Goal: Task Accomplishment & Management: Use online tool/utility

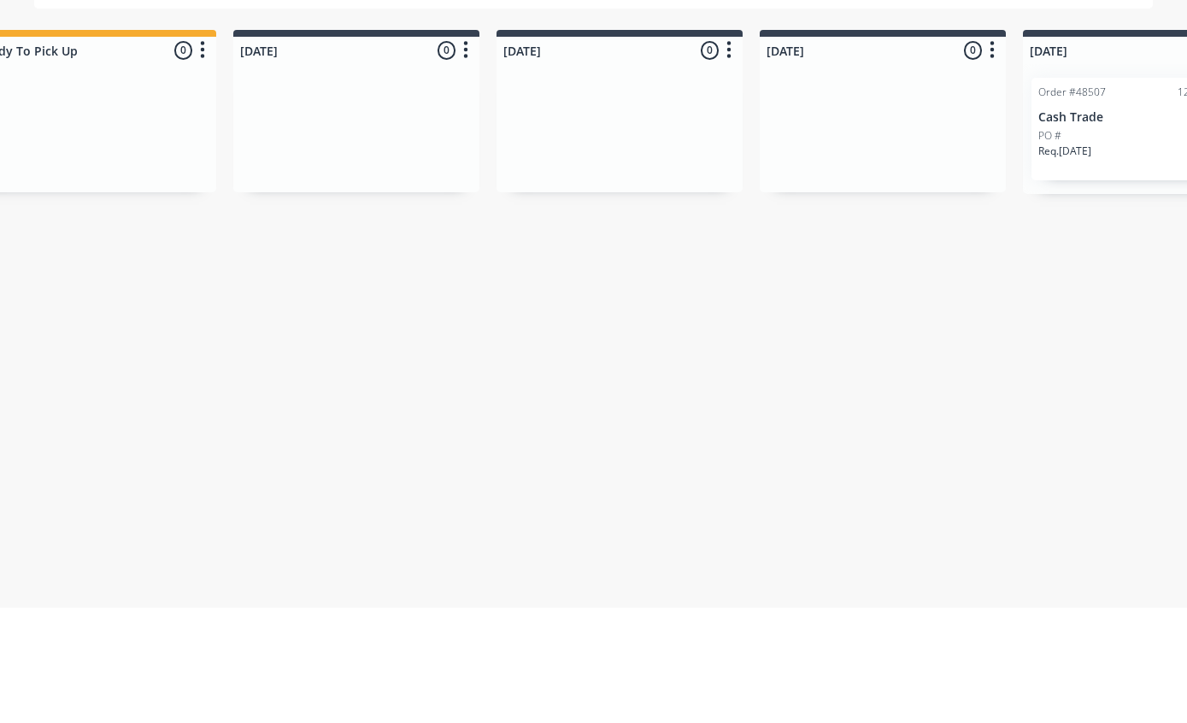
scroll to position [0, 593]
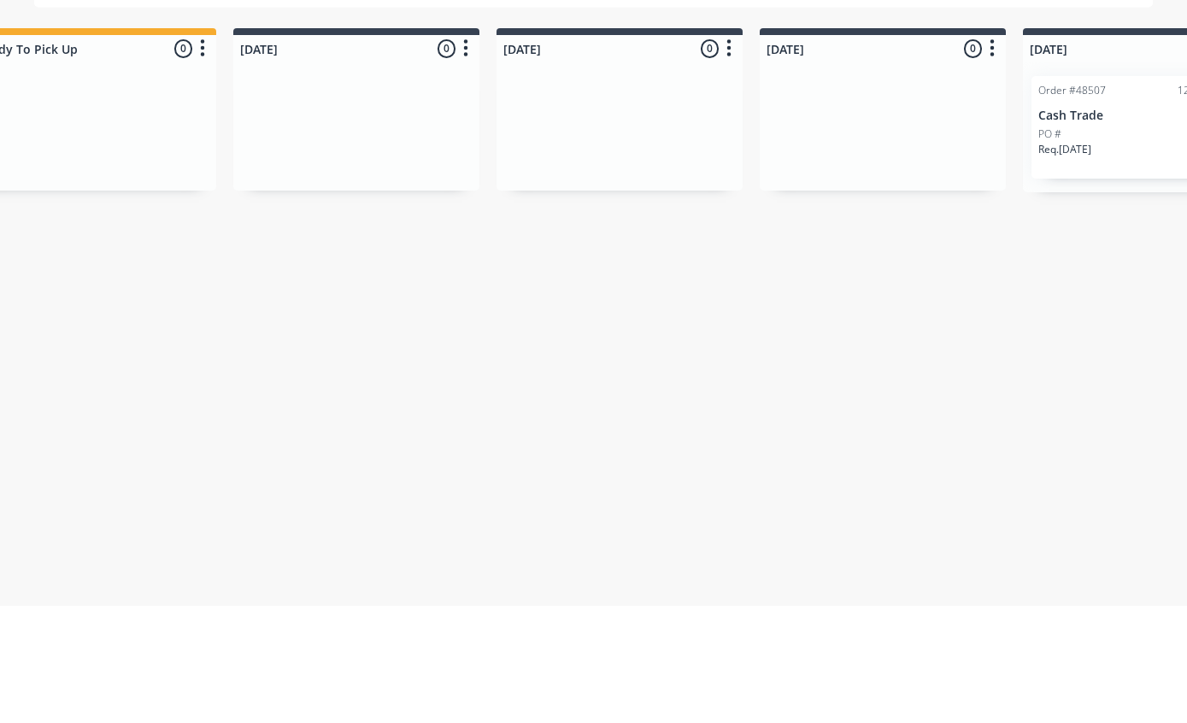
click at [1085, 226] on p "Cash Trade" at bounding box center [1145, 233] width 215 height 15
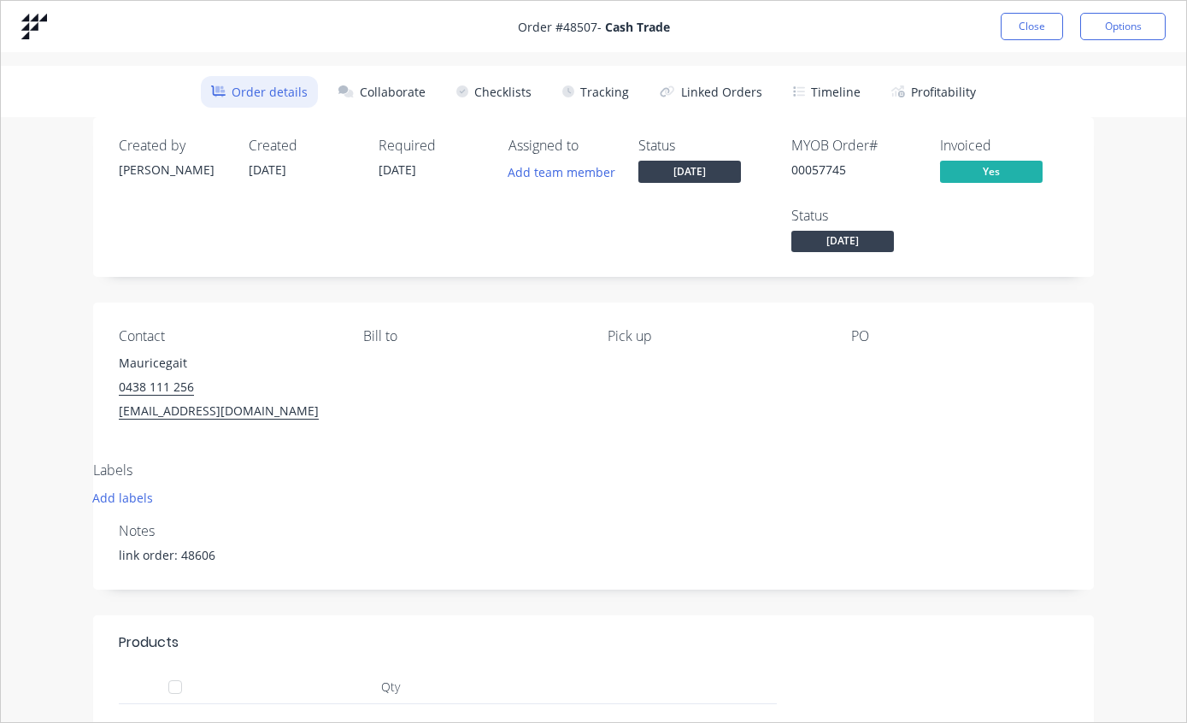
click at [595, 95] on button "Tracking" at bounding box center [595, 92] width 87 height 32
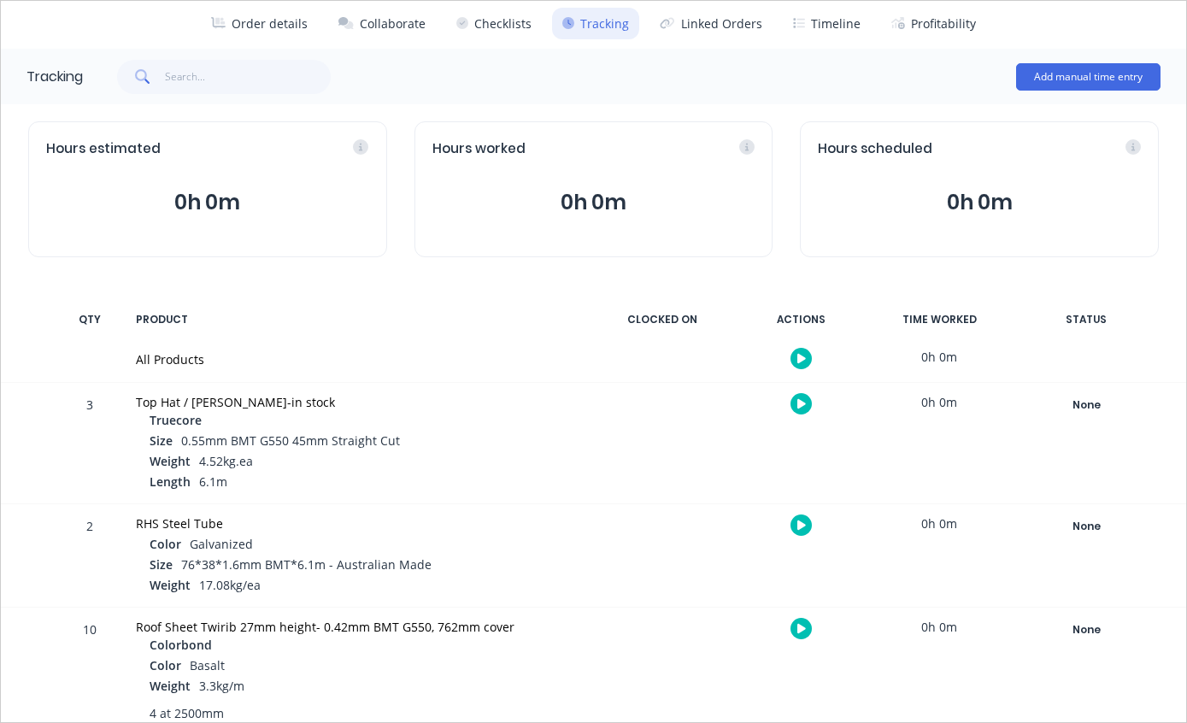
scroll to position [67, 0]
click at [1074, 636] on div "None" at bounding box center [1086, 631] width 123 height 22
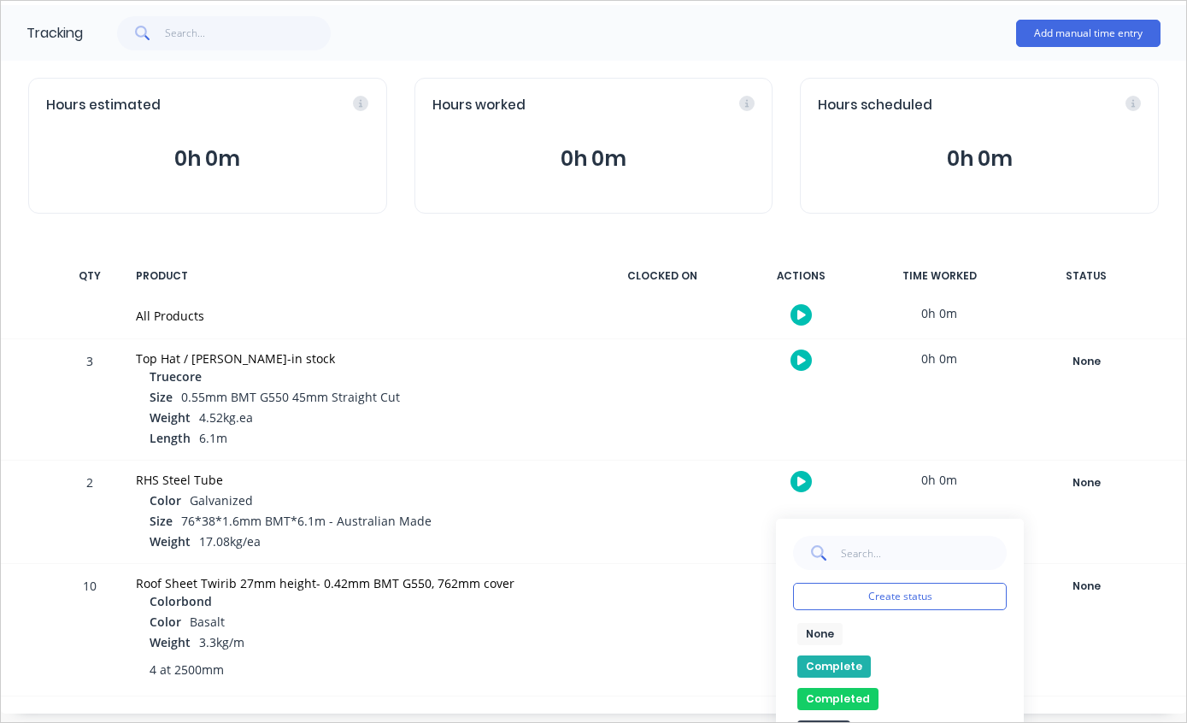
click at [834, 656] on button "Complete" at bounding box center [833, 666] width 73 height 22
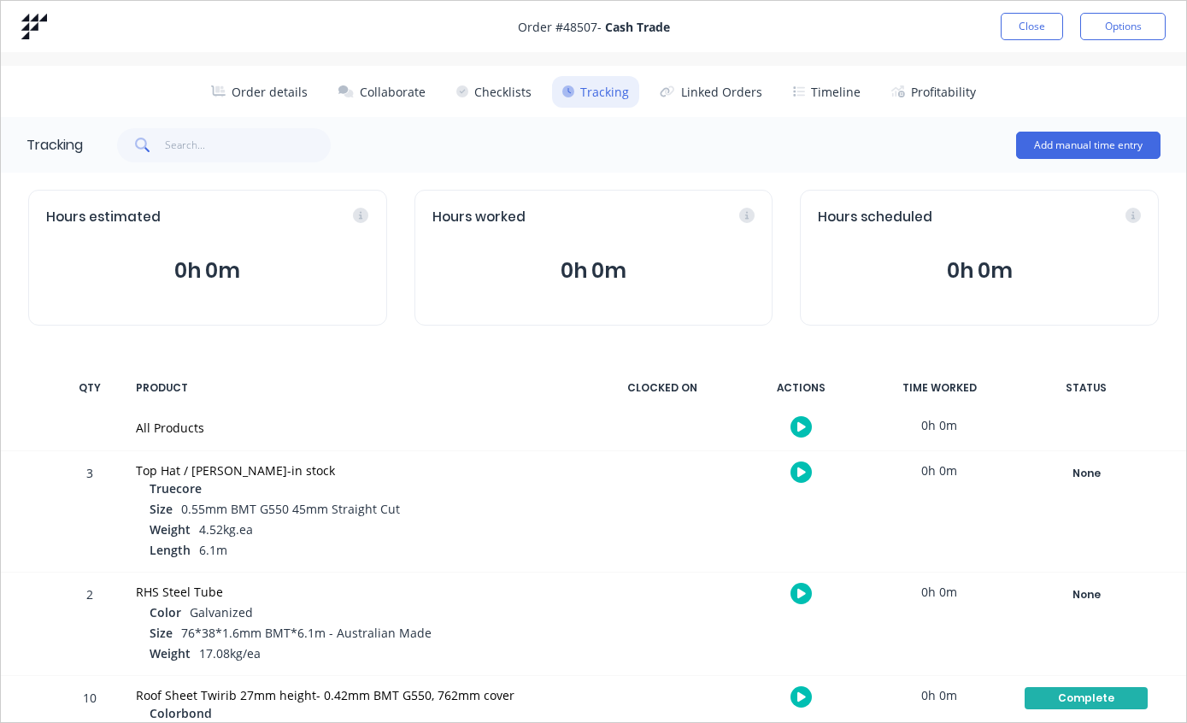
scroll to position [0, 0]
click at [1024, 26] on button "Close" at bounding box center [1032, 26] width 62 height 27
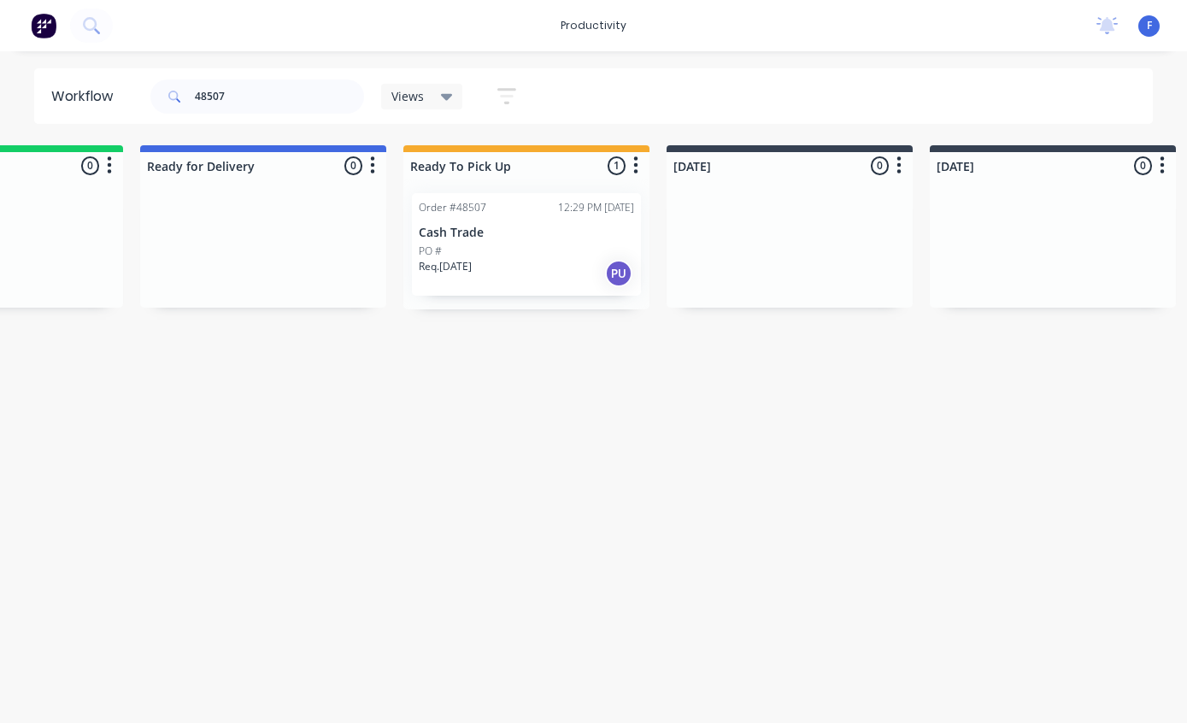
scroll to position [34, 161]
click at [291, 99] on input "48507" at bounding box center [279, 96] width 169 height 34
type input "4"
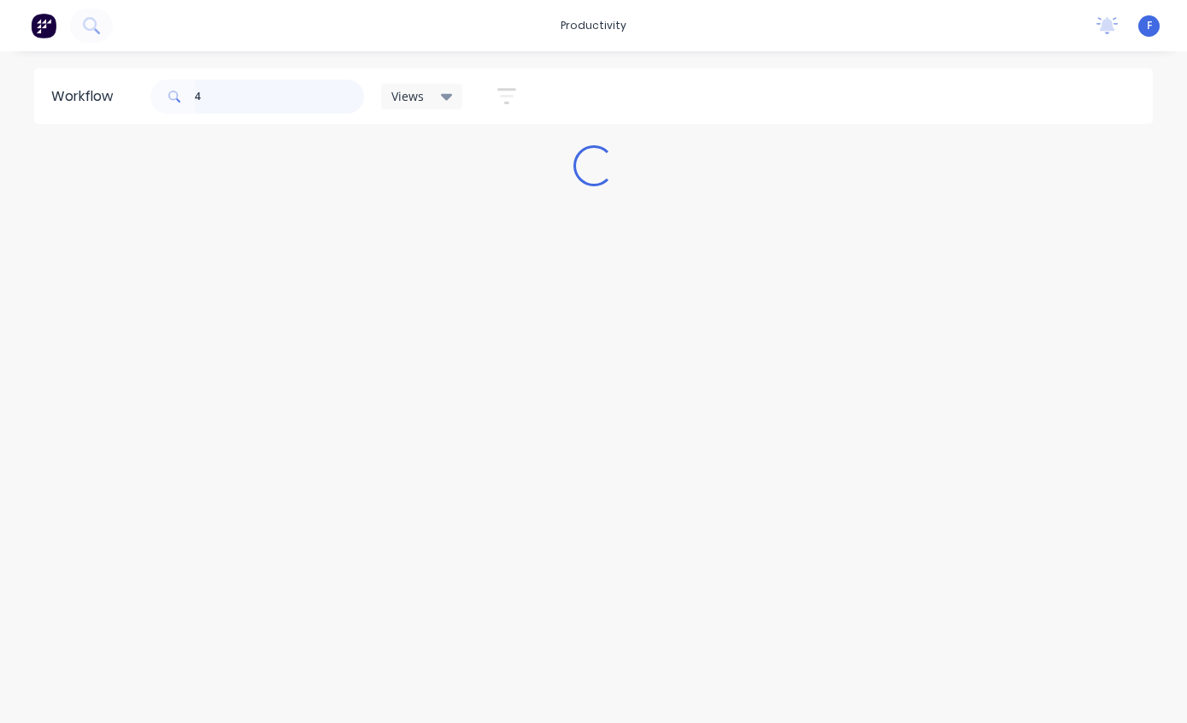
scroll to position [34, 0]
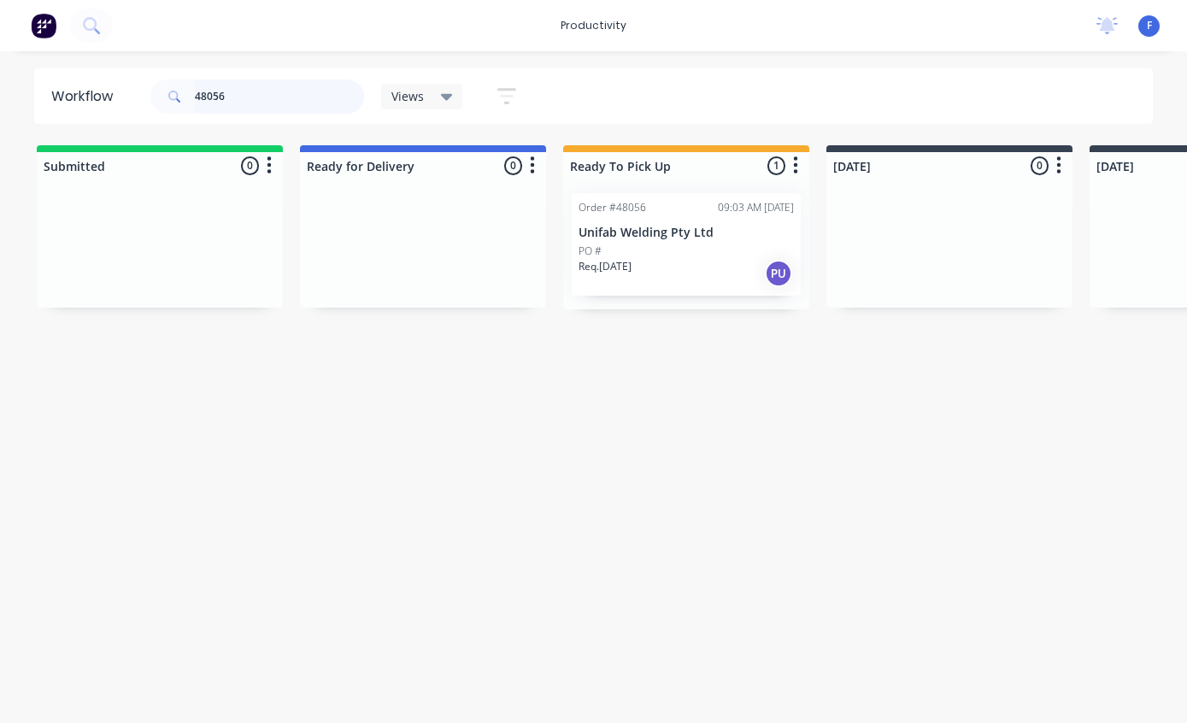
type input "48056"
click at [684, 244] on div "PO #" at bounding box center [686, 251] width 215 height 15
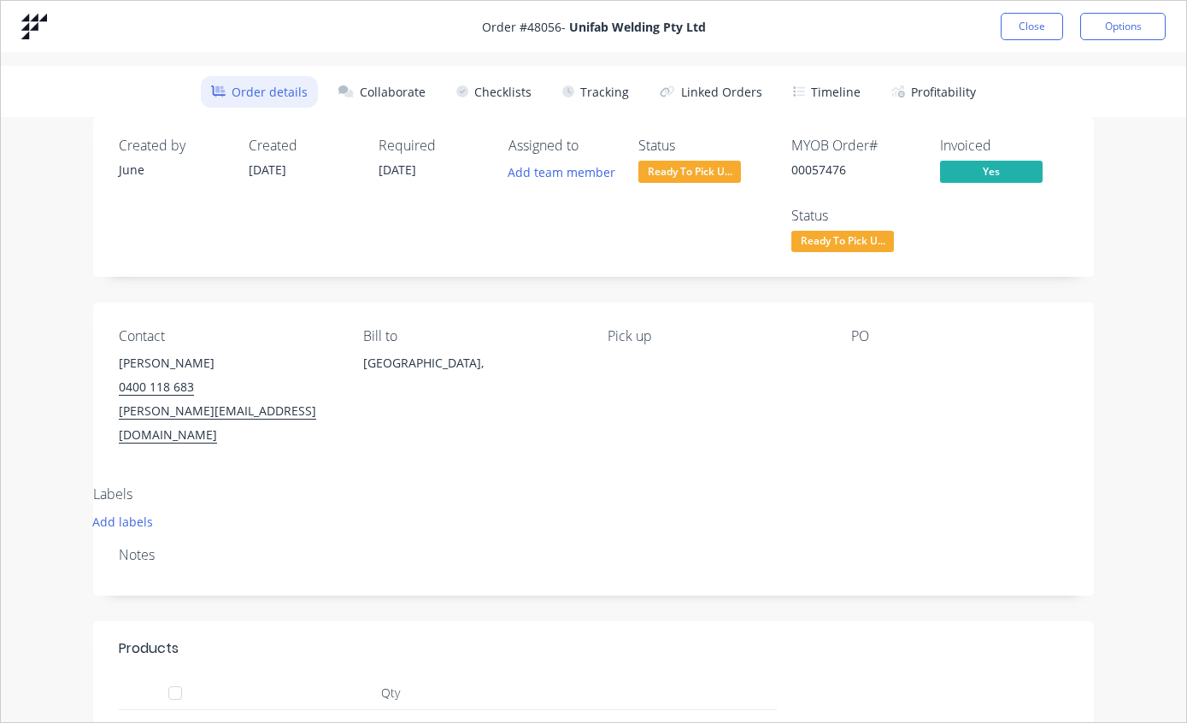
click at [617, 95] on button "Tracking" at bounding box center [595, 92] width 87 height 32
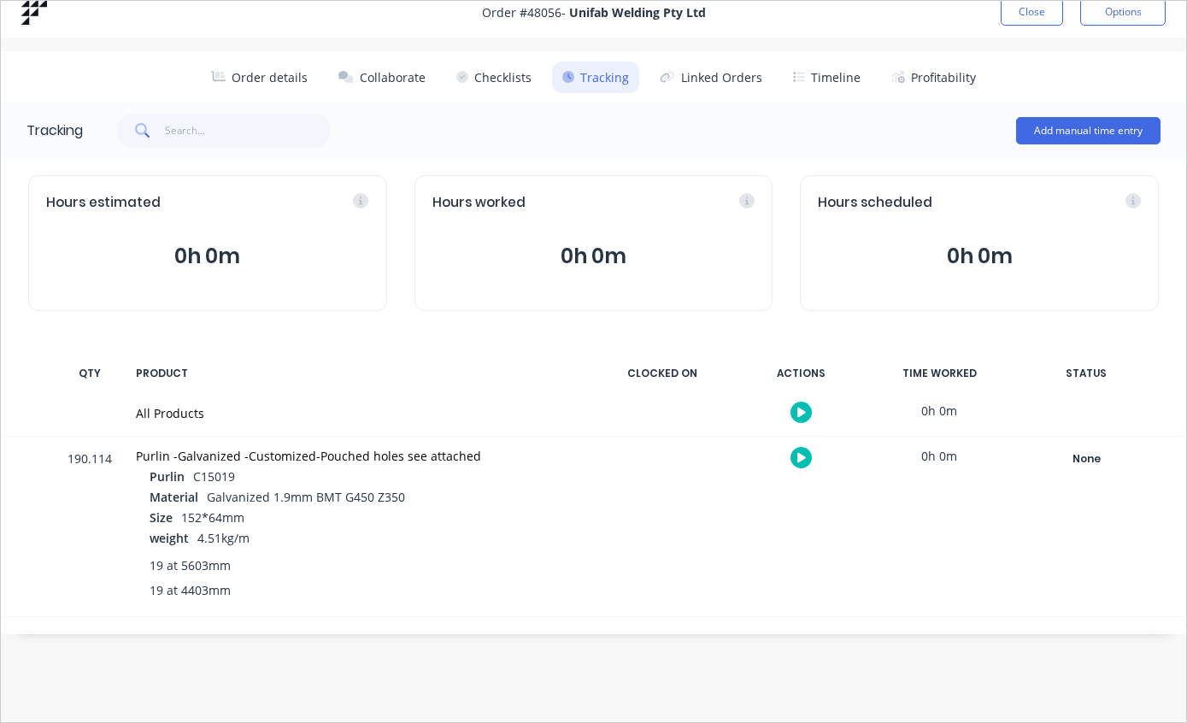
scroll to position [13, 0]
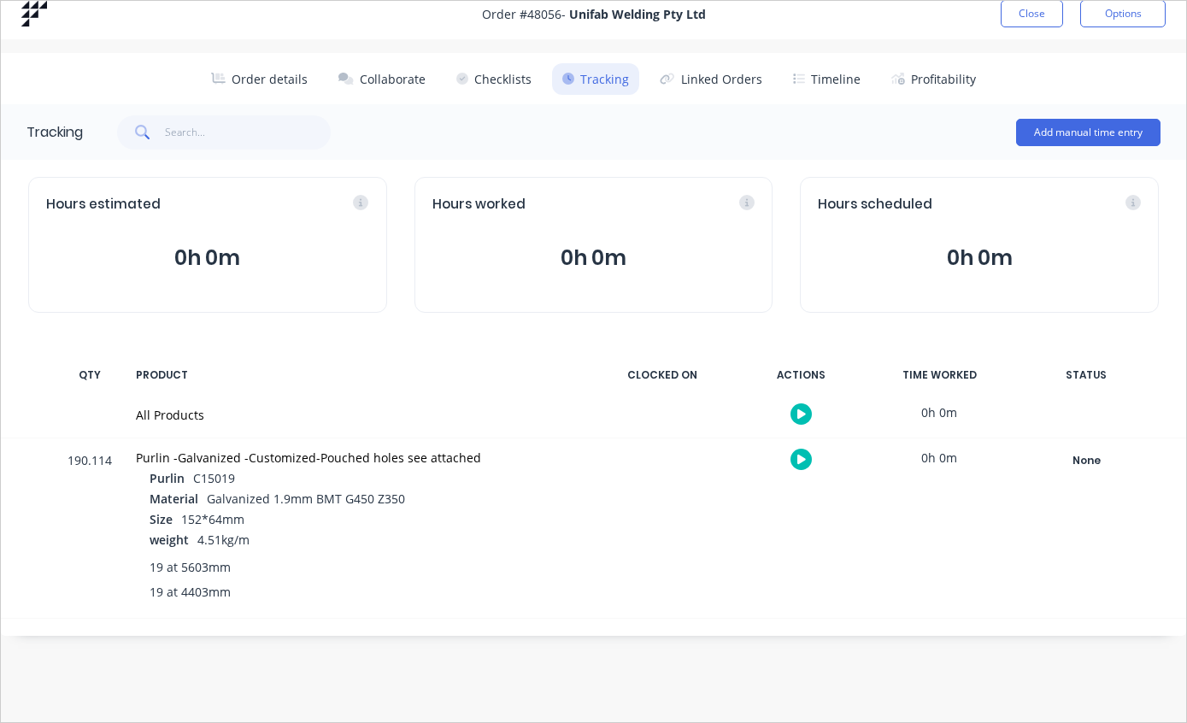
click at [1101, 467] on div "None" at bounding box center [1086, 460] width 123 height 22
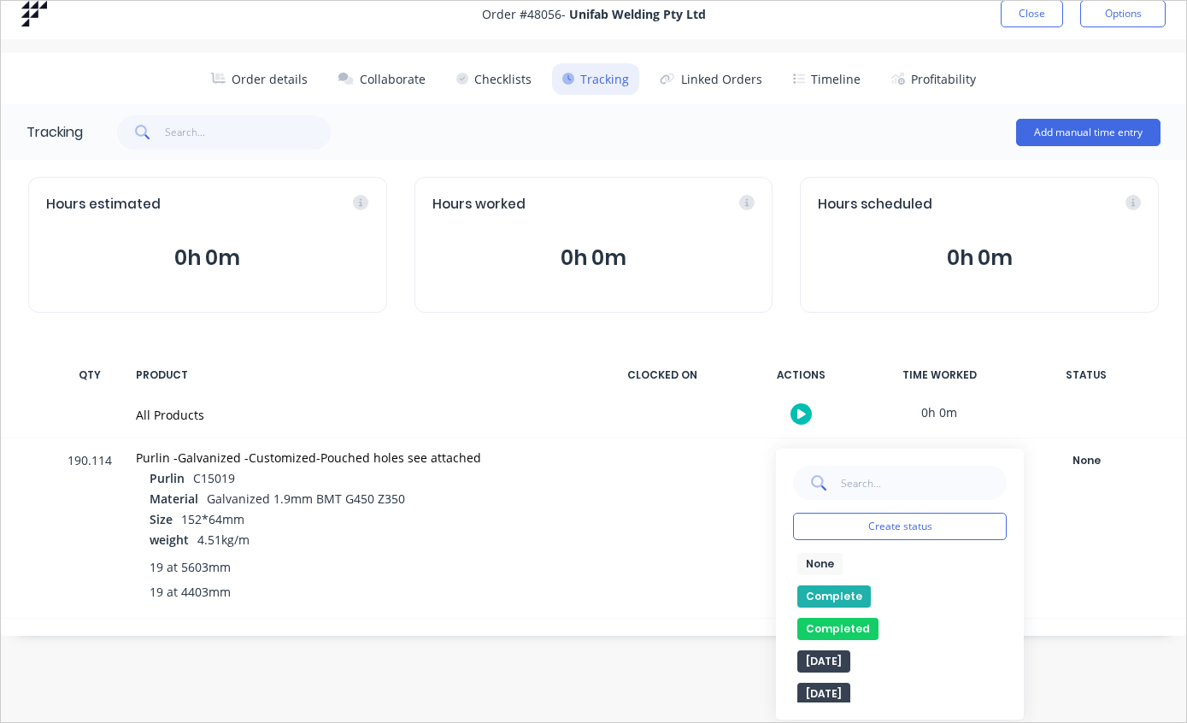
click at [849, 634] on button "Completed" at bounding box center [837, 629] width 81 height 22
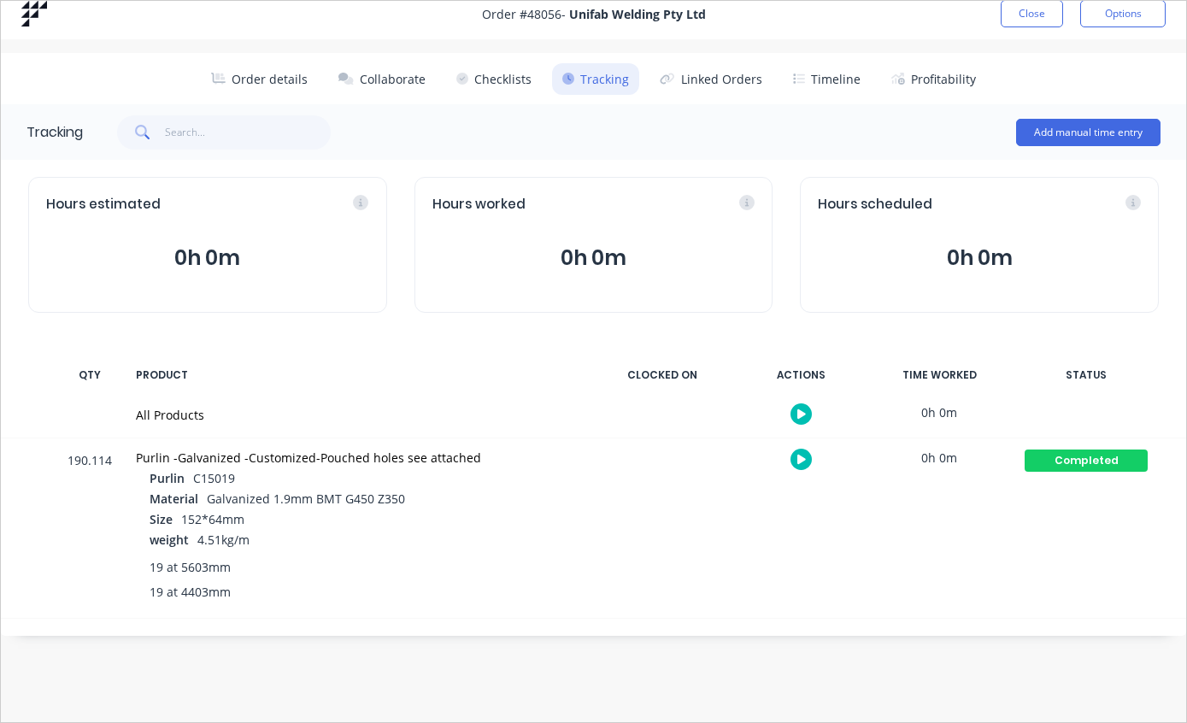
click at [843, 621] on div "Tracking Add manual time entry Hours estimated 0h 0m Hours worked 0h 0m Hours s…" at bounding box center [593, 370] width 1185 height 532
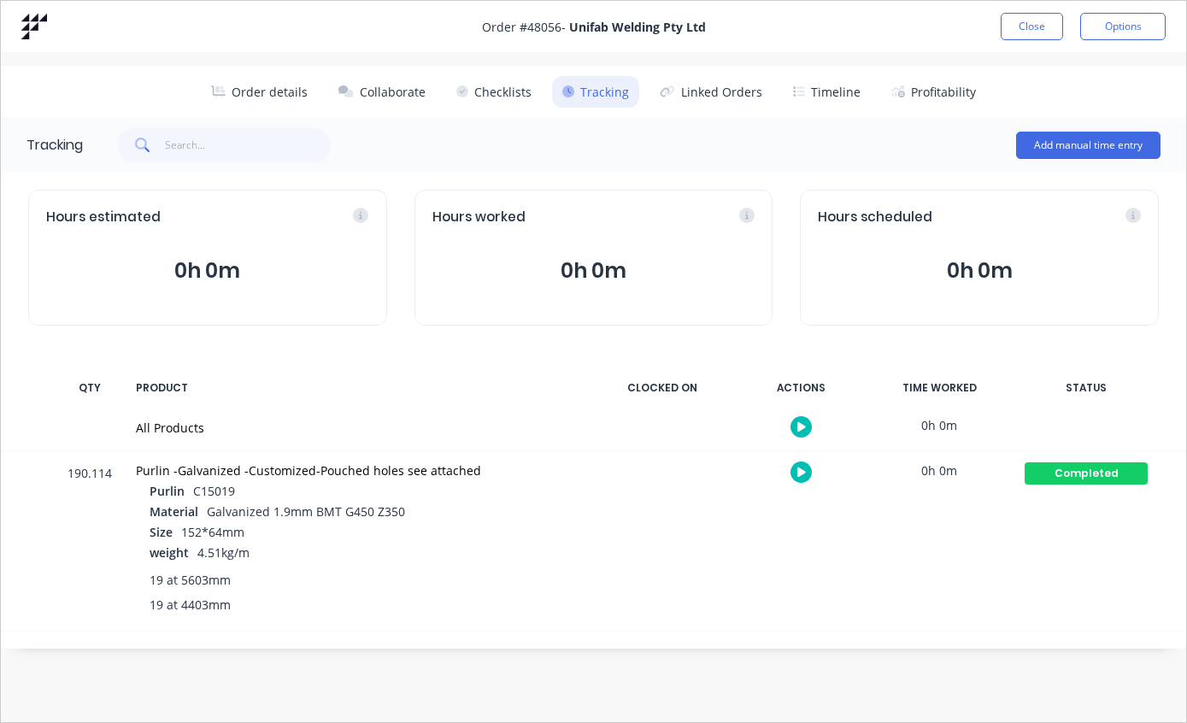
scroll to position [0, 0]
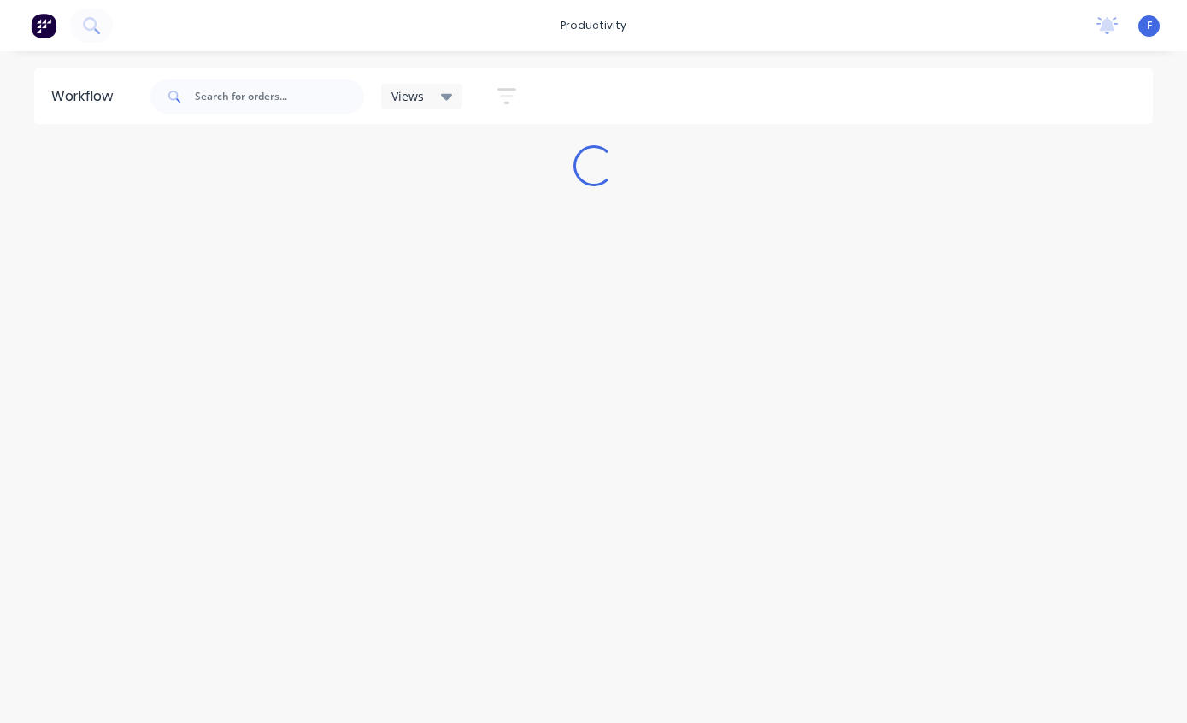
scroll to position [34, 0]
click at [265, 107] on input "text" at bounding box center [279, 96] width 169 height 34
type input "5"
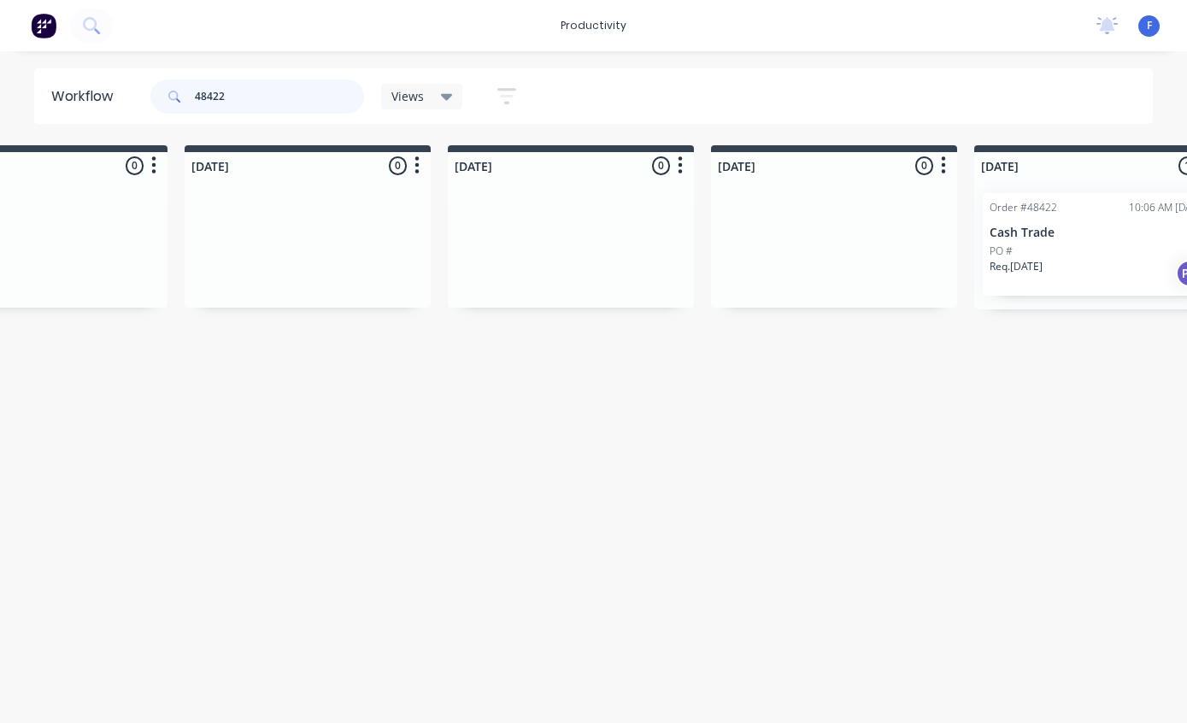
scroll to position [34, 906]
type input "48422"
click at [1096, 207] on div "Order #48422 10:06 AM 26/08/25 Cash Trade PO # Req. 29/08/25 PU" at bounding box center [1096, 244] width 229 height 103
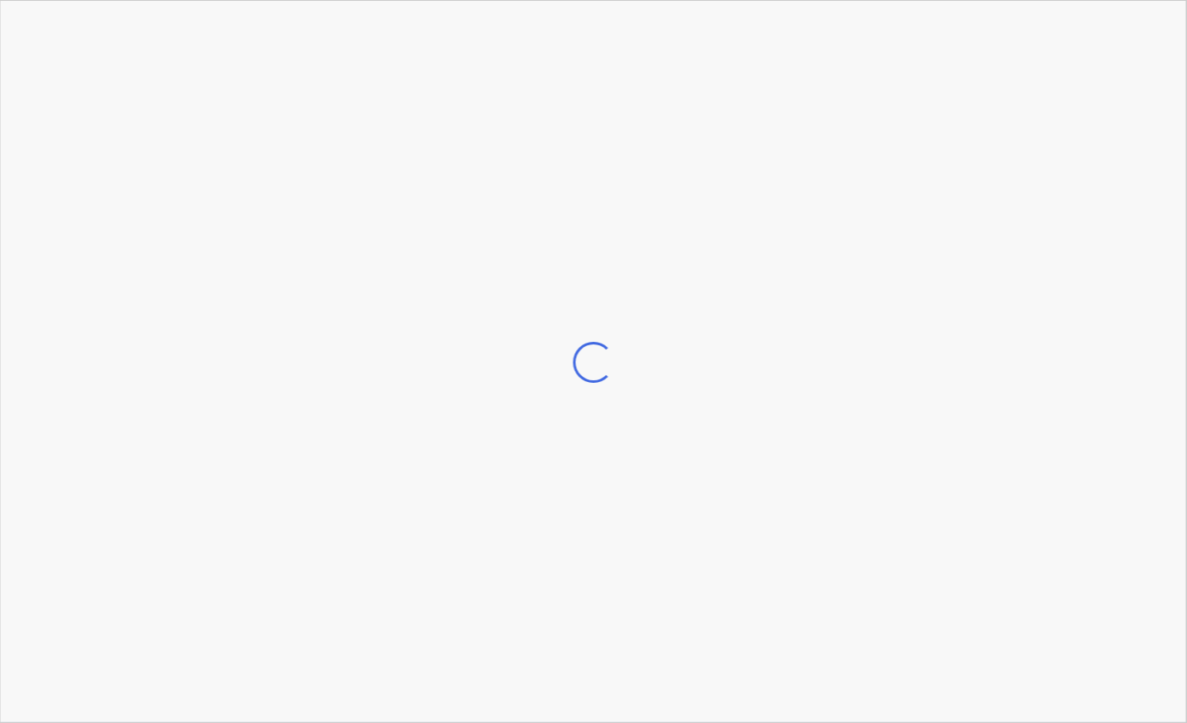
scroll to position [34, 907]
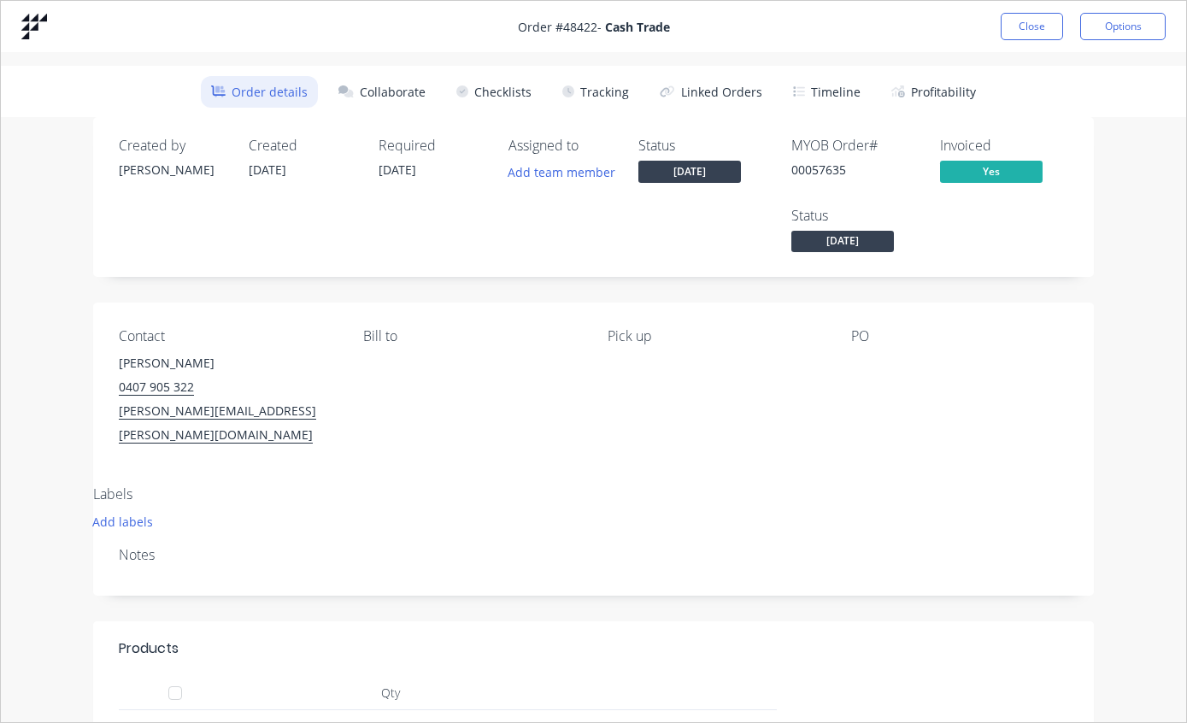
click at [608, 97] on button "Tracking" at bounding box center [595, 92] width 87 height 32
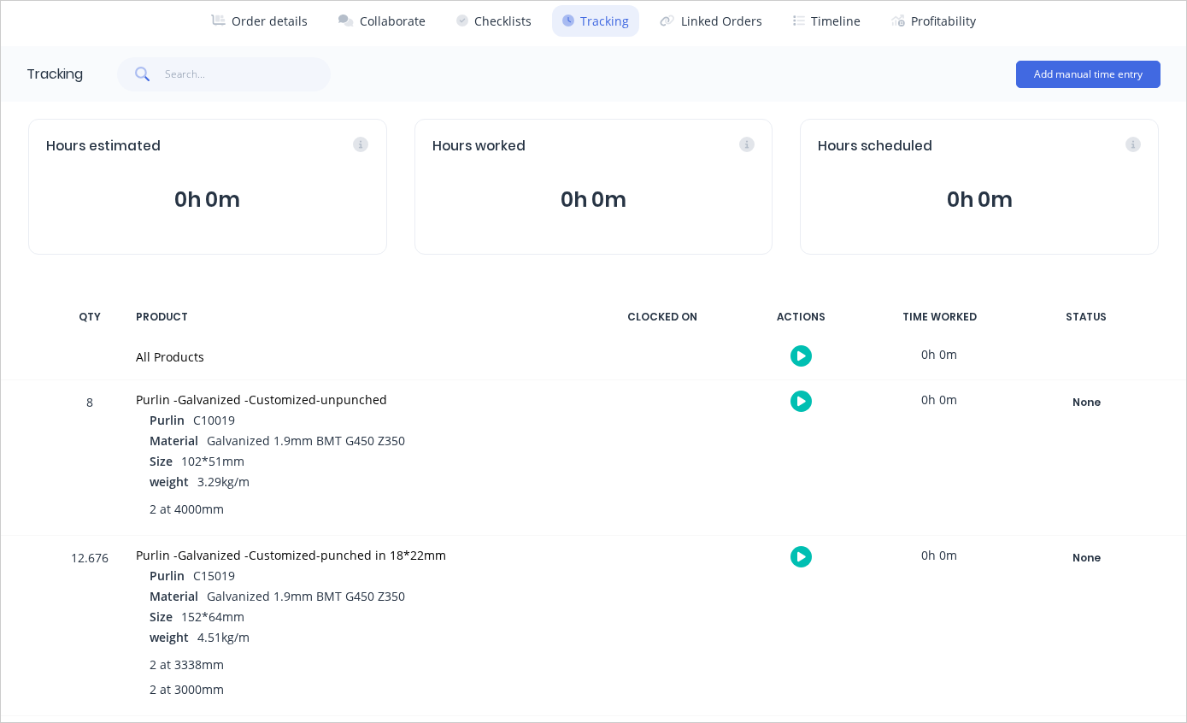
scroll to position [67, 0]
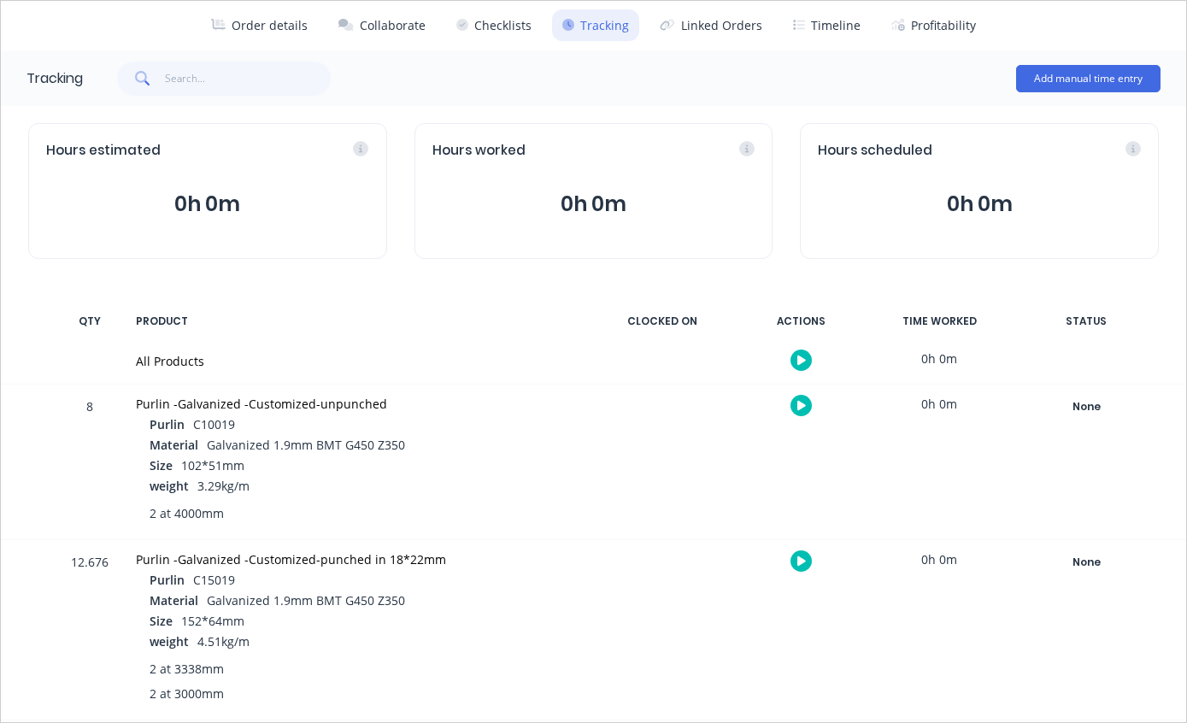
click at [1090, 398] on div "None" at bounding box center [1086, 407] width 123 height 22
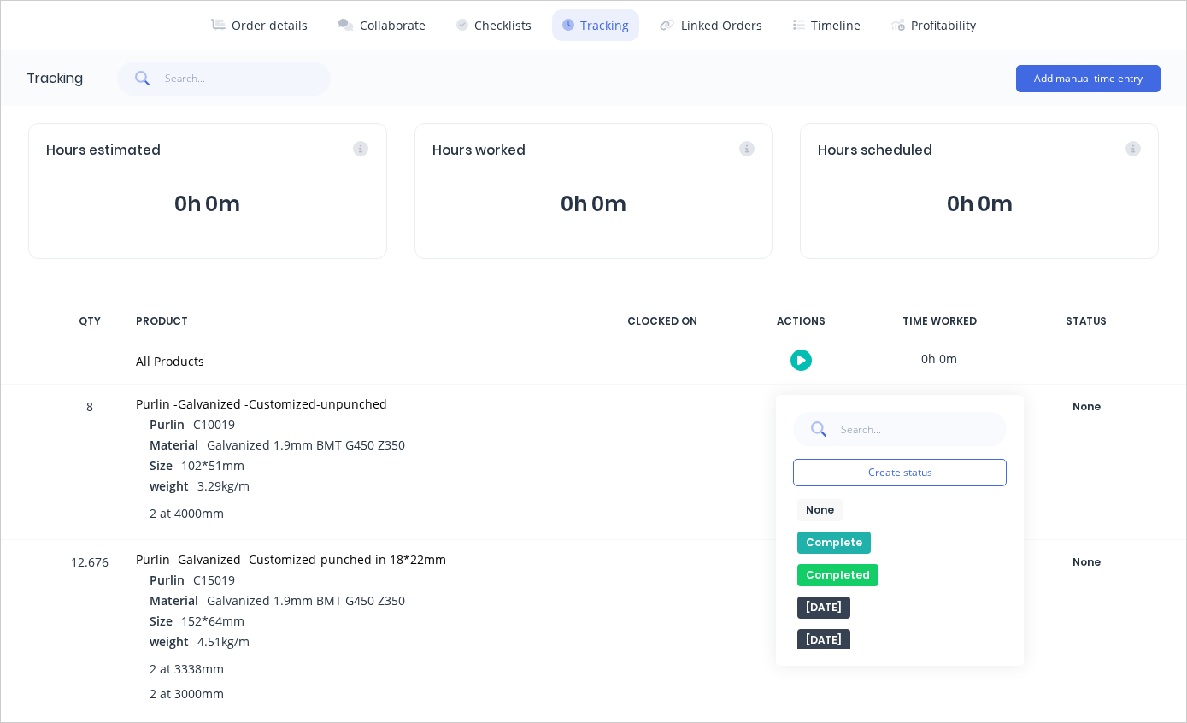
click at [845, 567] on button "Completed" at bounding box center [837, 575] width 81 height 22
click at [845, 569] on button "Completed" at bounding box center [837, 575] width 81 height 22
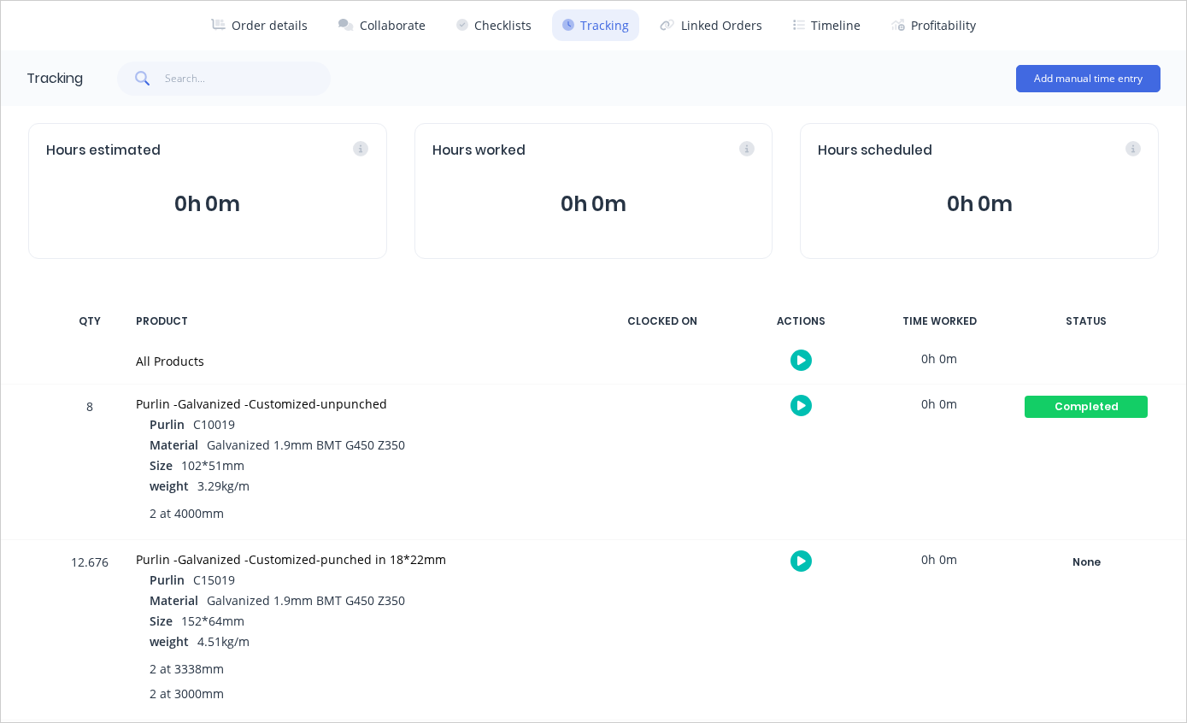
click at [1089, 567] on div "None" at bounding box center [1086, 562] width 123 height 22
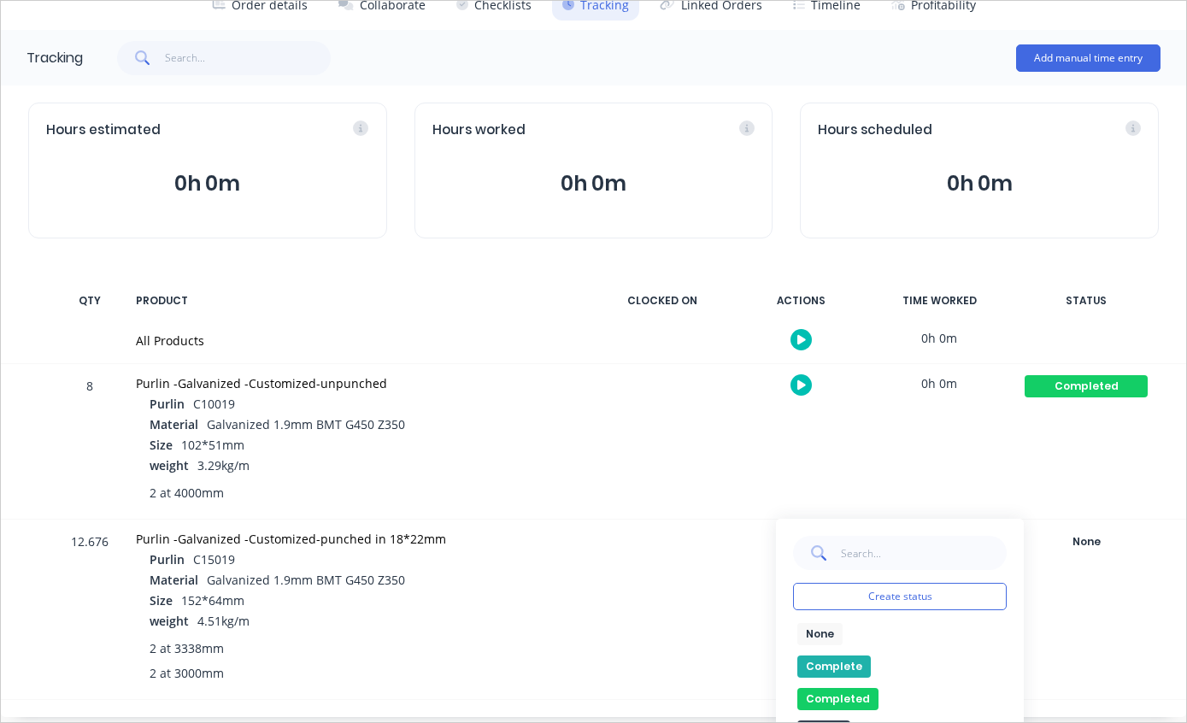
click at [857, 690] on button "Completed" at bounding box center [837, 699] width 81 height 22
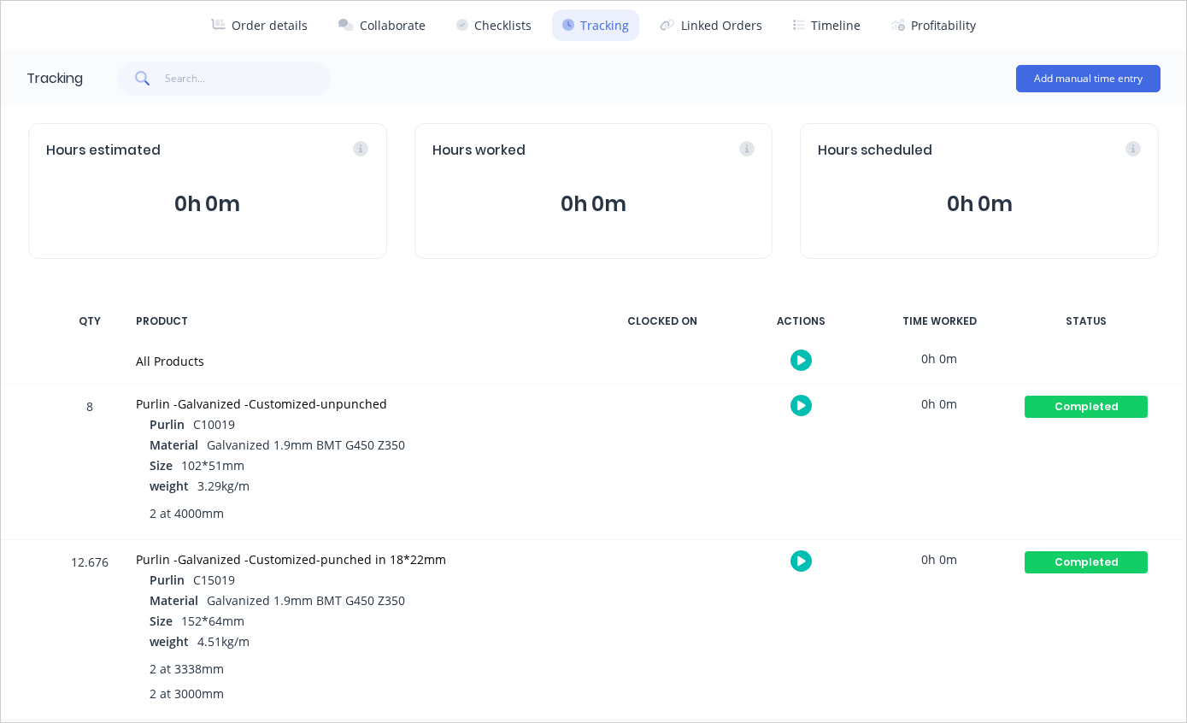
scroll to position [34, 852]
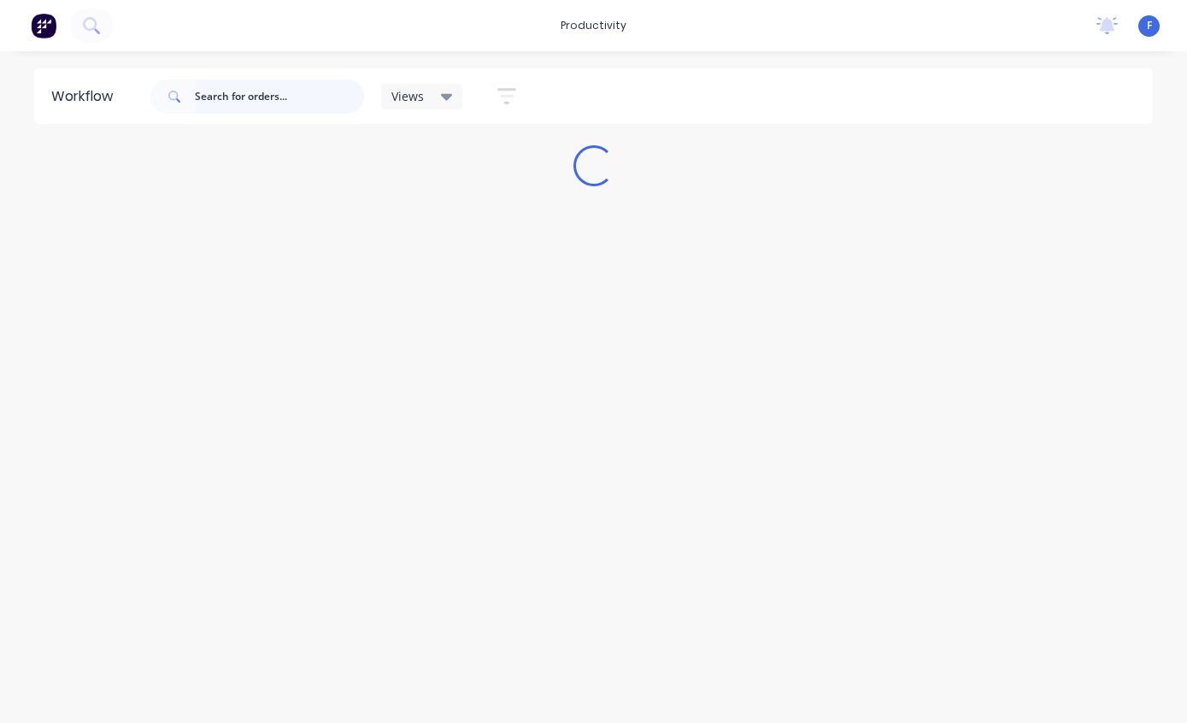
click at [280, 103] on input "text" at bounding box center [279, 96] width 169 height 34
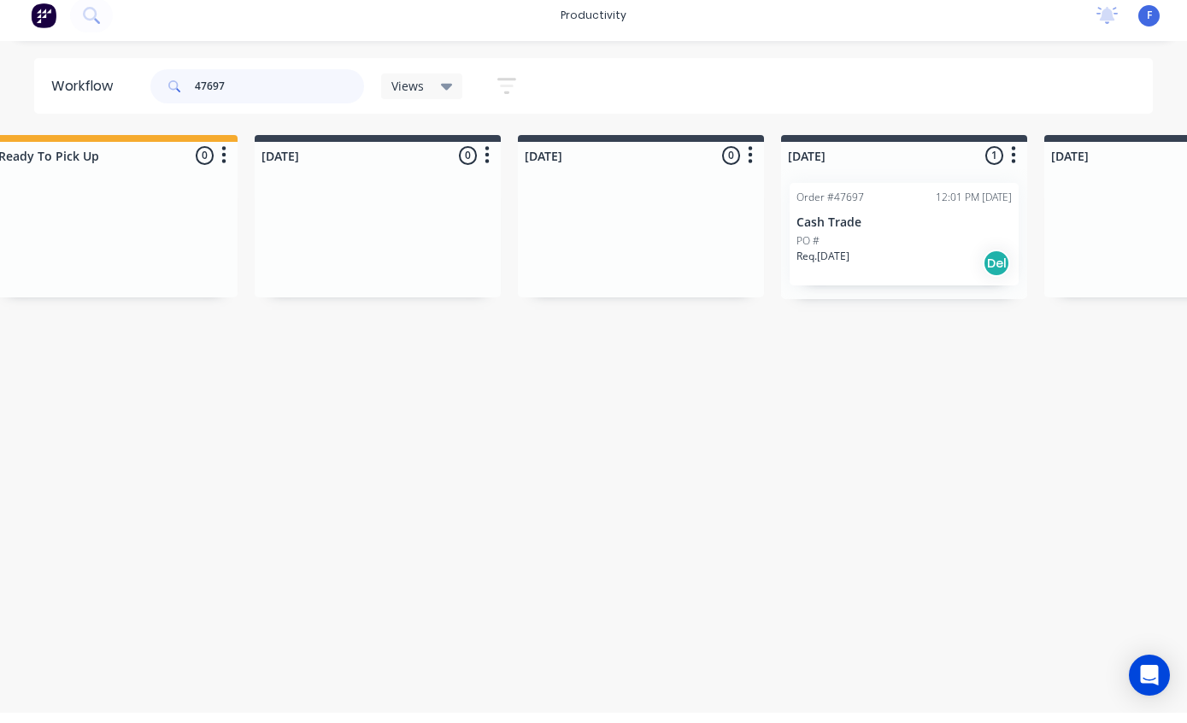
scroll to position [0, 583]
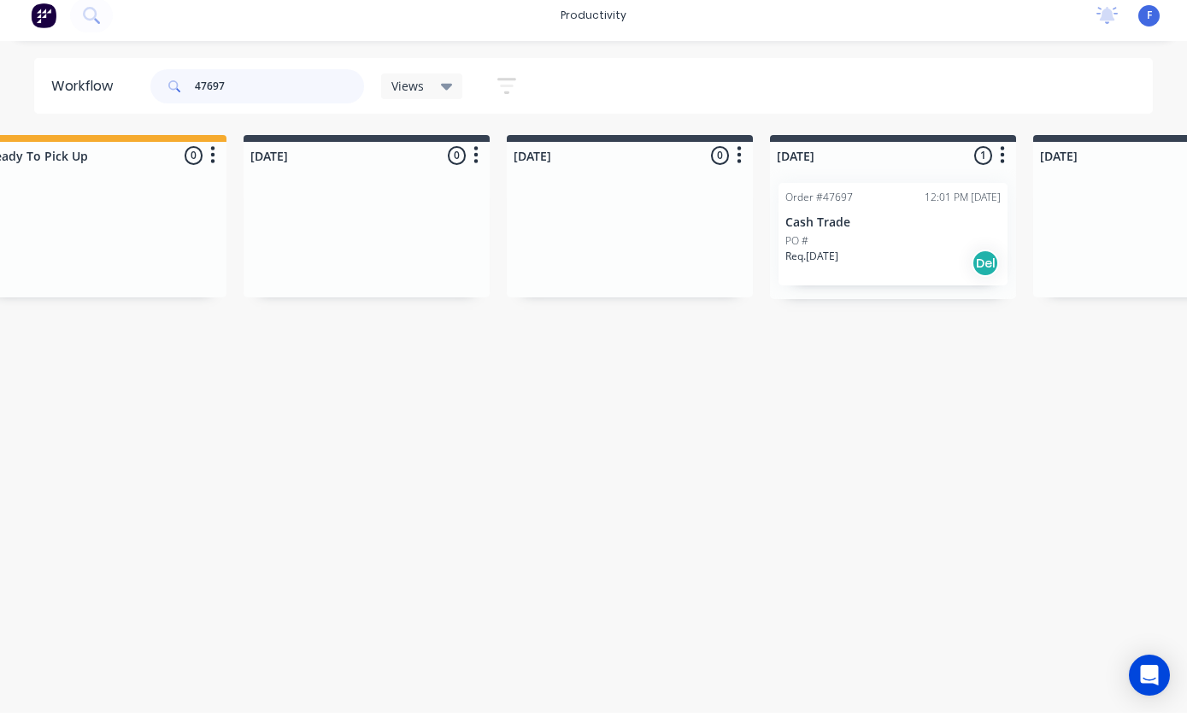
type input "47697"
click at [902, 226] on p "Cash Trade" at bounding box center [892, 233] width 215 height 15
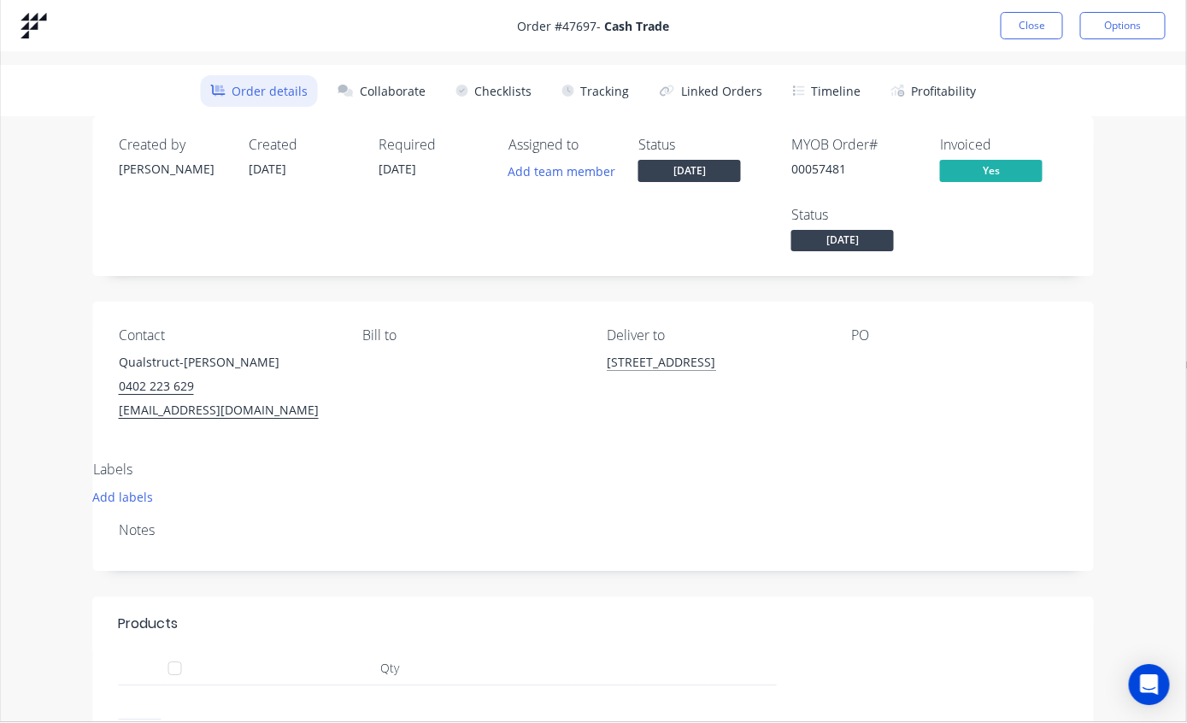
scroll to position [34, 640]
click at [607, 87] on button "Tracking" at bounding box center [595, 92] width 87 height 32
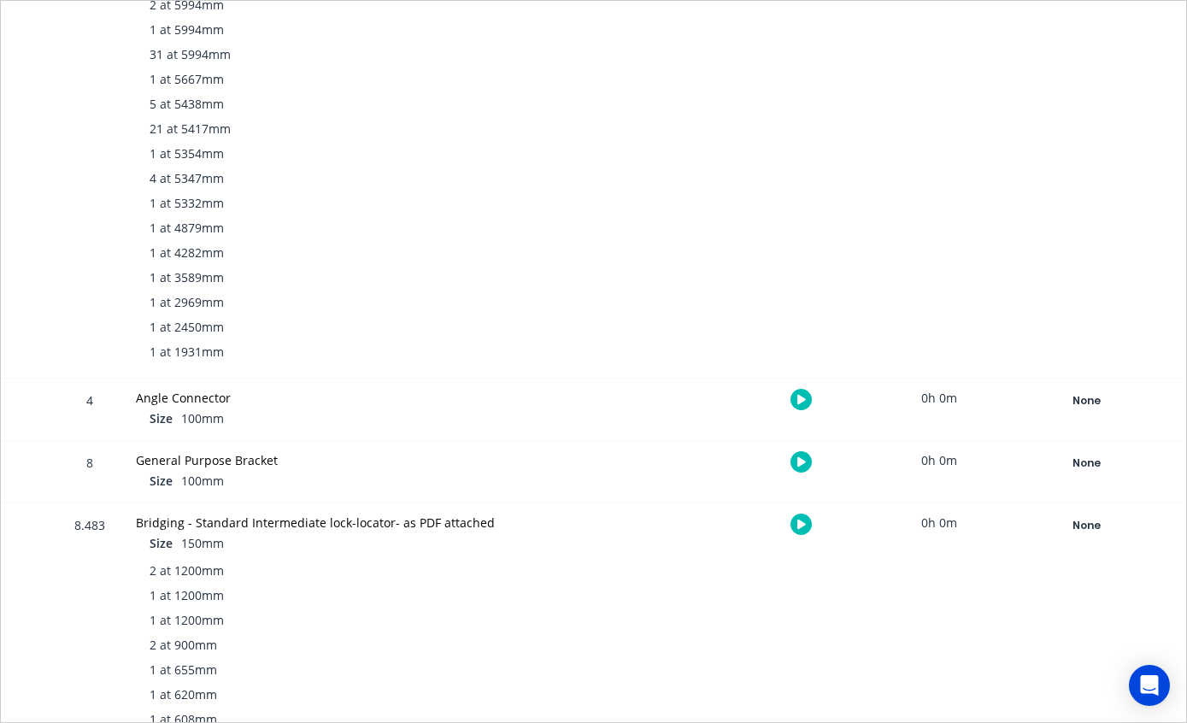
scroll to position [34, 140]
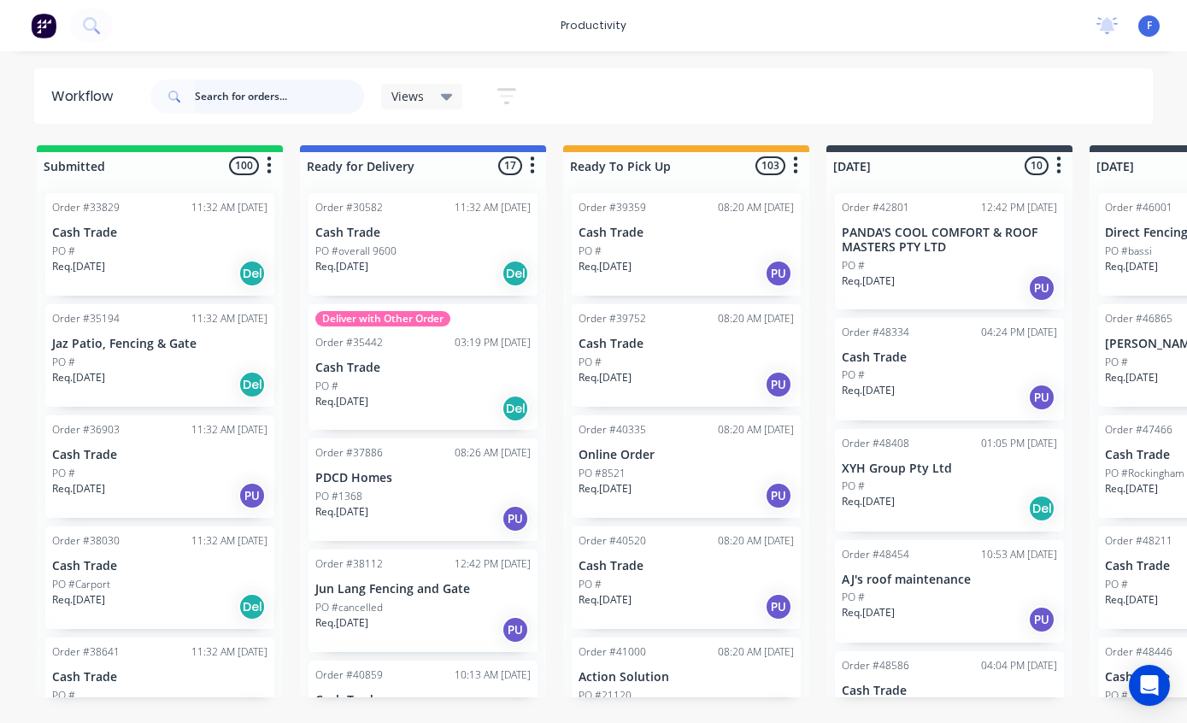
click at [262, 93] on input "text" at bounding box center [279, 96] width 169 height 34
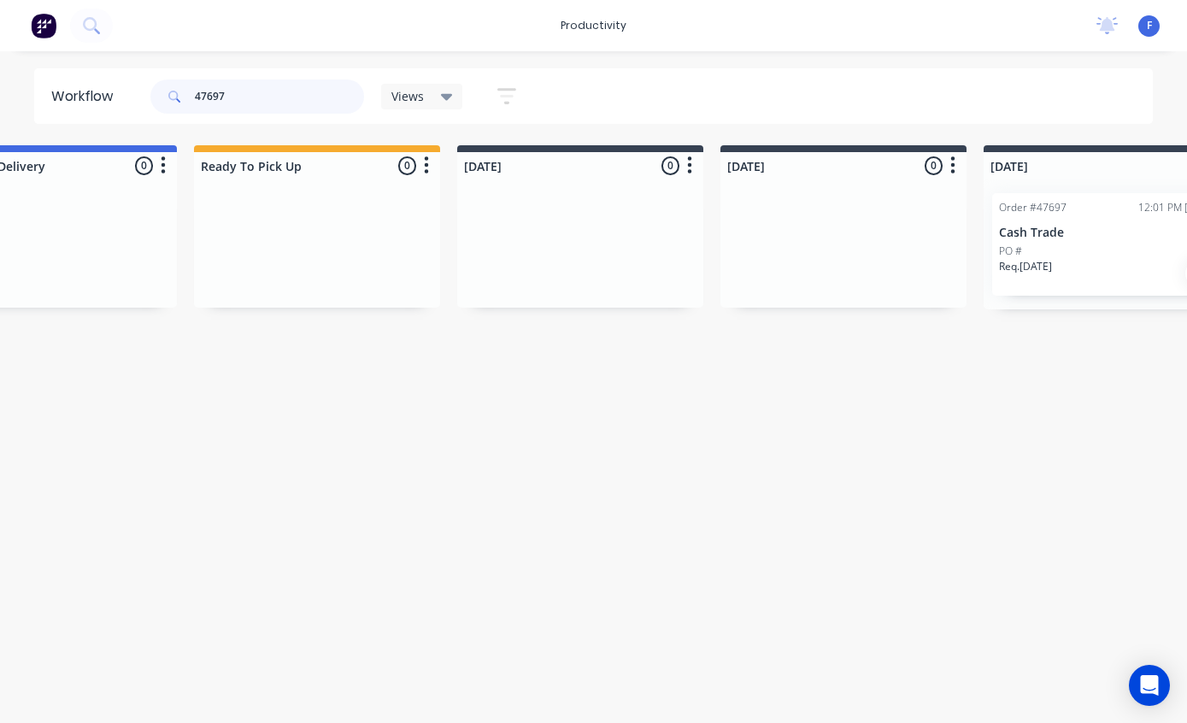
scroll to position [0, 366]
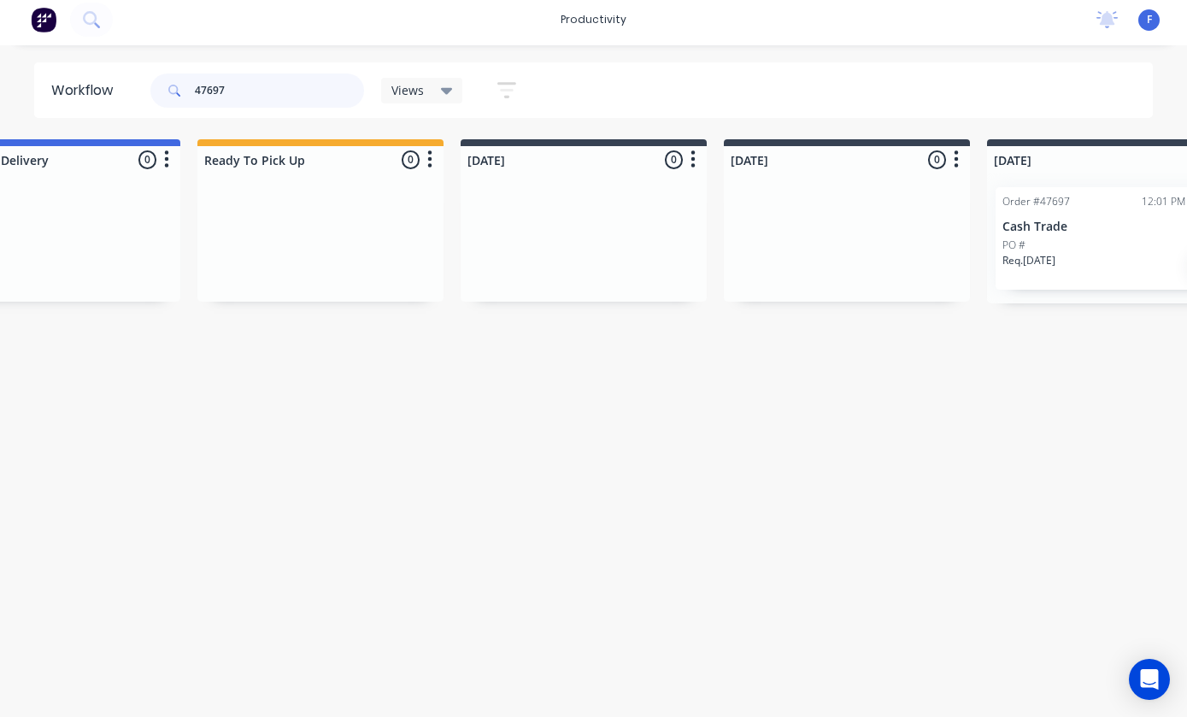
type input "47697"
click at [1093, 209] on div "Order #47697 12:01 PM [DATE] Cash Trade PO # Req. [DATE] Del" at bounding box center [1110, 244] width 229 height 103
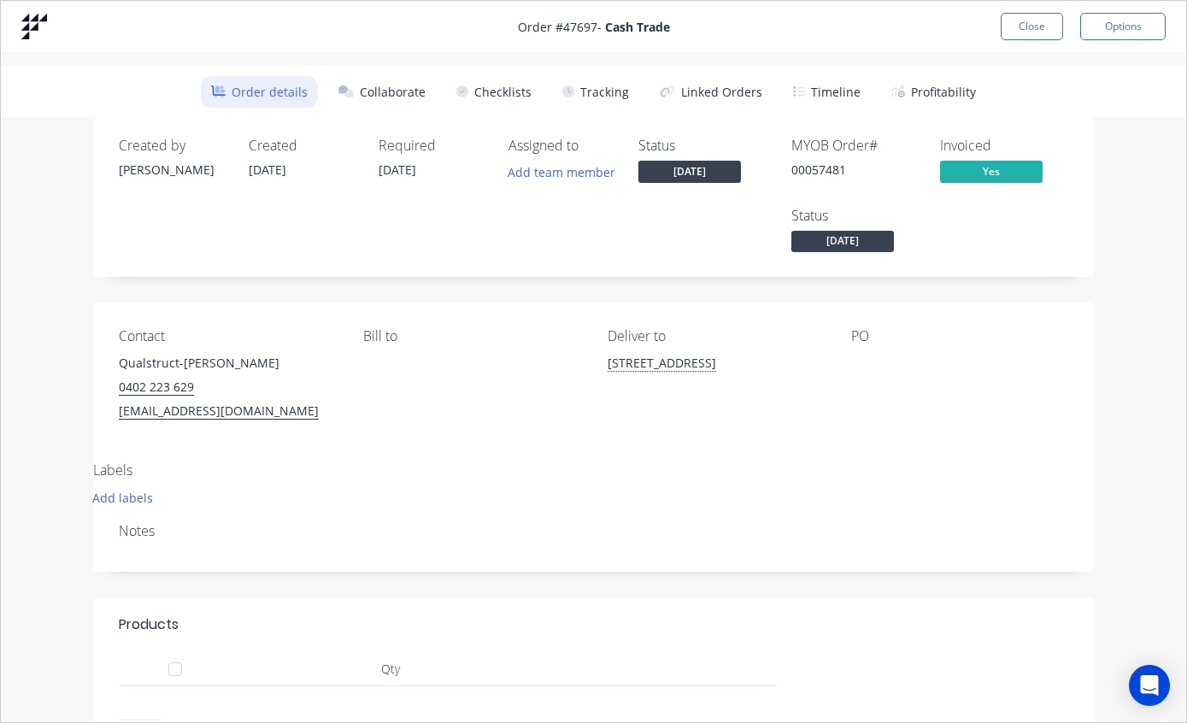
click at [607, 91] on button "Tracking" at bounding box center [595, 92] width 87 height 32
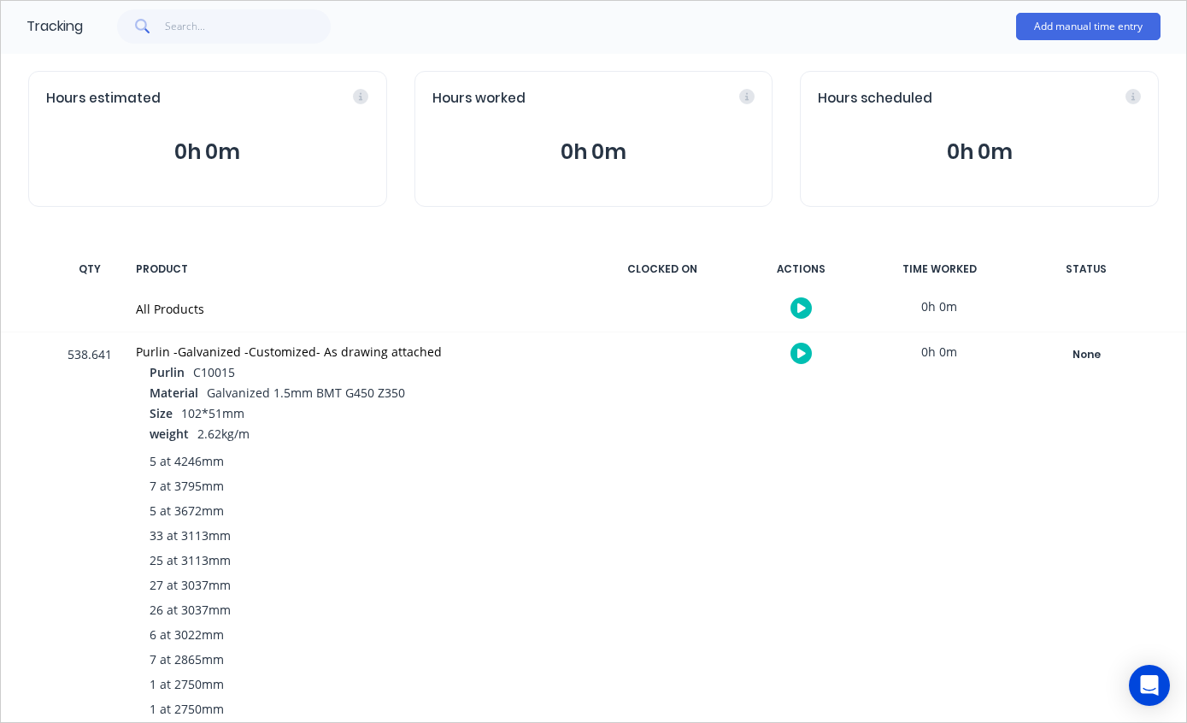
scroll to position [131, 0]
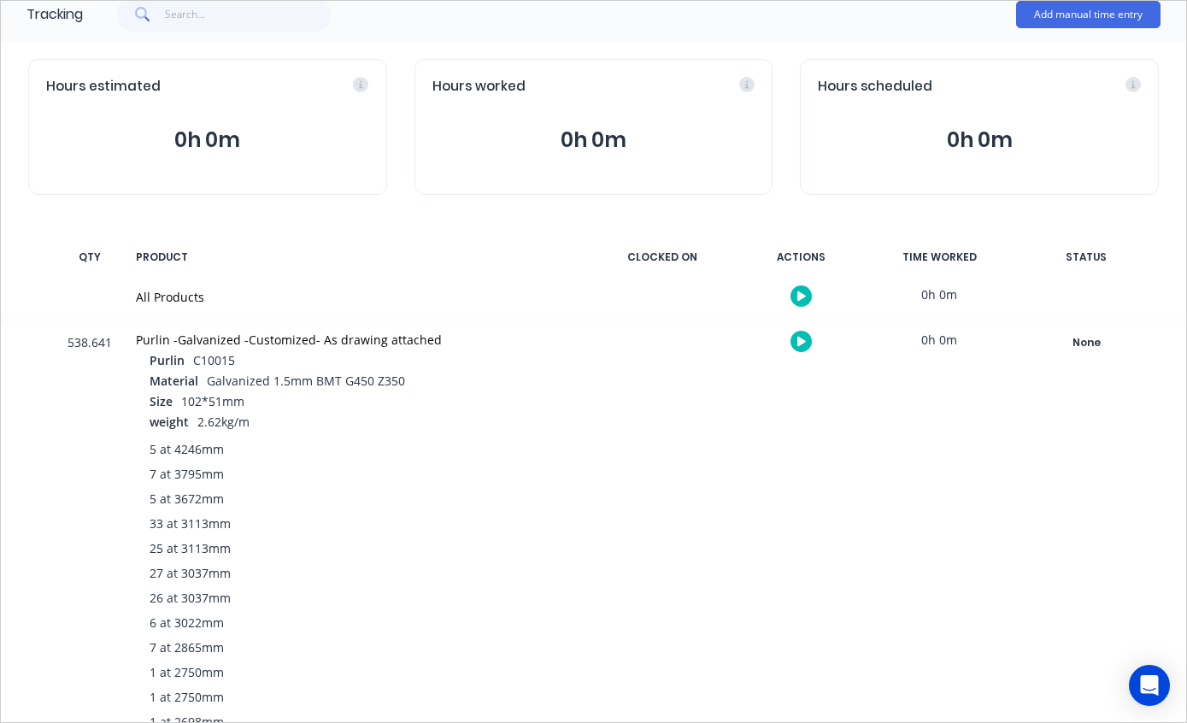
click at [1096, 352] on button "None" at bounding box center [1086, 343] width 125 height 24
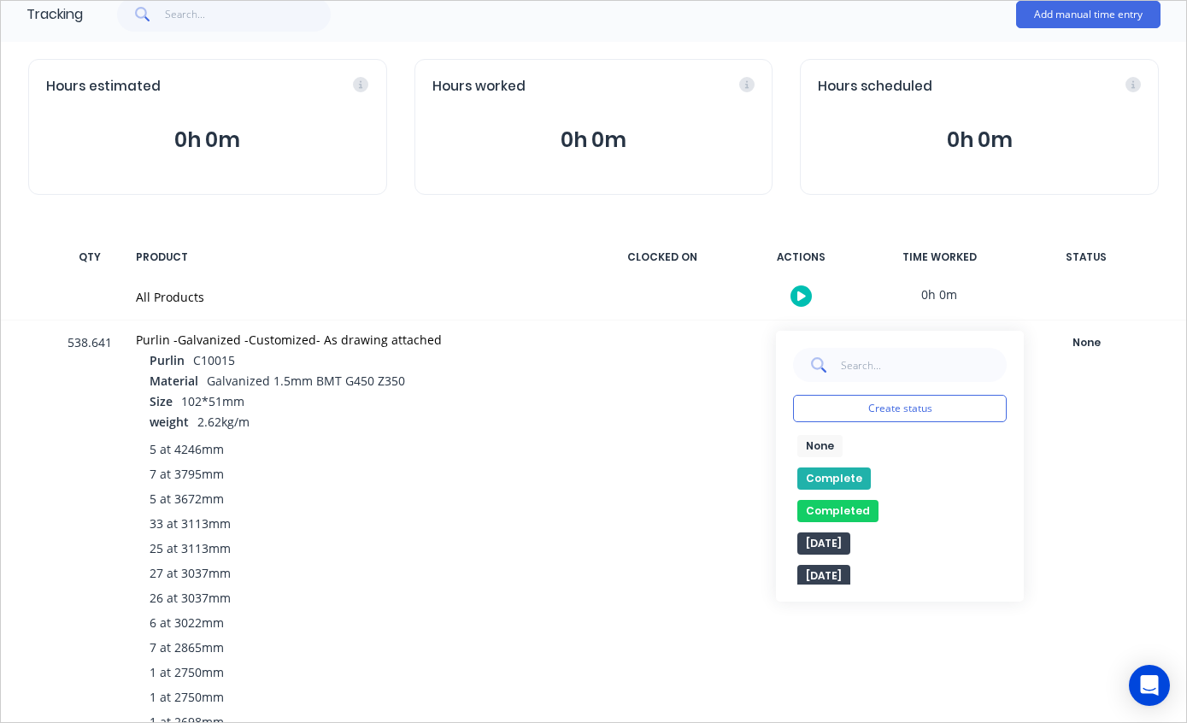
click at [854, 508] on button "Completed" at bounding box center [837, 511] width 81 height 22
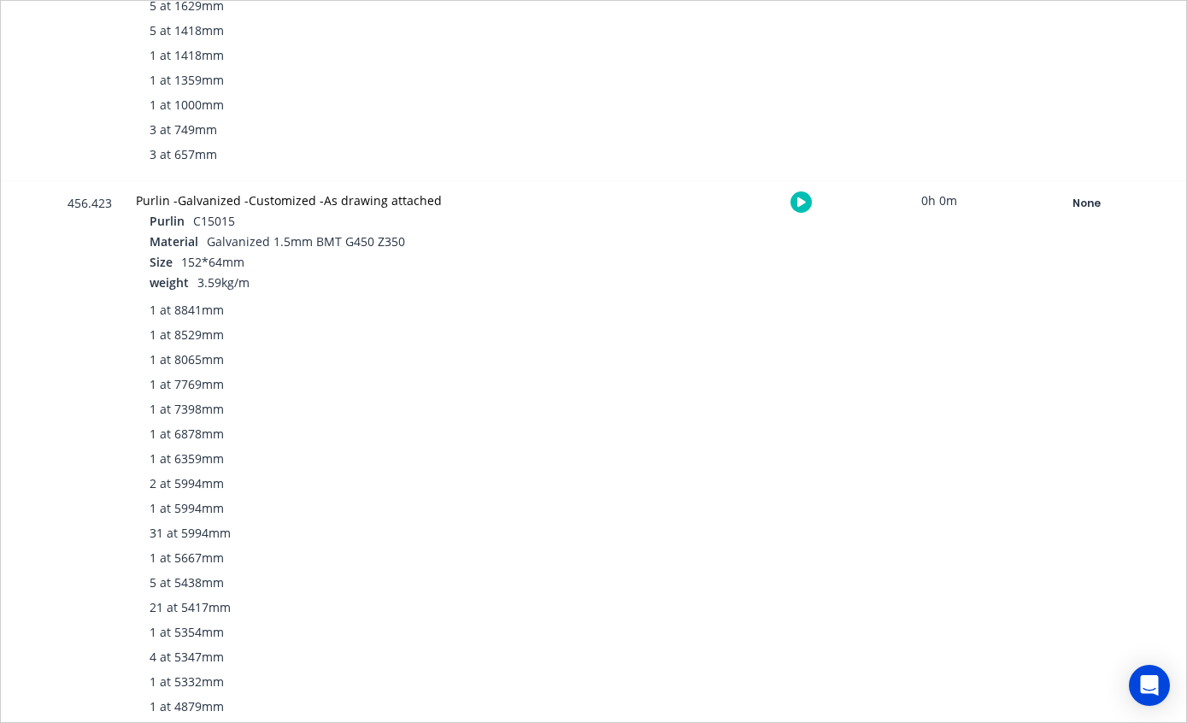
scroll to position [1001, 0]
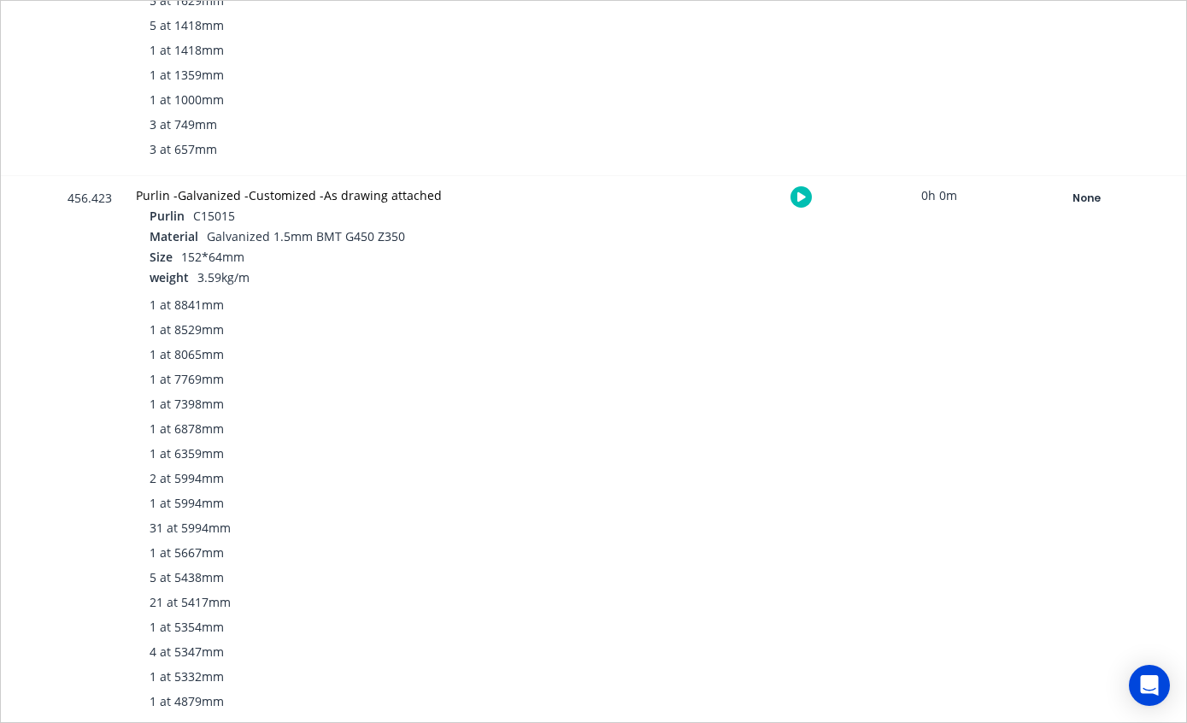
click at [1089, 187] on div "None" at bounding box center [1086, 198] width 123 height 22
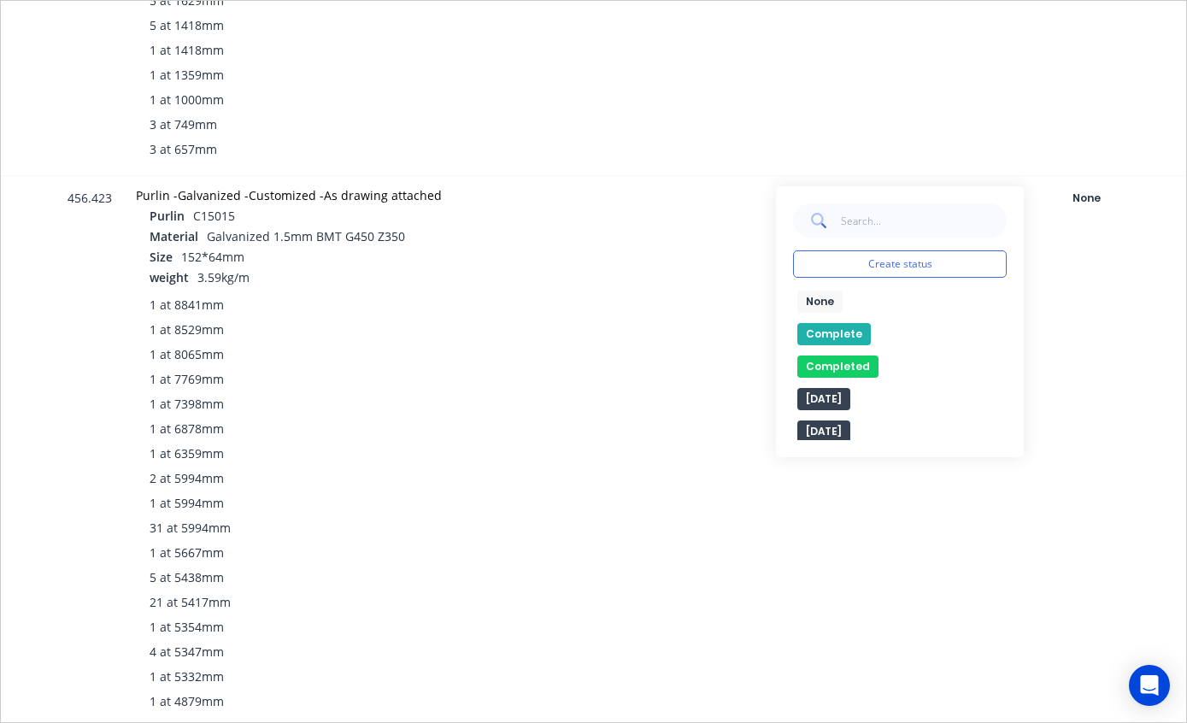
click at [854, 366] on button "Completed" at bounding box center [837, 366] width 81 height 22
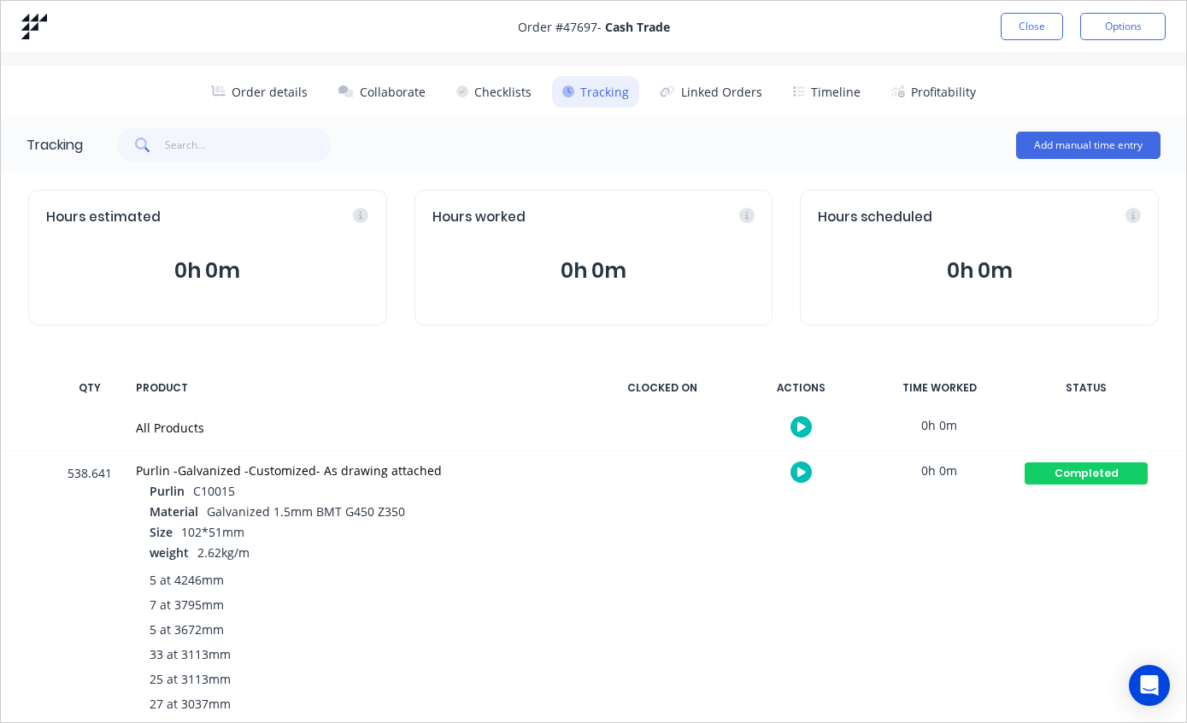
scroll to position [0, 0]
click at [274, 103] on button "Order details" at bounding box center [260, 92] width 118 height 32
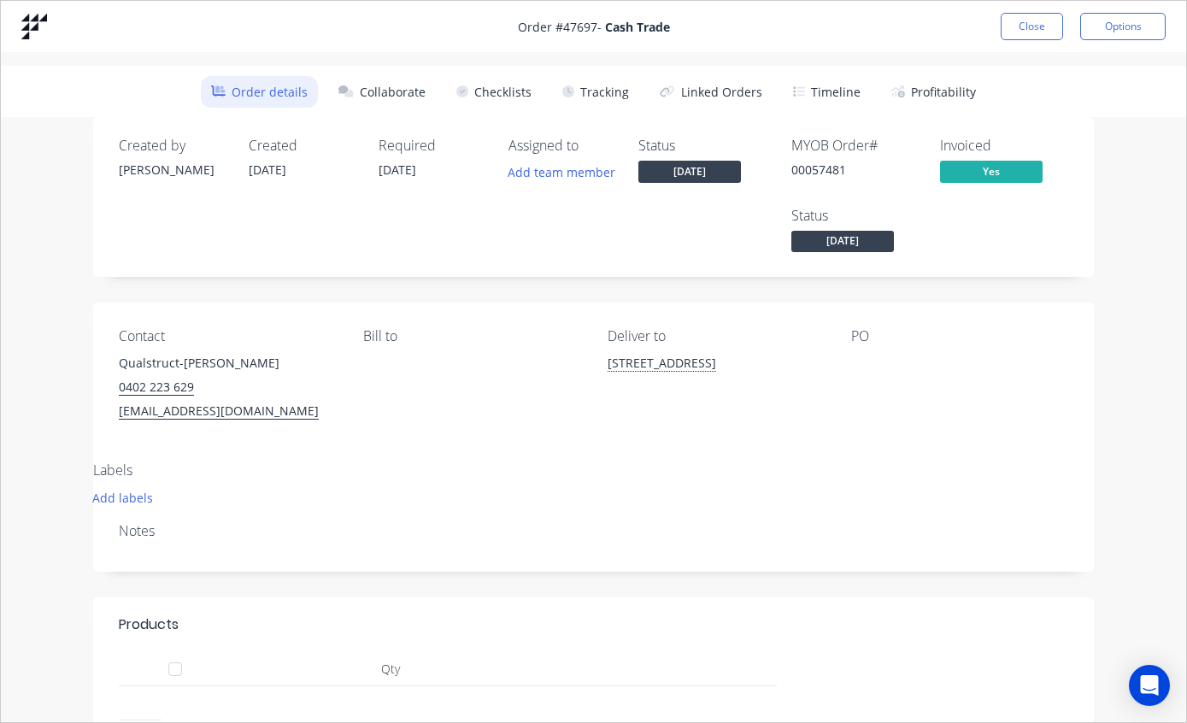
click at [618, 79] on button "Tracking" at bounding box center [595, 92] width 87 height 32
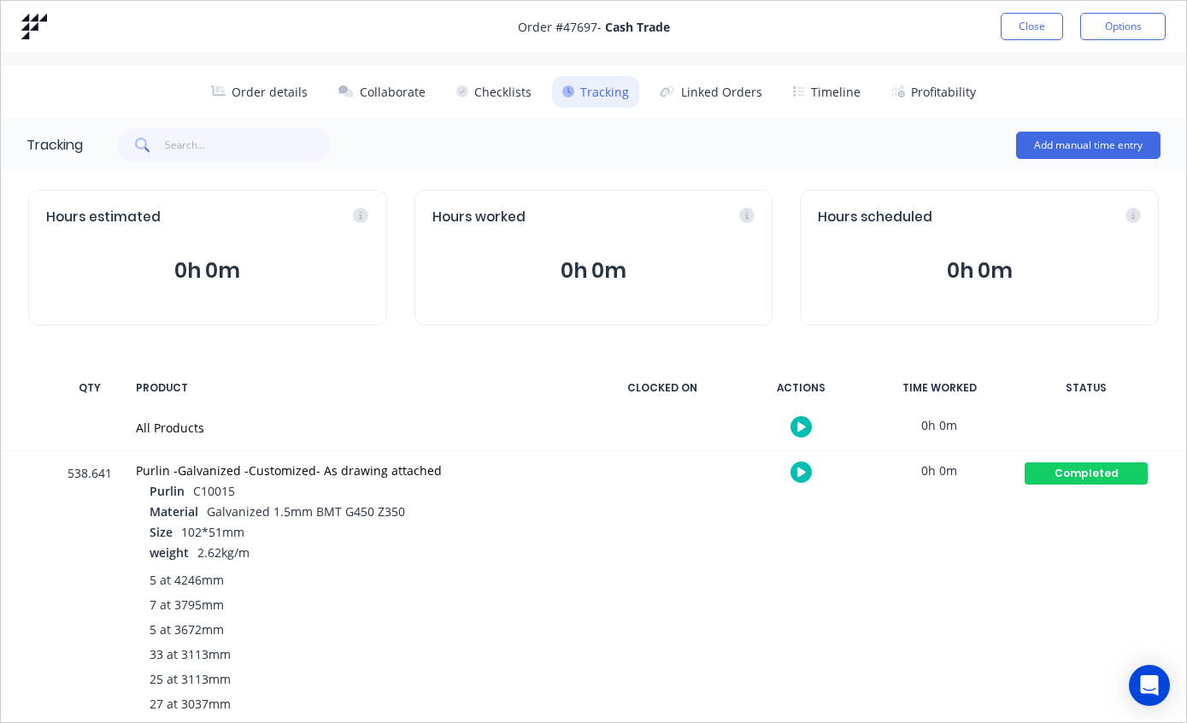
click at [810, 85] on button "Timeline" at bounding box center [827, 92] width 88 height 32
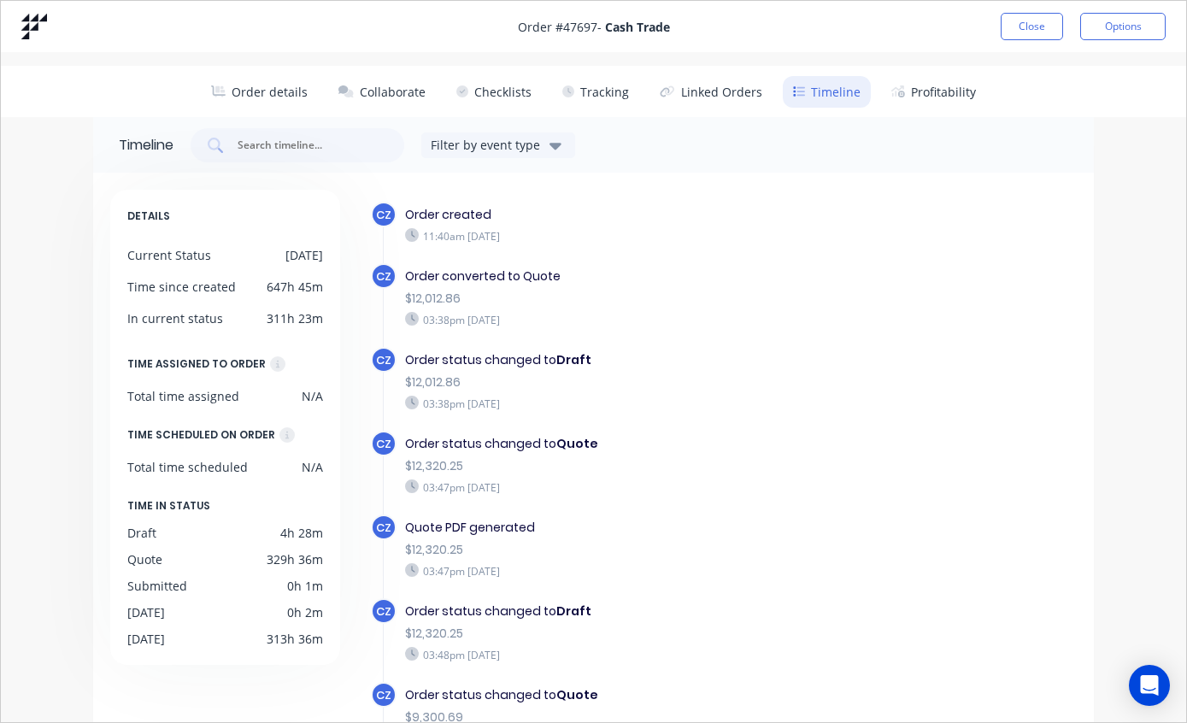
scroll to position [1, 0]
click at [508, 85] on button "Checklists" at bounding box center [494, 91] width 96 height 32
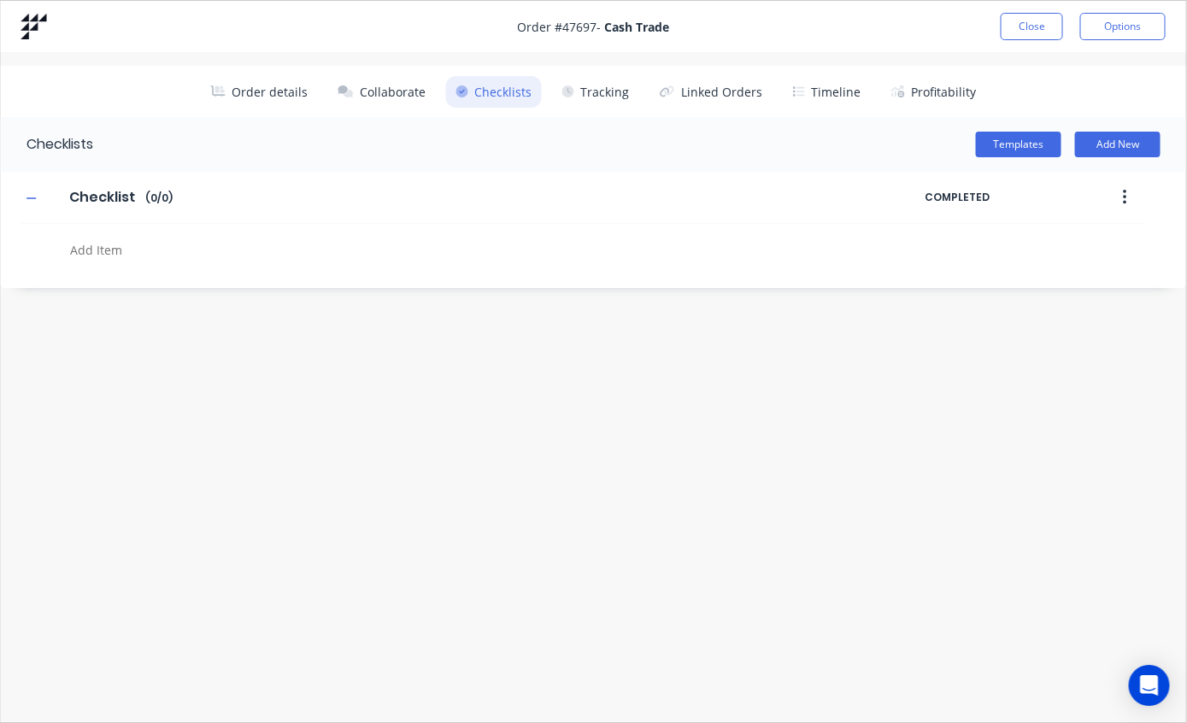
scroll to position [0, 192]
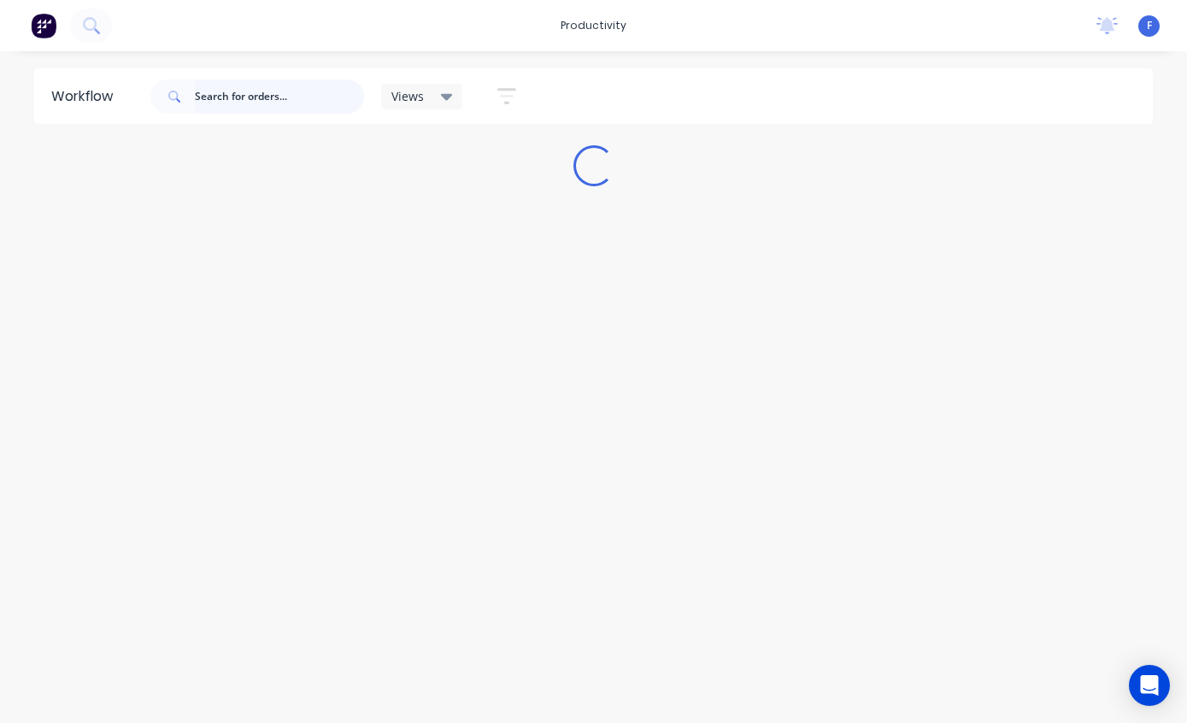
click at [250, 97] on input "text" at bounding box center [279, 96] width 169 height 34
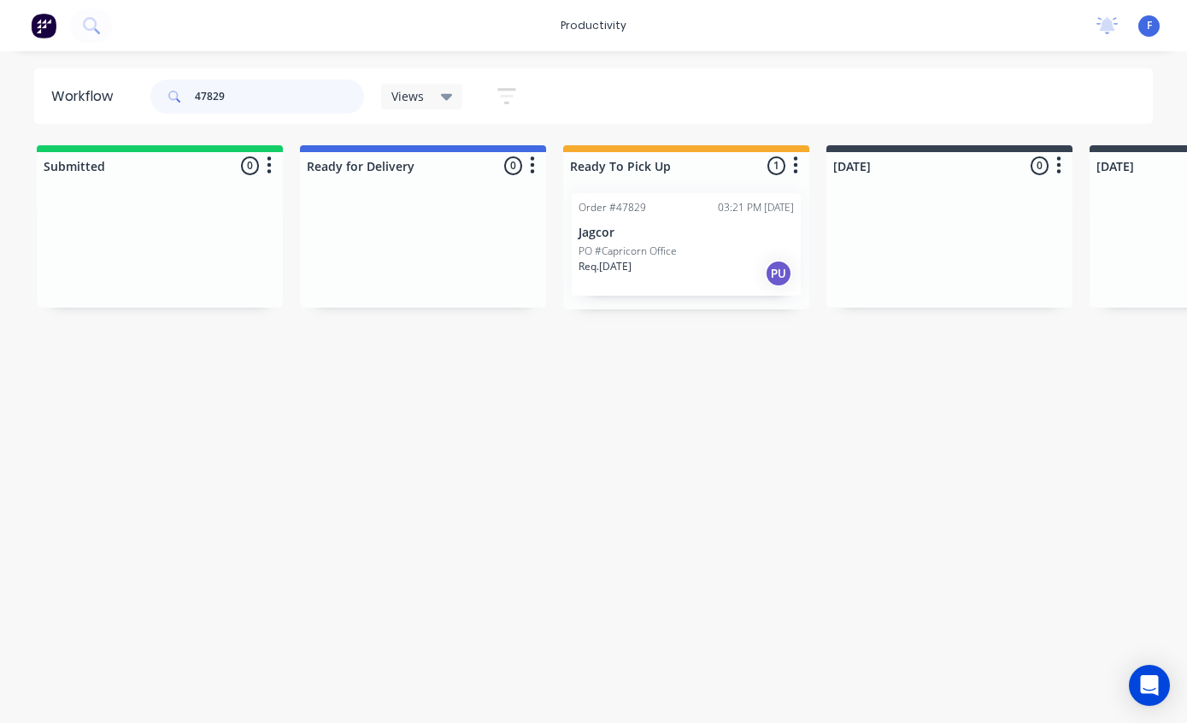
type input "47829"
click at [697, 252] on div "PO #Capricorn Office" at bounding box center [686, 251] width 215 height 15
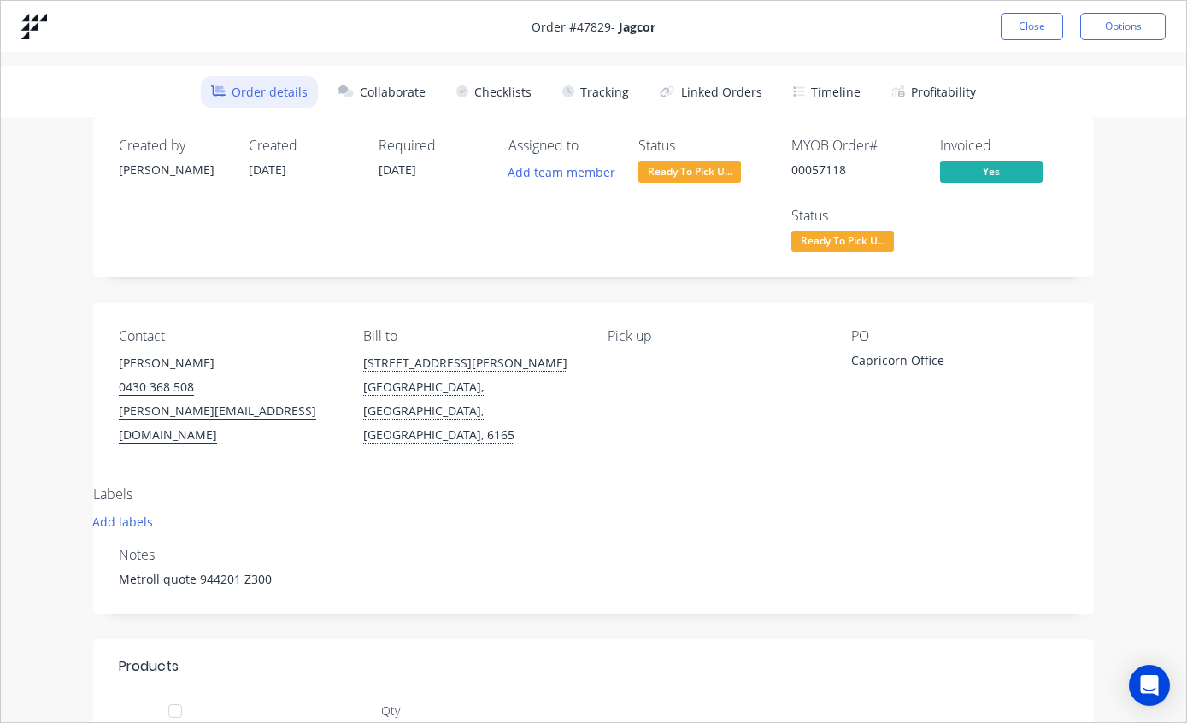
click at [606, 83] on button "Tracking" at bounding box center [595, 92] width 87 height 32
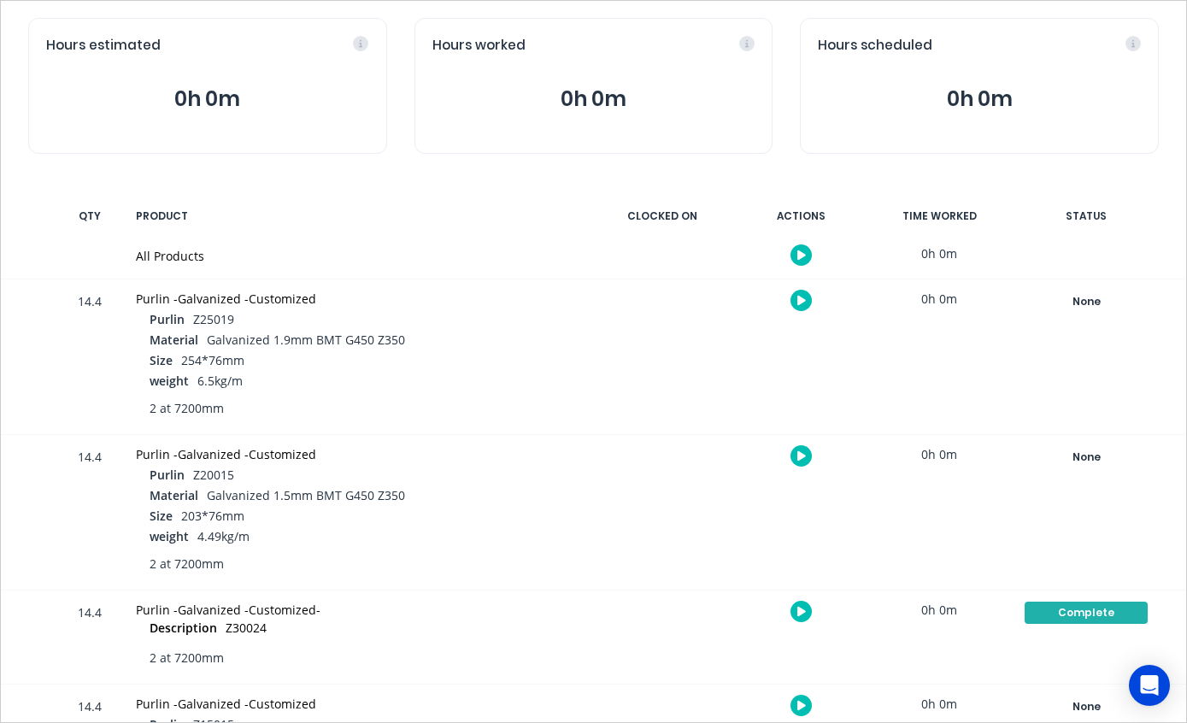
scroll to position [170, 0]
click at [1083, 296] on div "None" at bounding box center [1086, 303] width 123 height 22
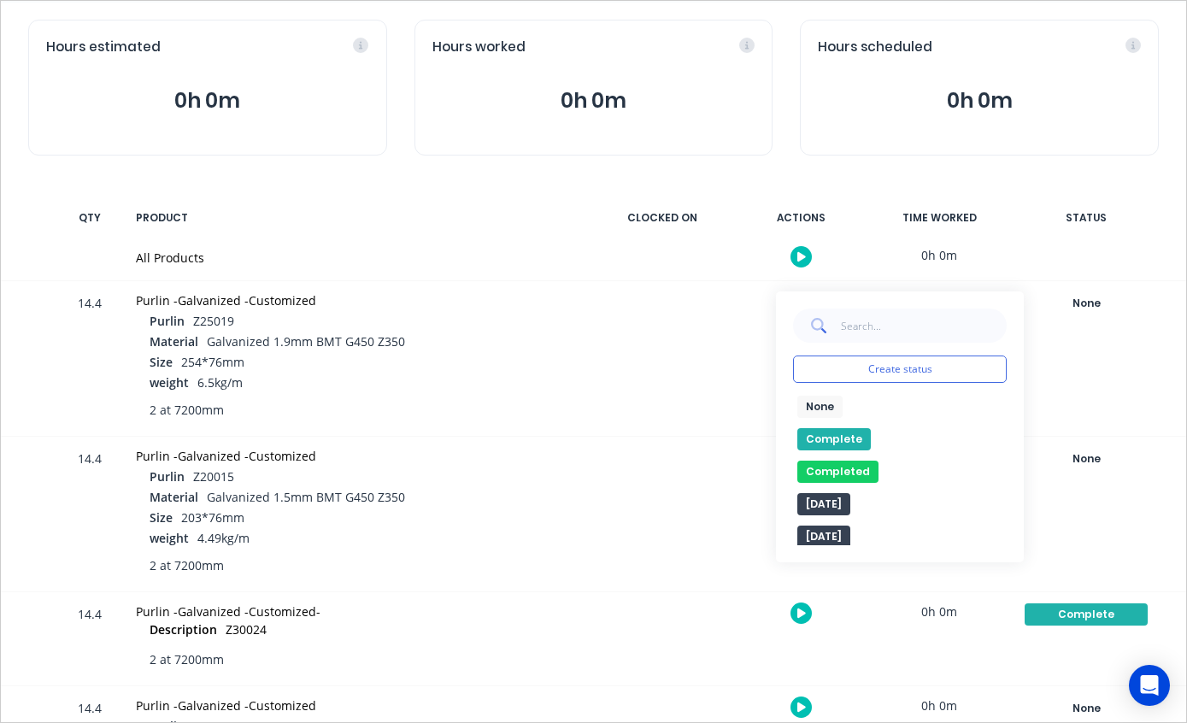
click at [847, 464] on button "Completed" at bounding box center [837, 472] width 81 height 22
click at [847, 463] on button "Completed" at bounding box center [846, 472] width 99 height 22
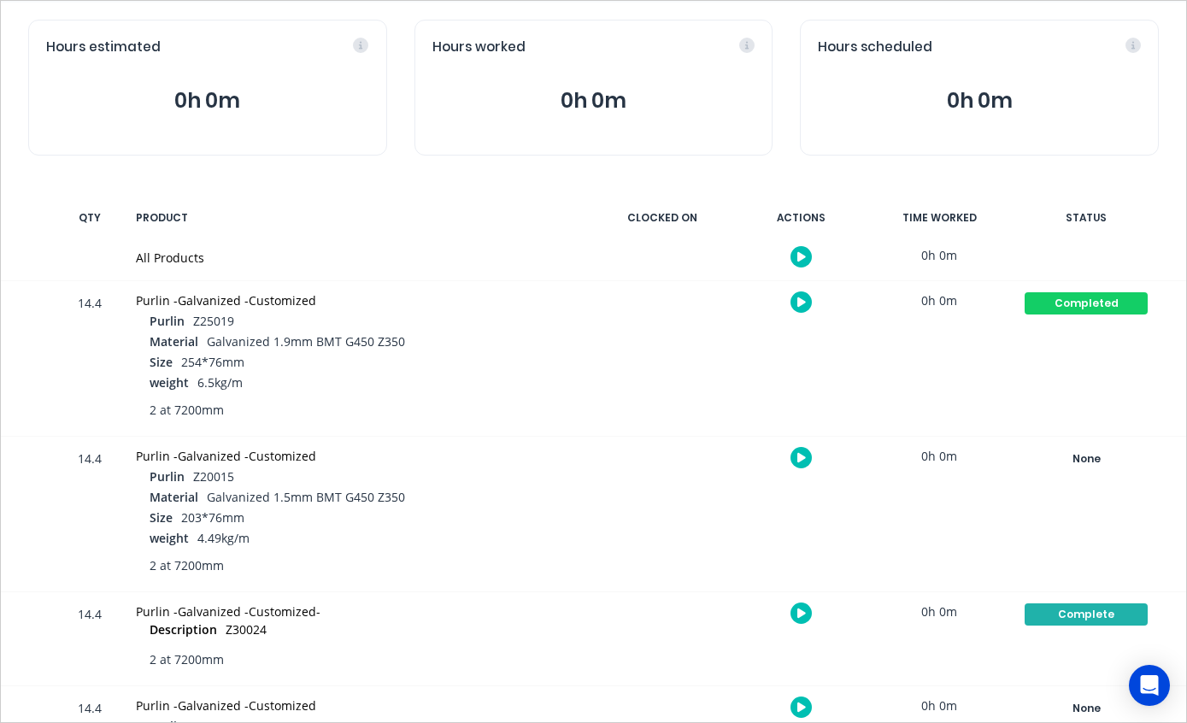
click at [1086, 449] on div "None" at bounding box center [1086, 459] width 123 height 22
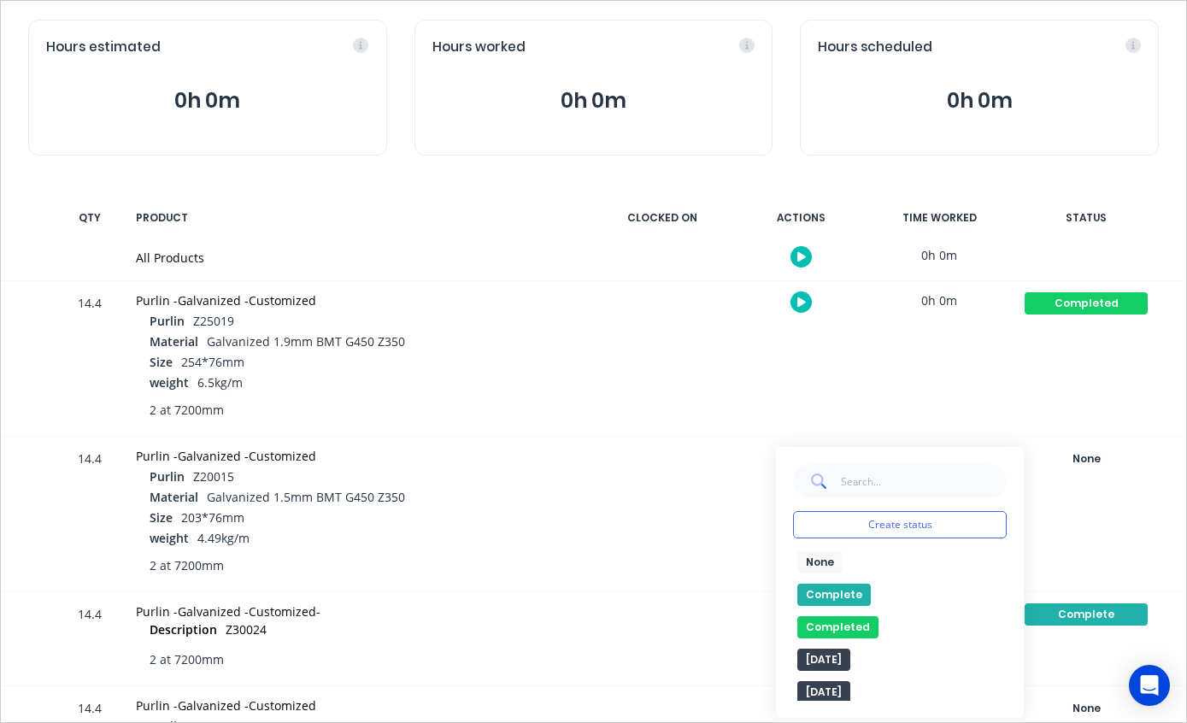
click at [858, 626] on button "Completed" at bounding box center [837, 627] width 81 height 22
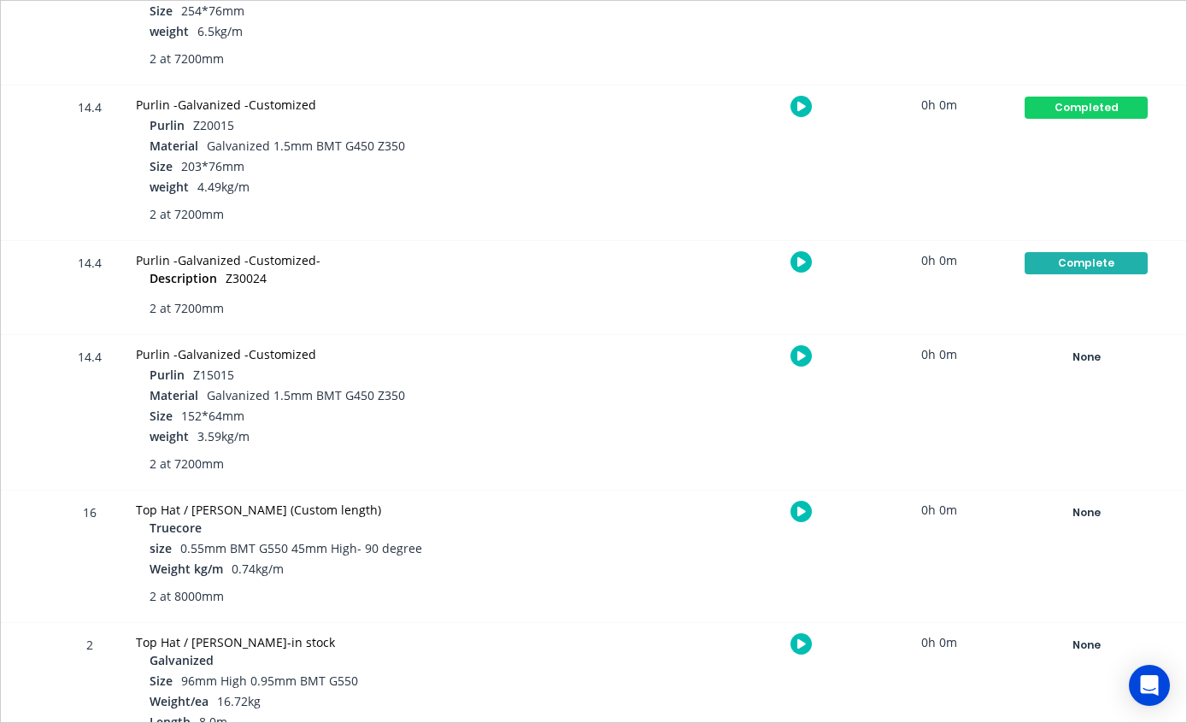
scroll to position [520, 0]
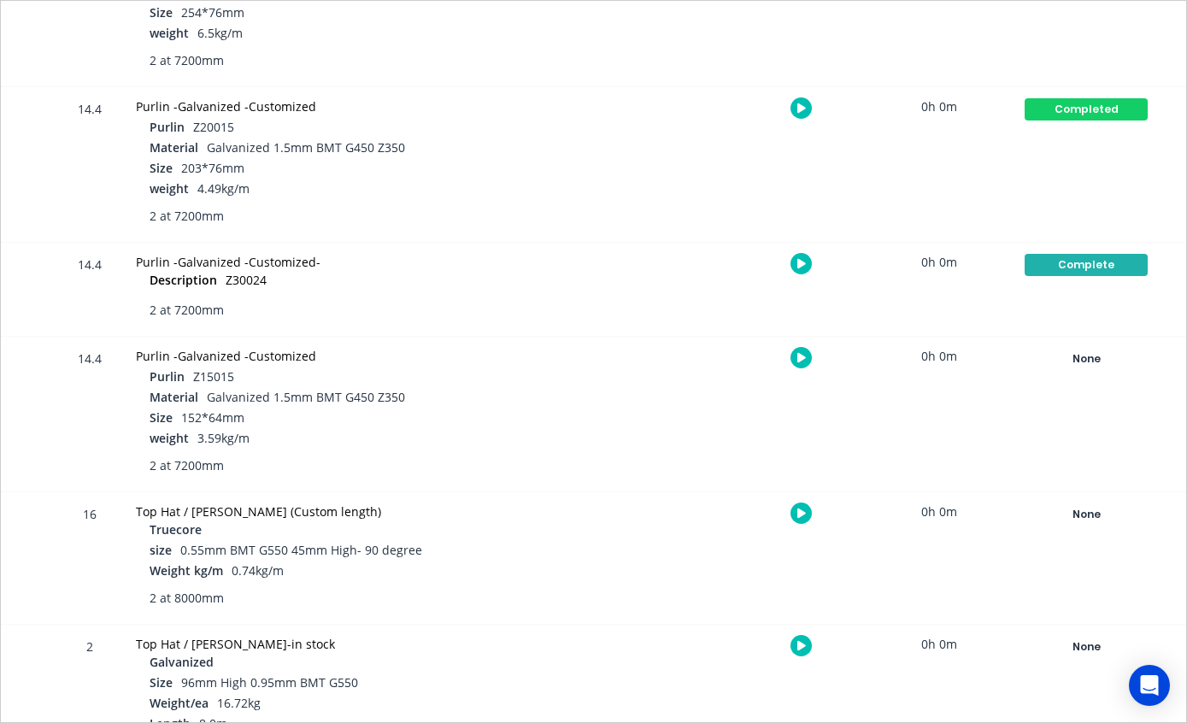
click at [1104, 359] on div "None" at bounding box center [1086, 359] width 123 height 22
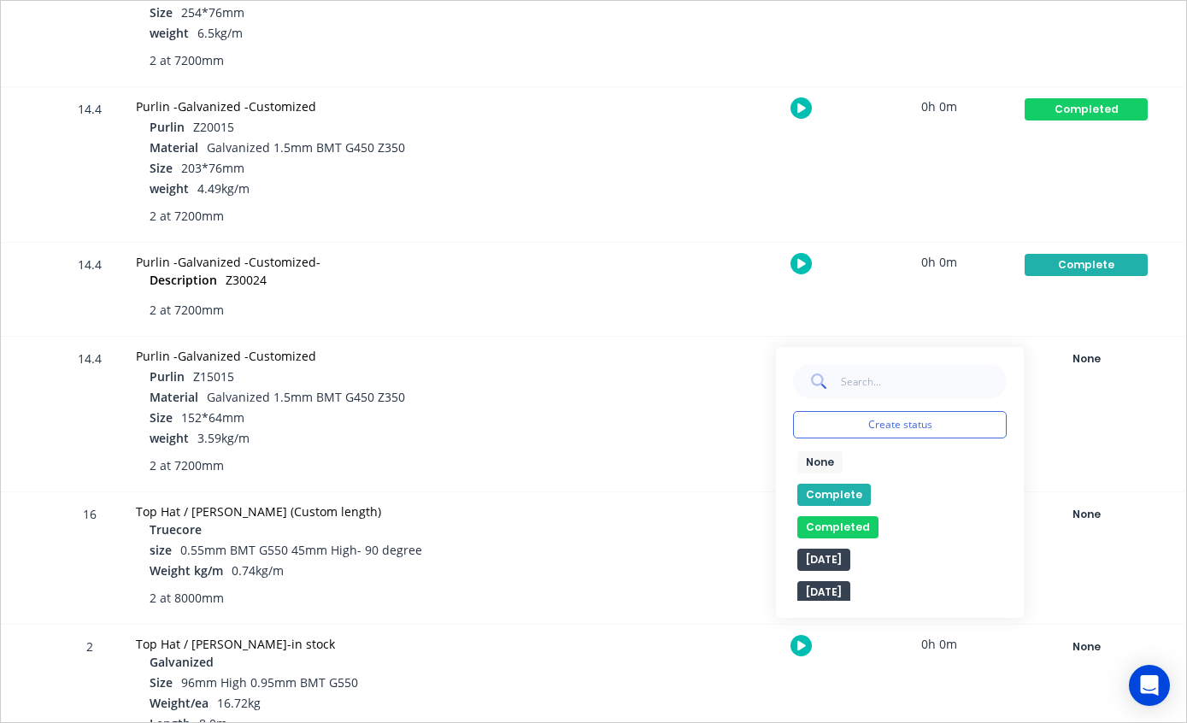
click at [844, 528] on button "Completed" at bounding box center [837, 527] width 81 height 22
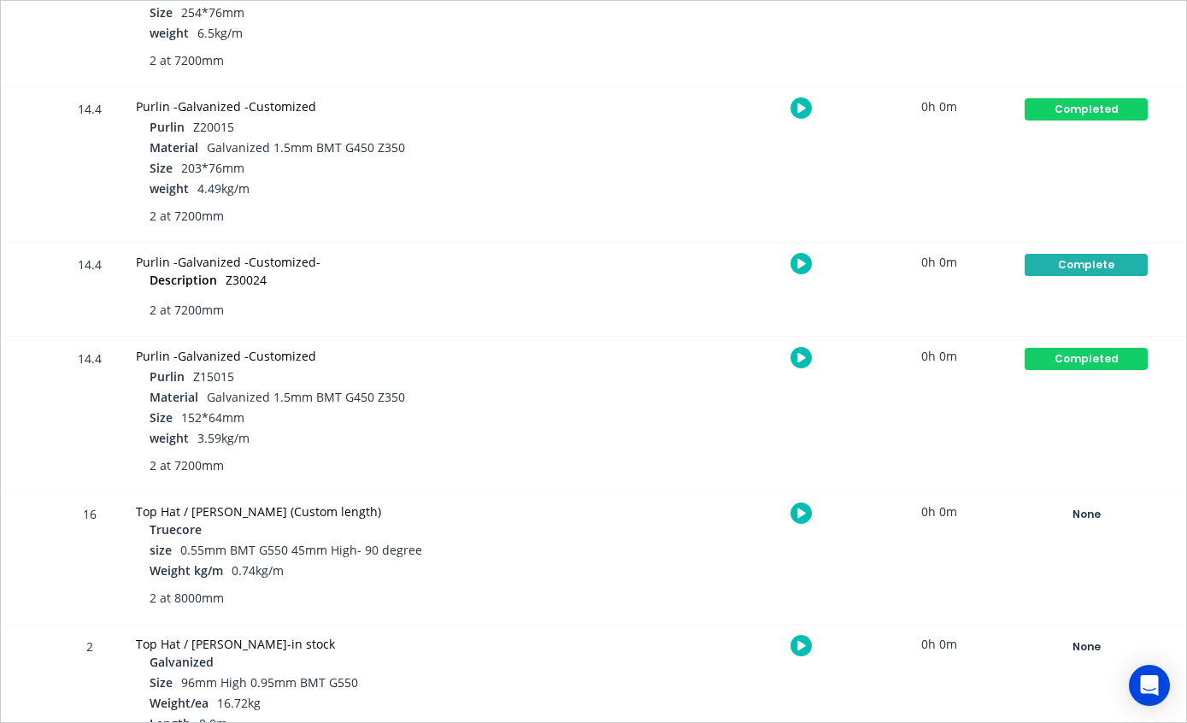
scroll to position [34, 0]
click at [1103, 507] on div "None" at bounding box center [1086, 514] width 123 height 22
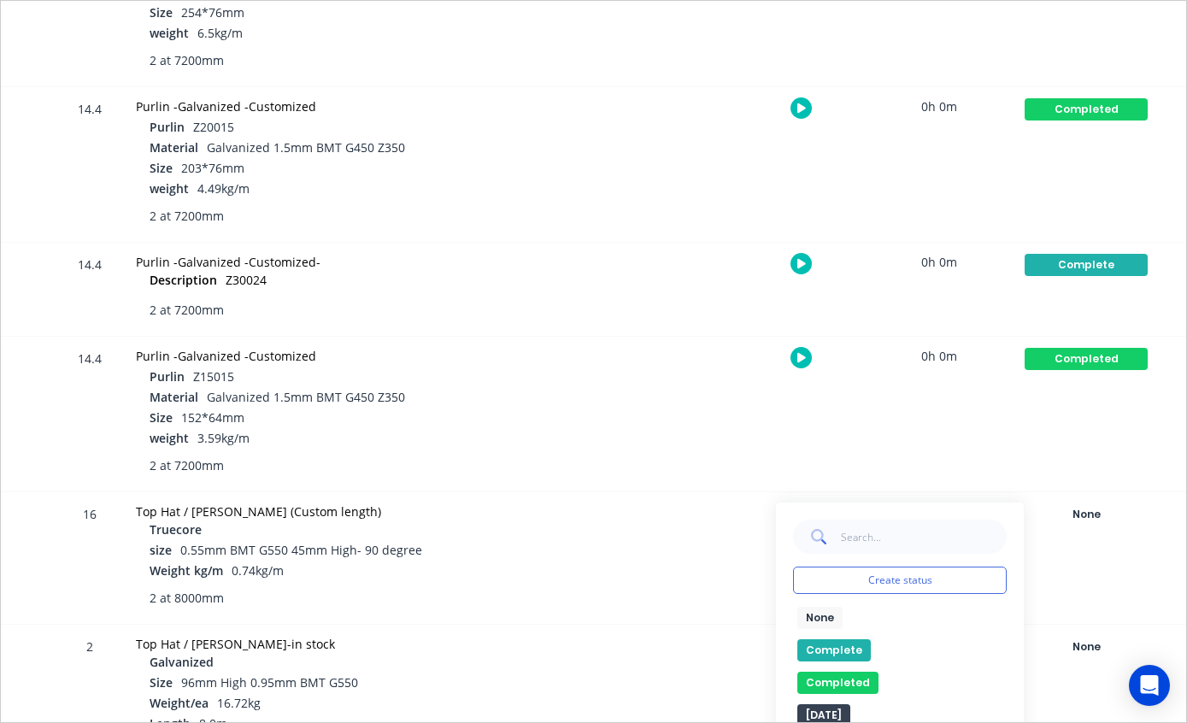
click at [855, 675] on button "Completed" at bounding box center [837, 683] width 81 height 22
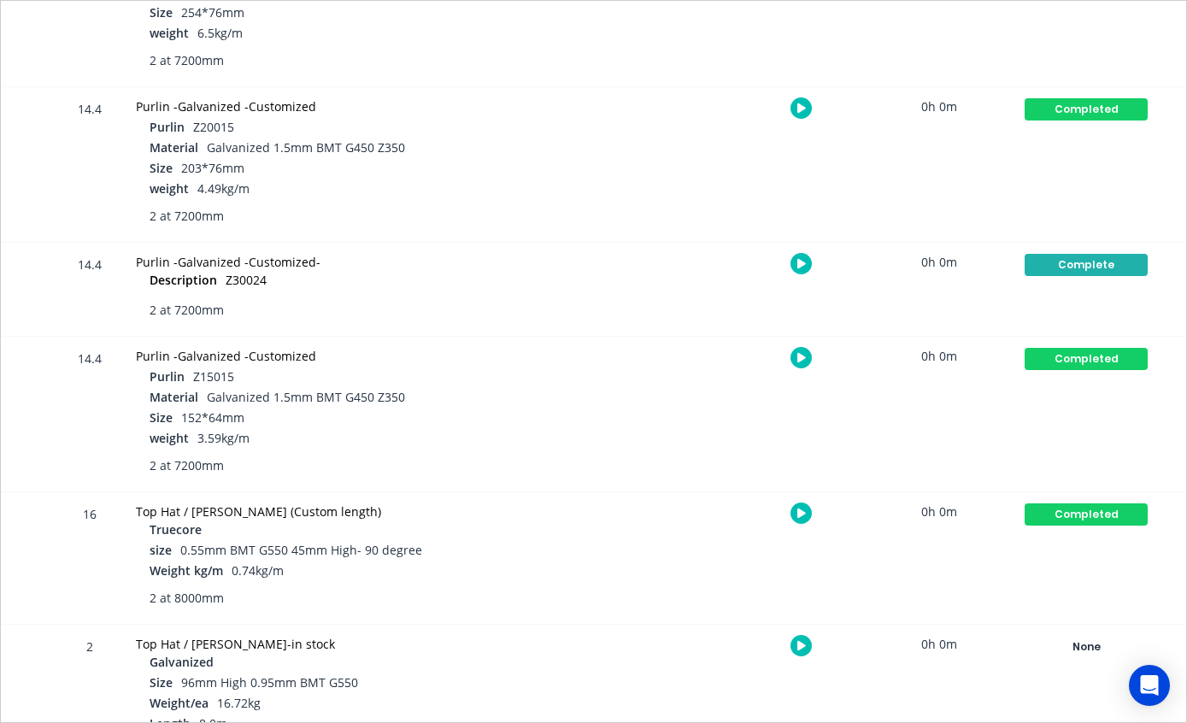
click at [1083, 644] on div "None" at bounding box center [1086, 647] width 123 height 22
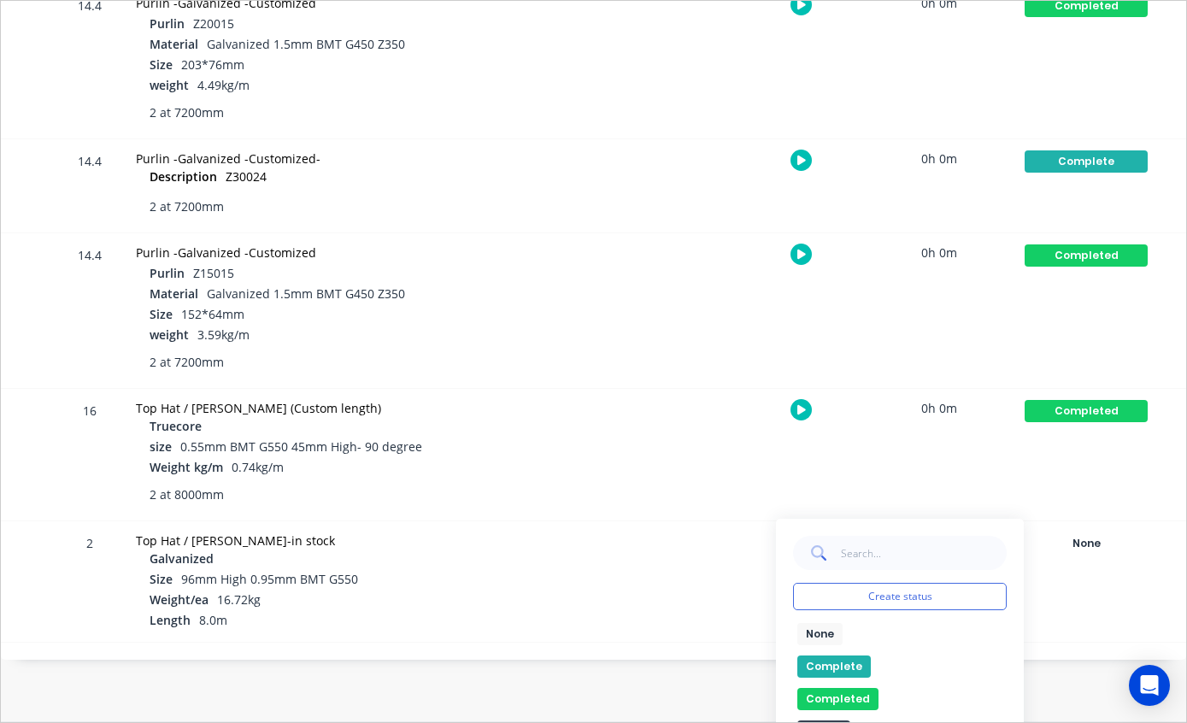
click at [853, 690] on button "Completed" at bounding box center [837, 699] width 81 height 22
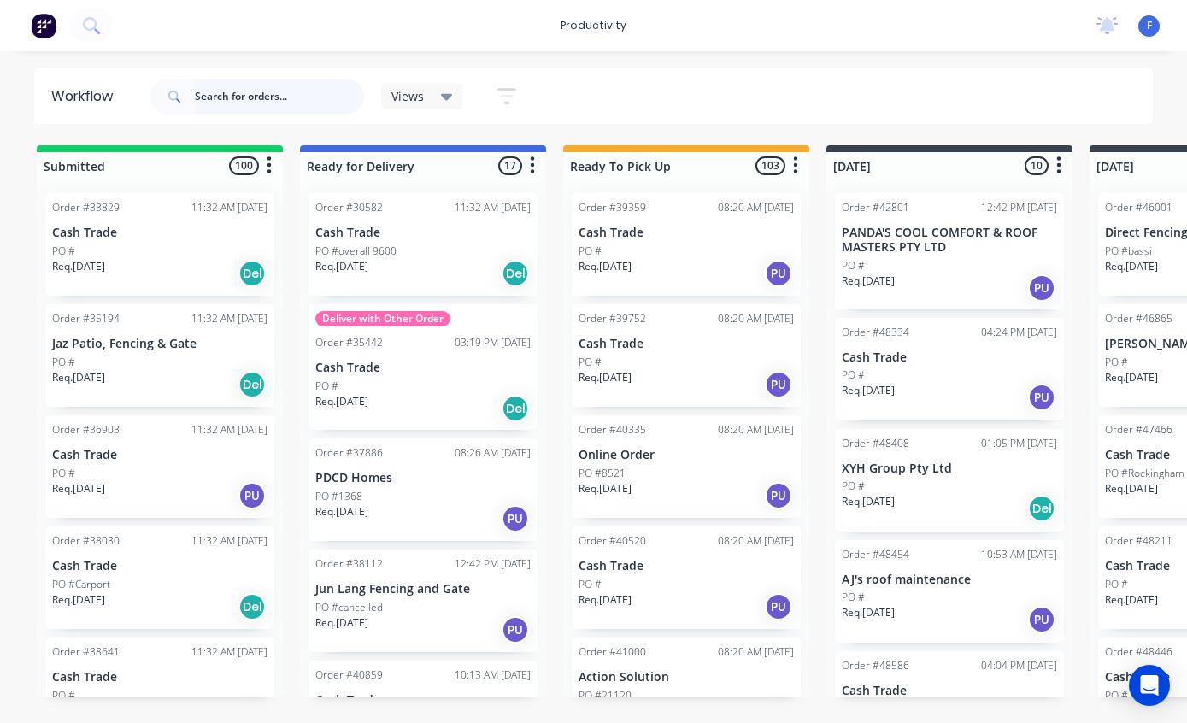
click at [250, 81] on input "text" at bounding box center [279, 96] width 169 height 34
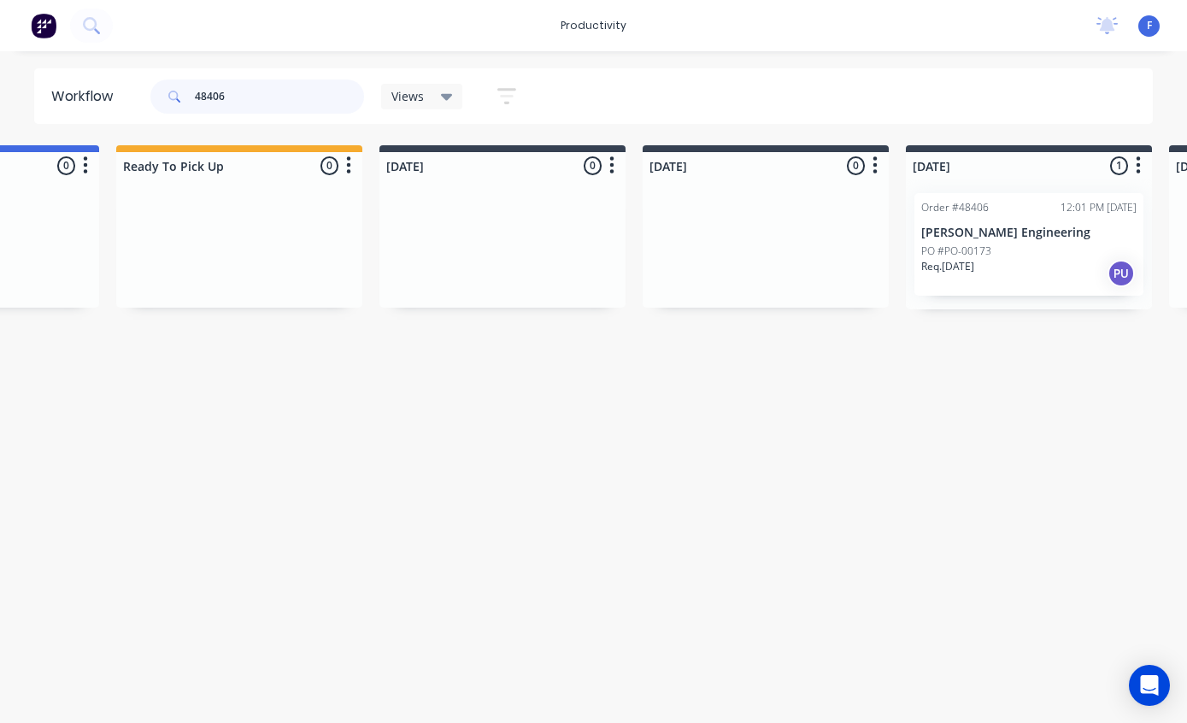
scroll to position [0, 450]
type input "48406"
click at [1046, 228] on p "[PERSON_NAME] Engineering" at bounding box center [1025, 233] width 215 height 15
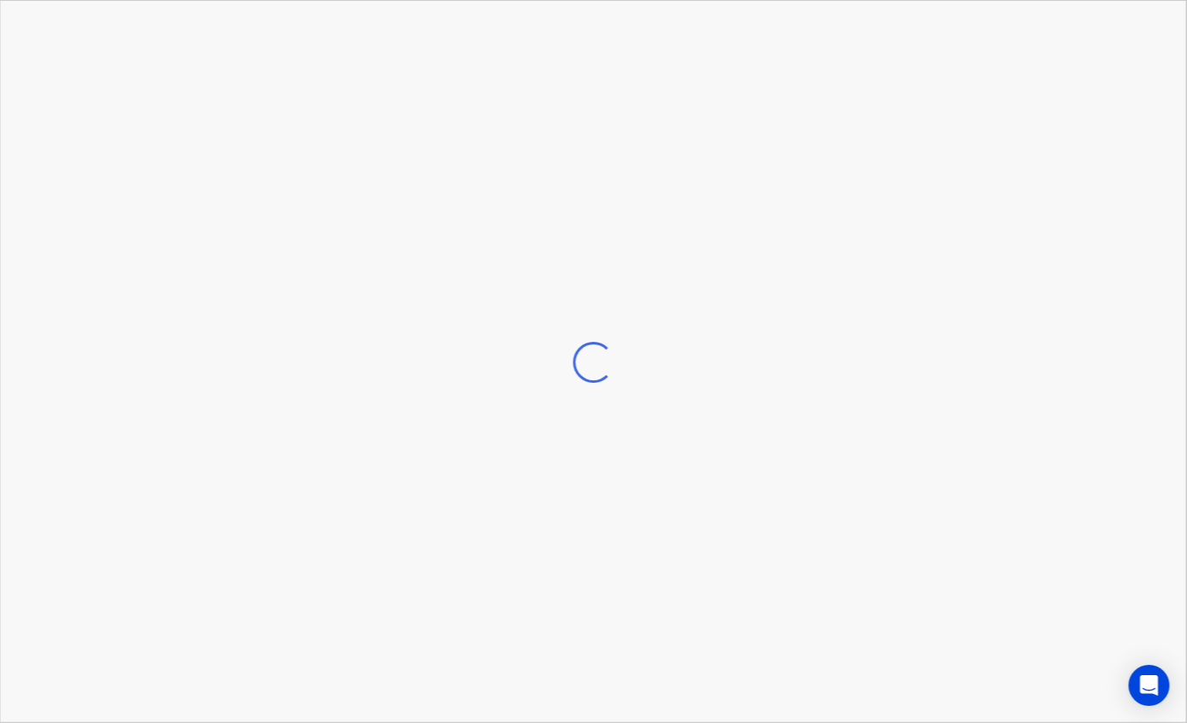
scroll to position [0, 451]
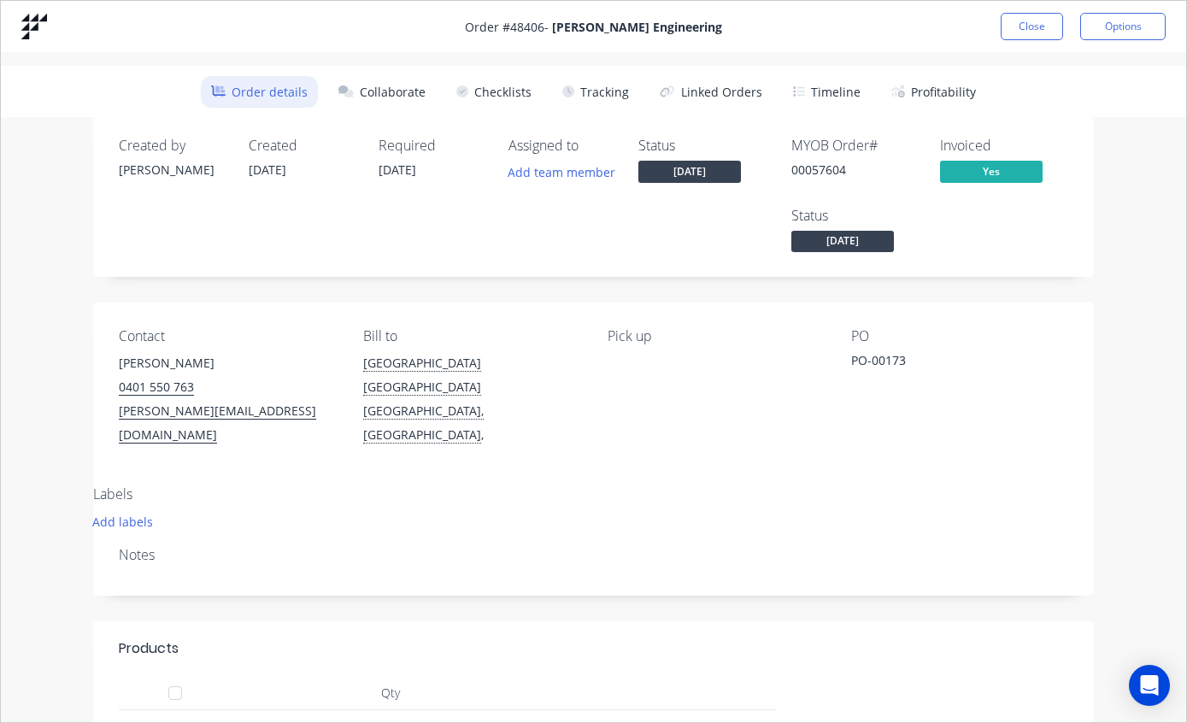
click at [598, 85] on button "Tracking" at bounding box center [595, 92] width 87 height 32
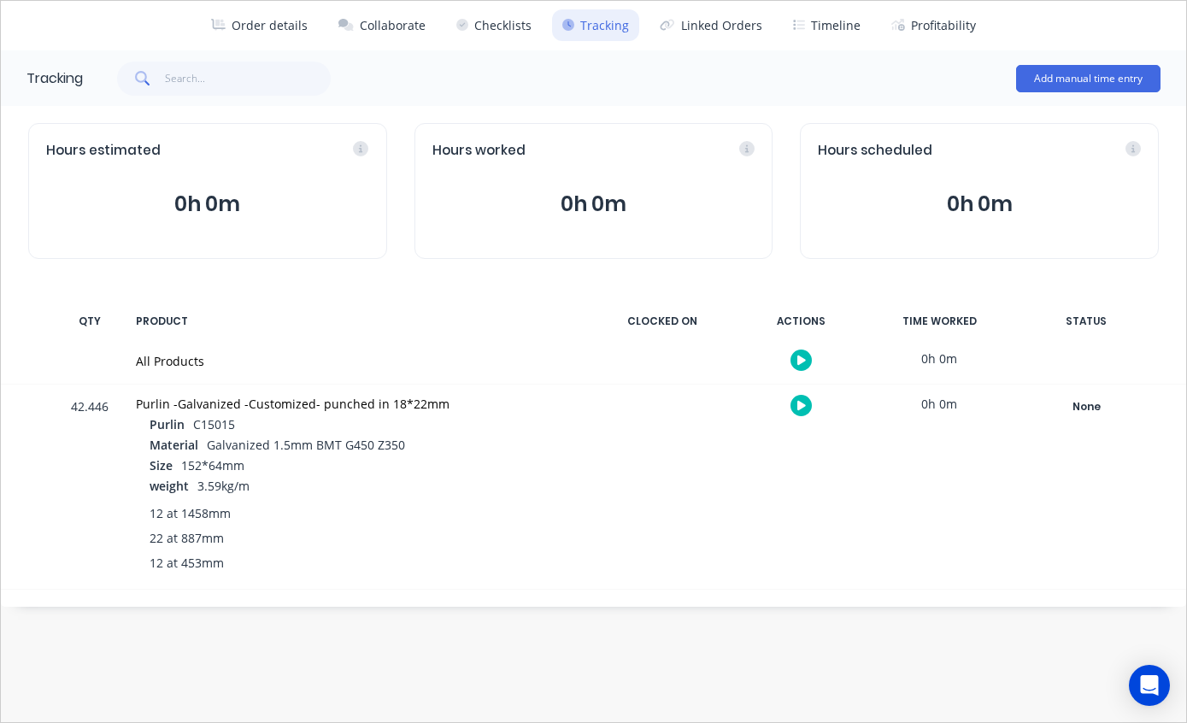
scroll to position [67, 0]
click at [1095, 403] on div "None" at bounding box center [1086, 407] width 123 height 22
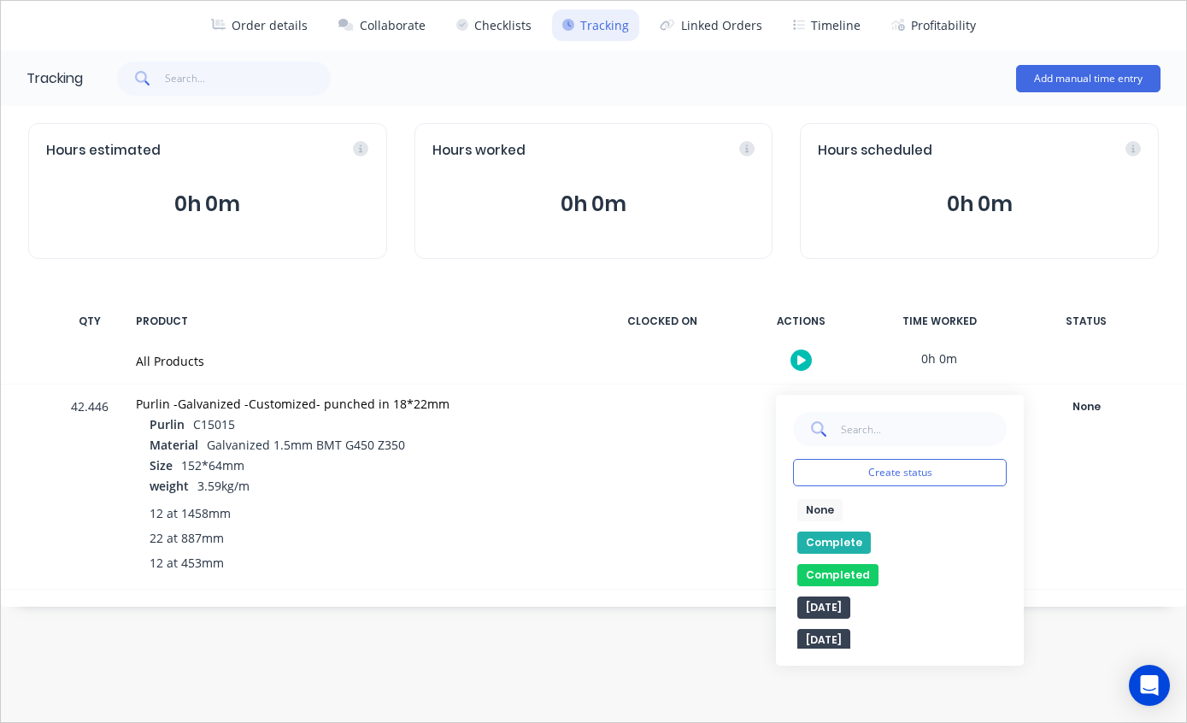
click at [852, 573] on button "Completed" at bounding box center [837, 575] width 81 height 22
click at [853, 573] on button "Completed" at bounding box center [846, 575] width 99 height 22
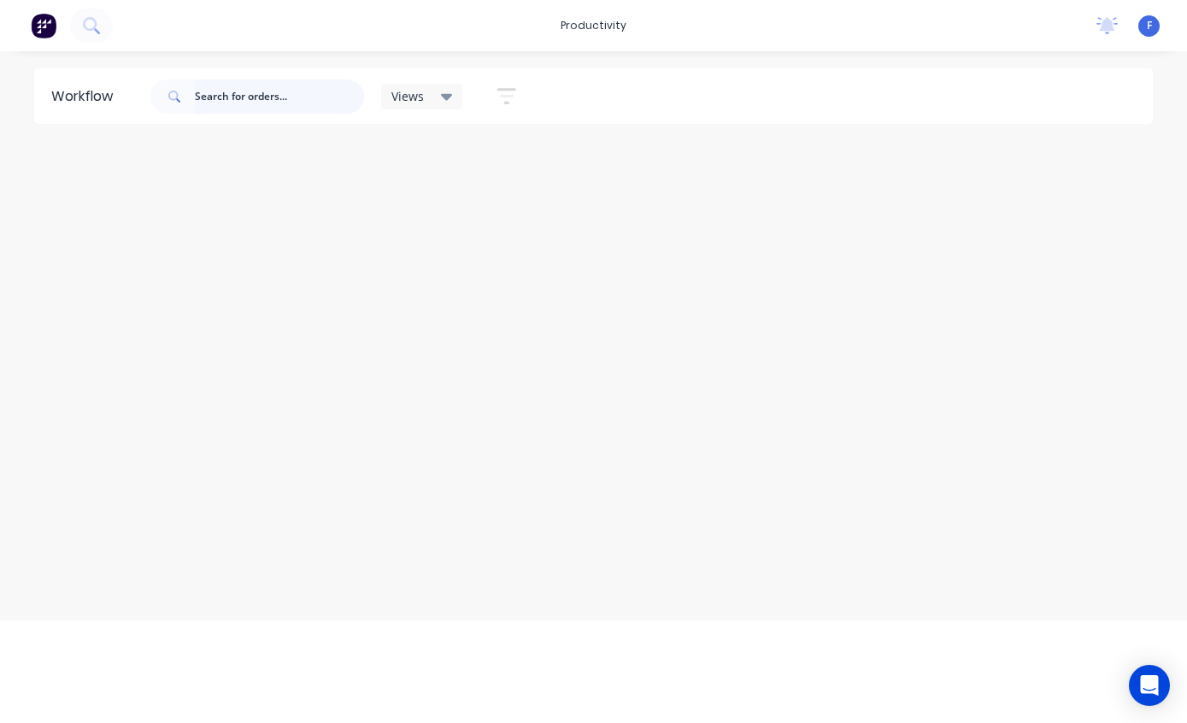
click at [245, 109] on input "text" at bounding box center [279, 96] width 169 height 34
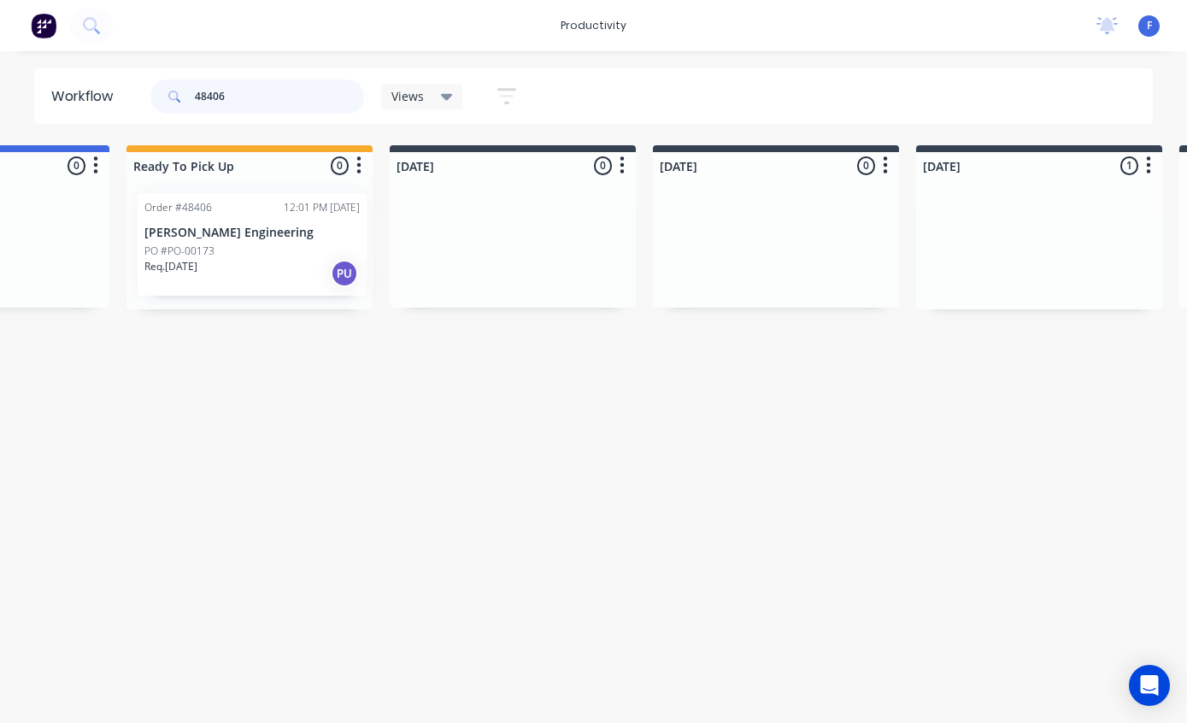
scroll to position [0, 434]
click at [286, 101] on input "48406" at bounding box center [279, 96] width 169 height 34
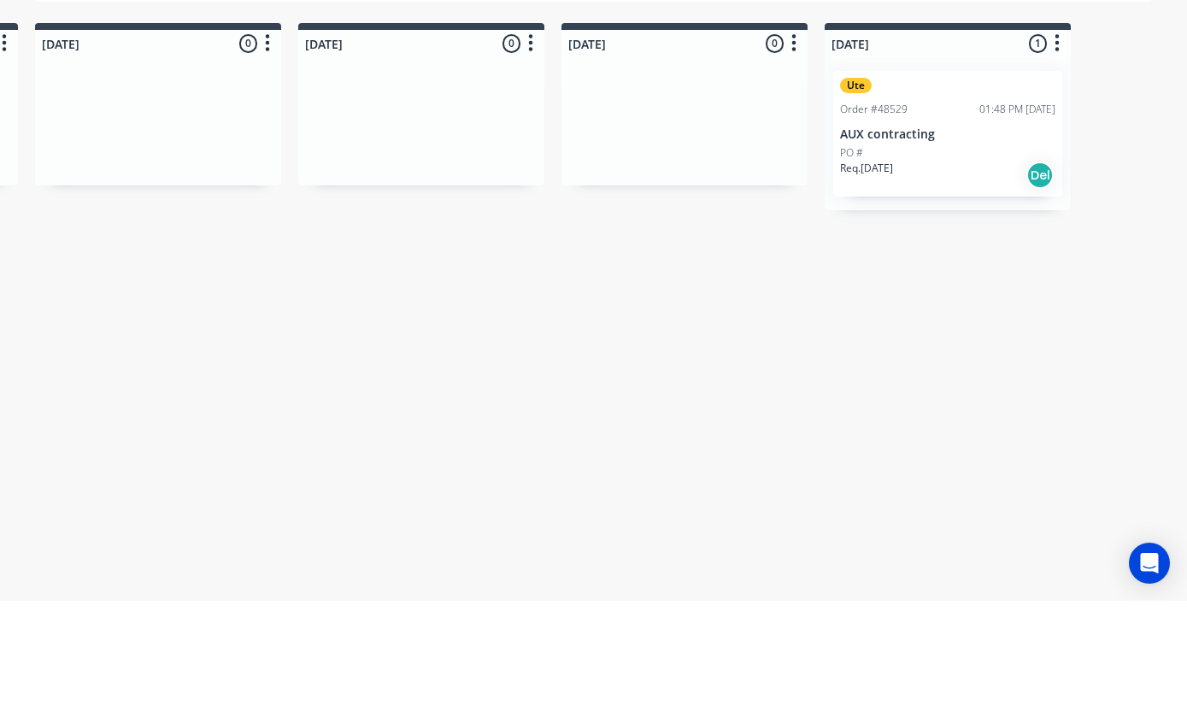
scroll to position [0, 1061]
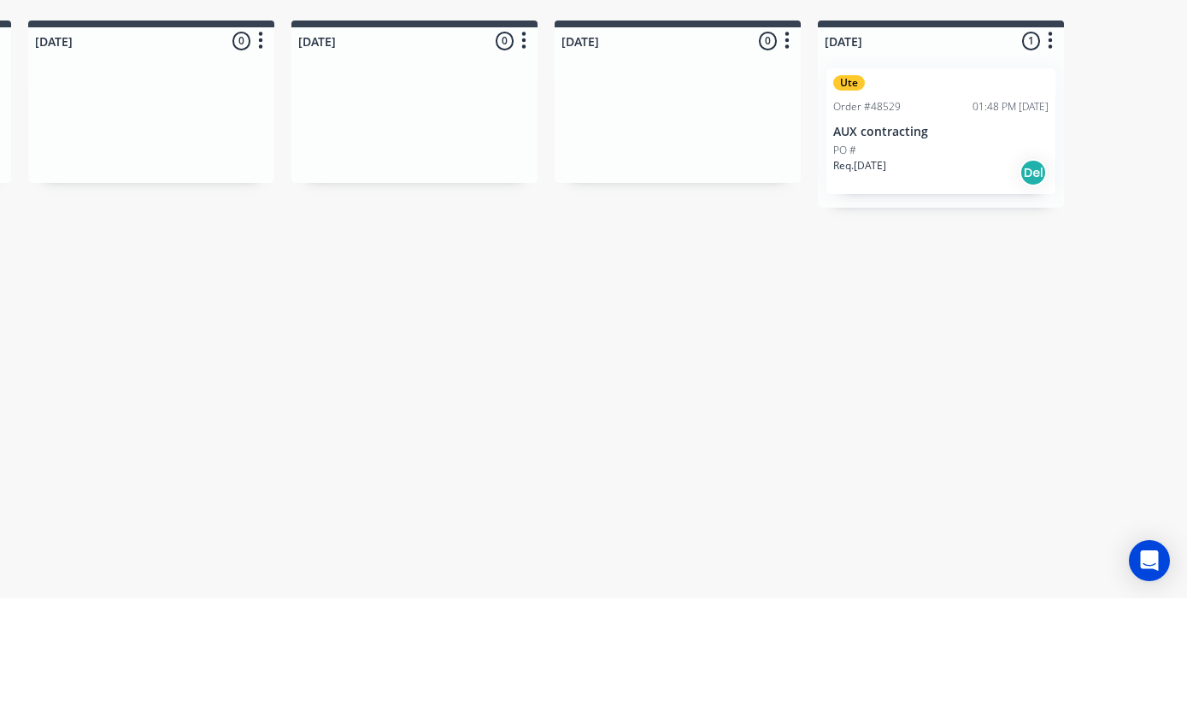
click at [909, 267] on div "PO #" at bounding box center [940, 274] width 215 height 15
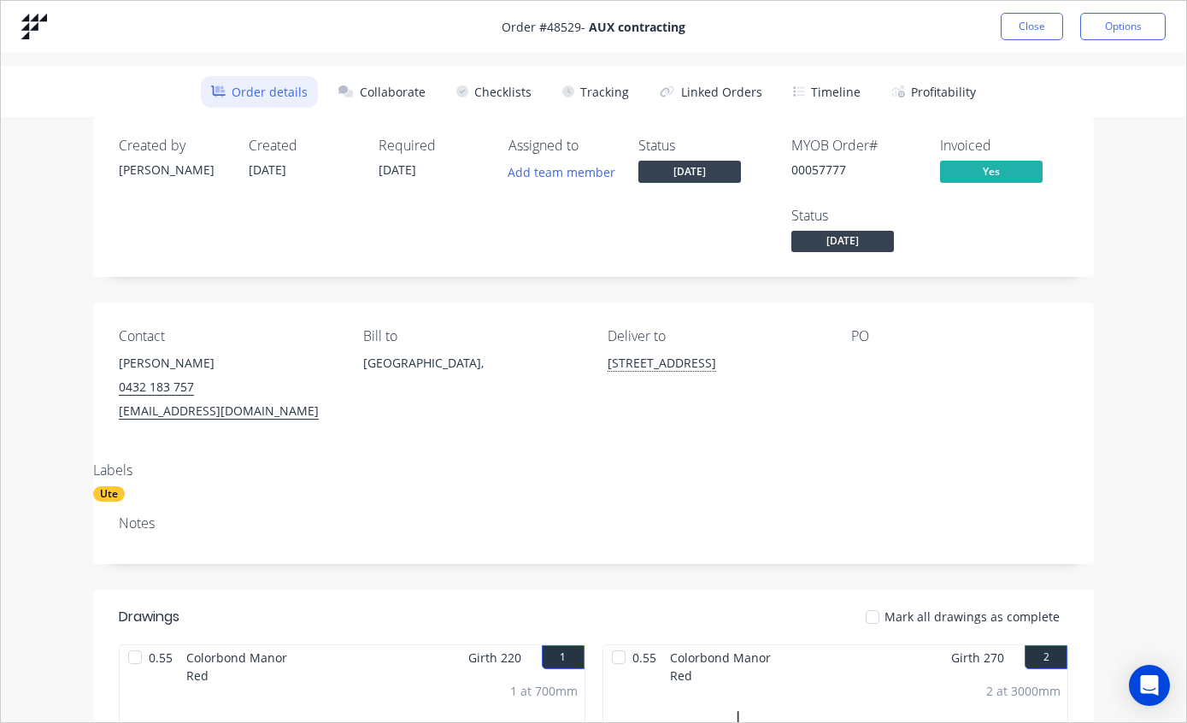
click at [610, 88] on button "Tracking" at bounding box center [595, 92] width 87 height 32
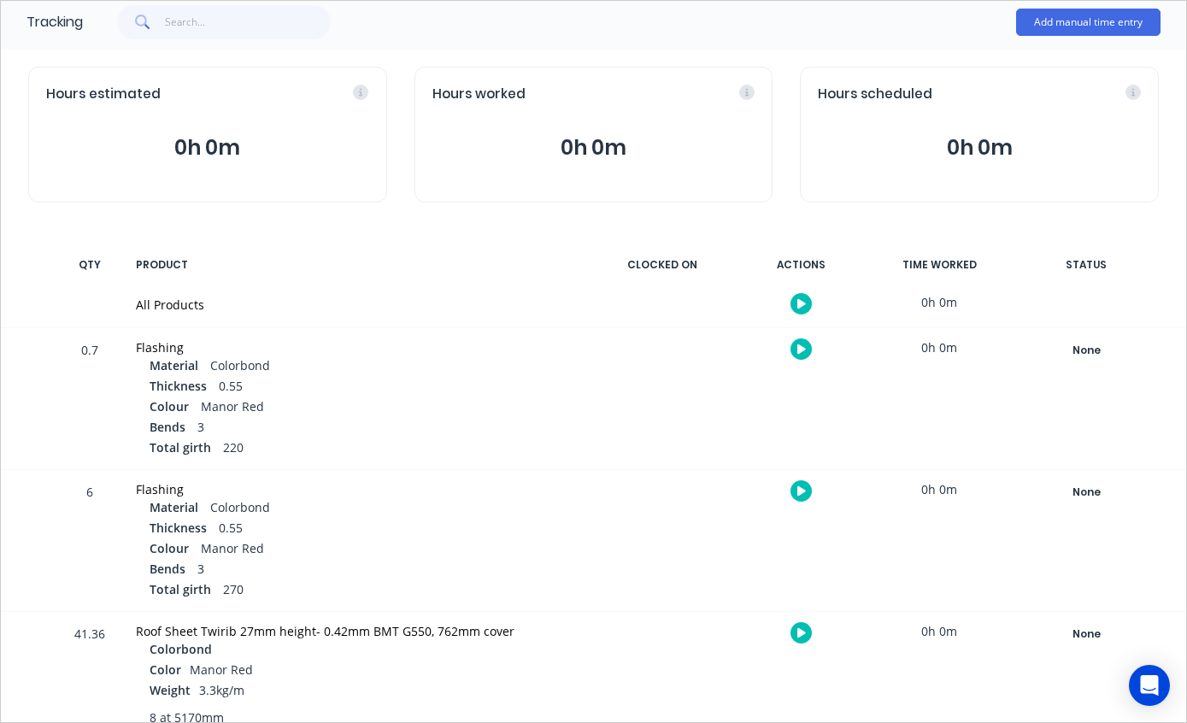
scroll to position [121, 0]
click at [1070, 627] on div "None" at bounding box center [1086, 636] width 123 height 22
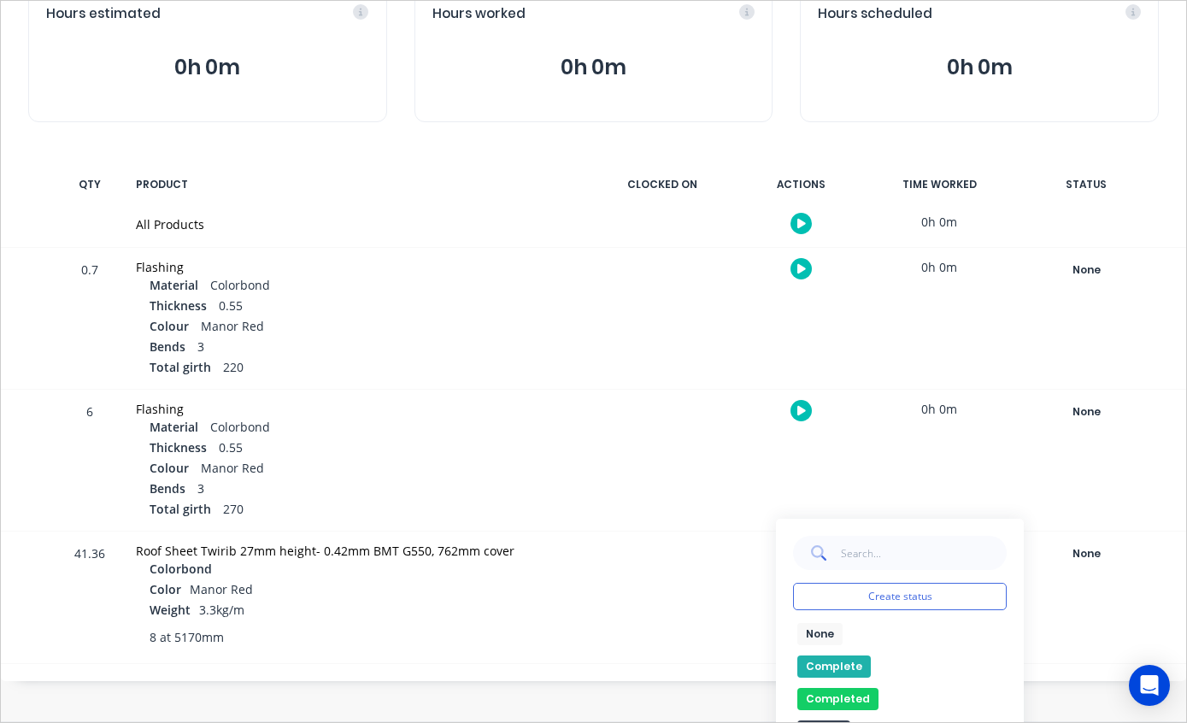
click at [841, 661] on button "Complete" at bounding box center [833, 666] width 73 height 22
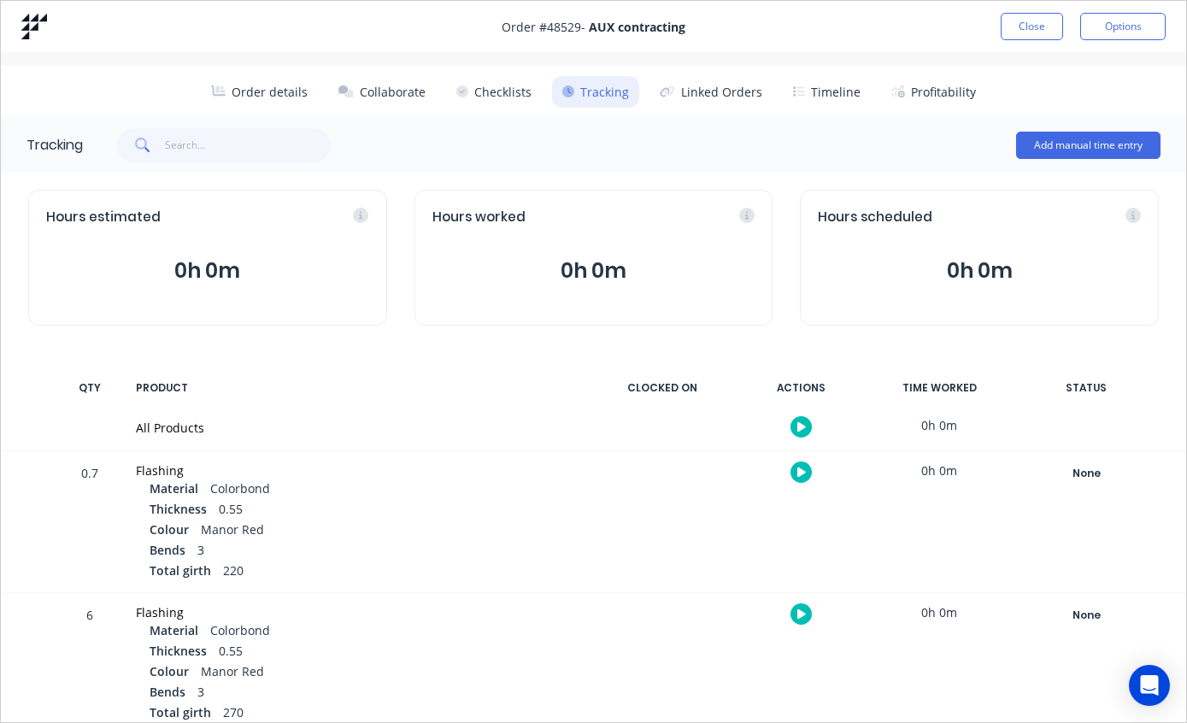
scroll to position [0, 0]
click at [1035, 26] on button "Close" at bounding box center [1032, 26] width 62 height 27
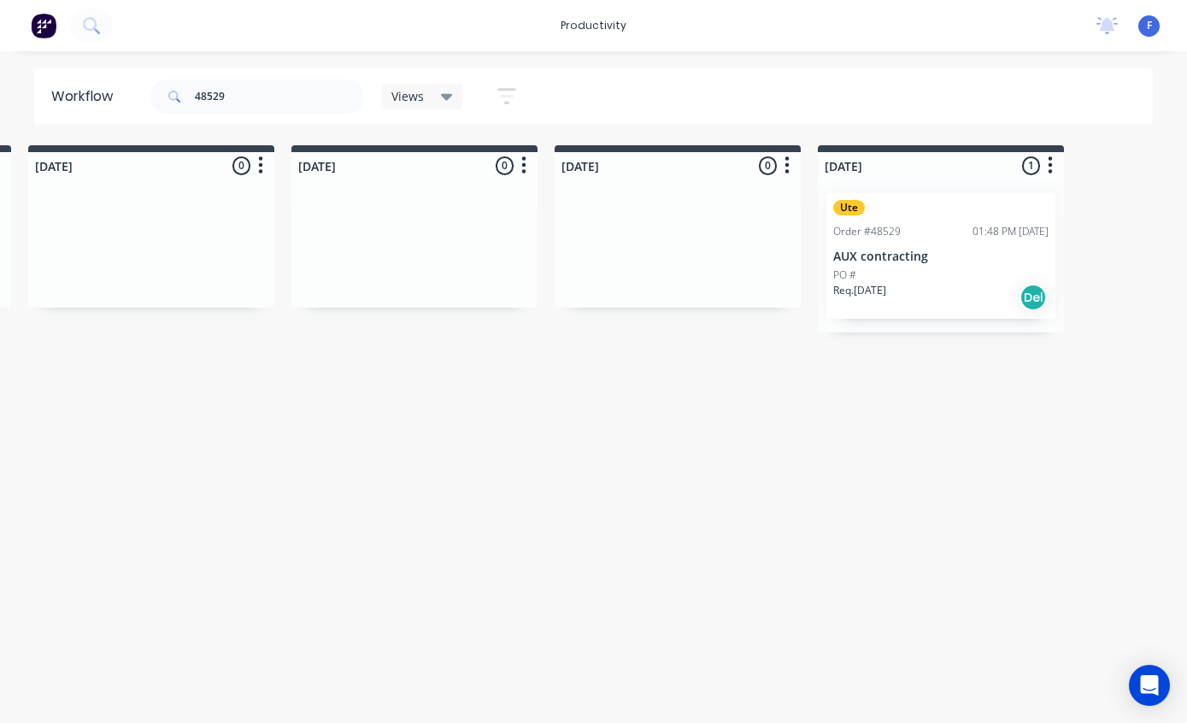
scroll to position [34, 1062]
click at [282, 97] on input "48529" at bounding box center [279, 96] width 169 height 34
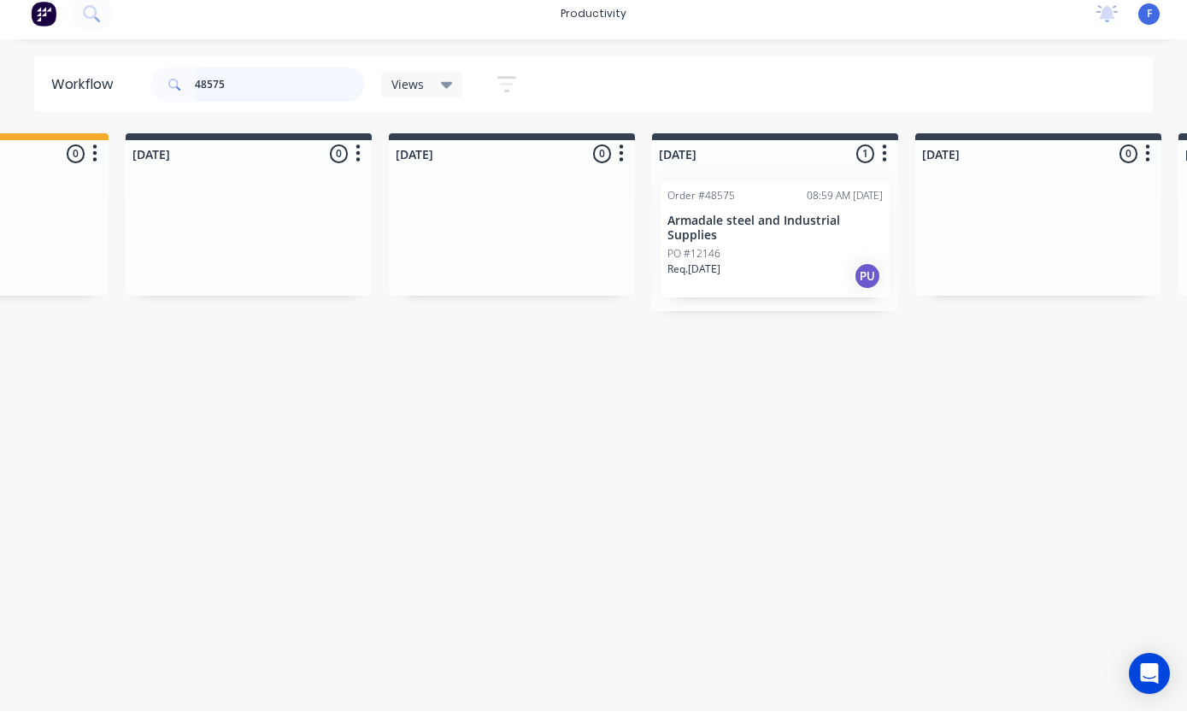
type input "48575"
click at [763, 226] on p "Armadale steel and Industrial Supplies" at bounding box center [774, 240] width 215 height 29
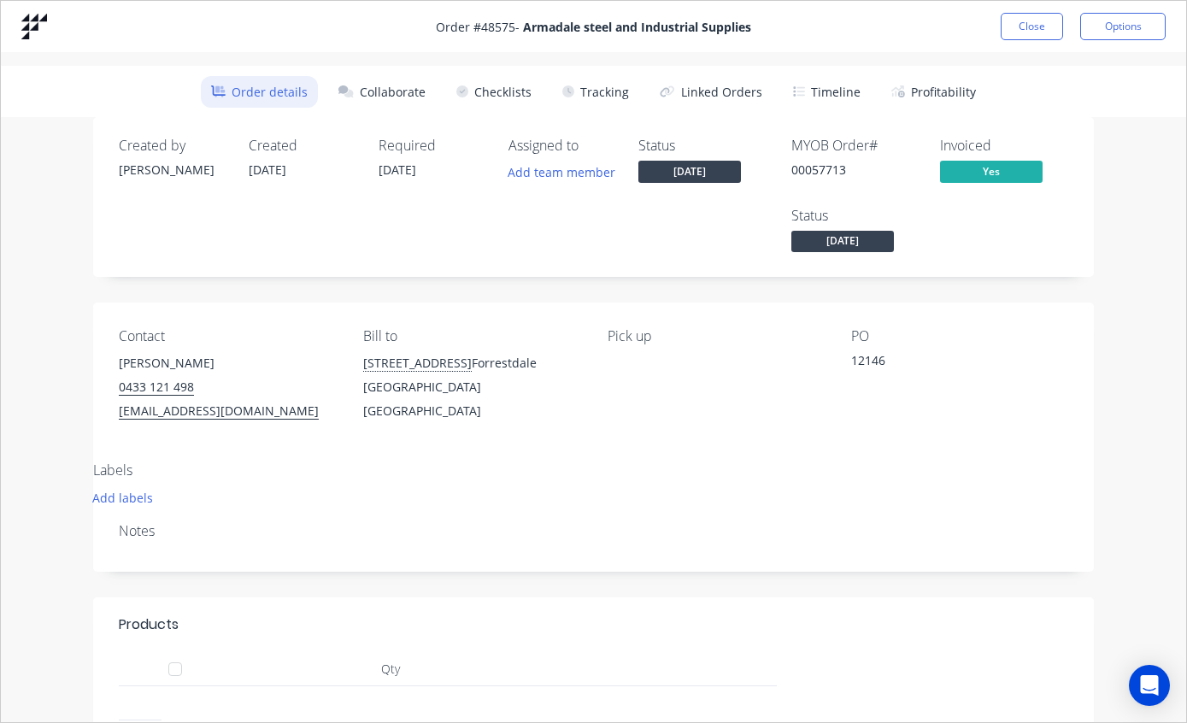
click at [596, 90] on button "Tracking" at bounding box center [595, 92] width 87 height 32
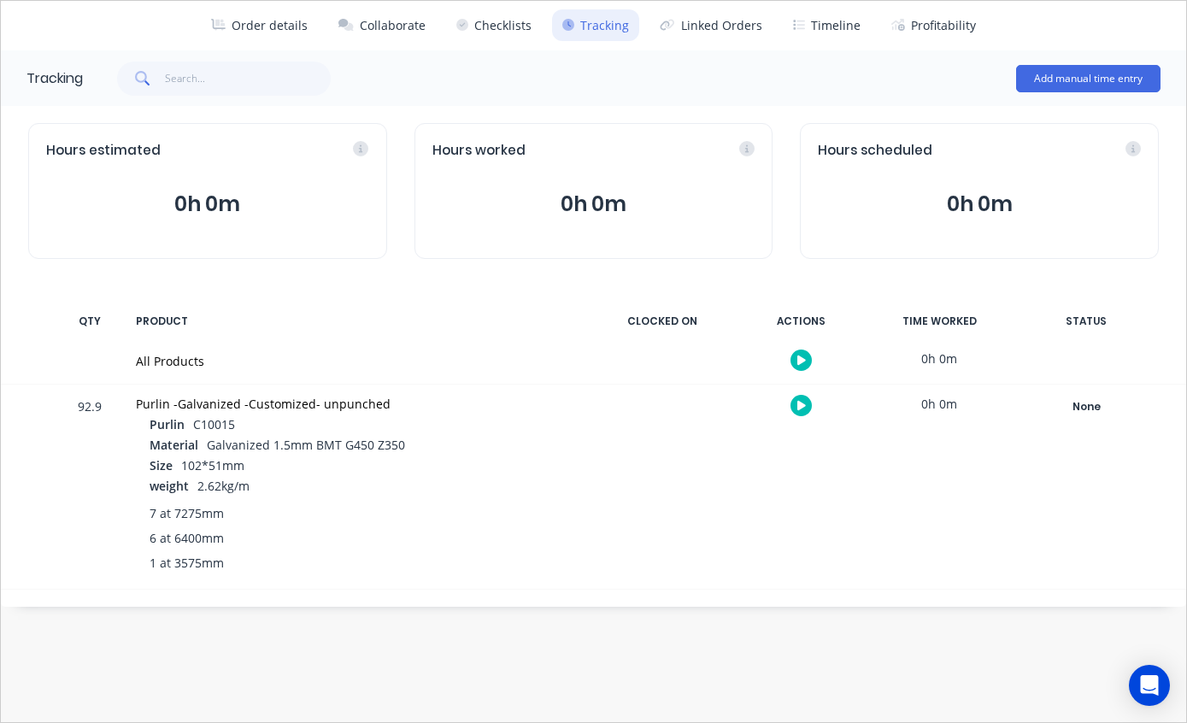
scroll to position [67, 0]
click at [1088, 397] on div "None" at bounding box center [1086, 407] width 123 height 22
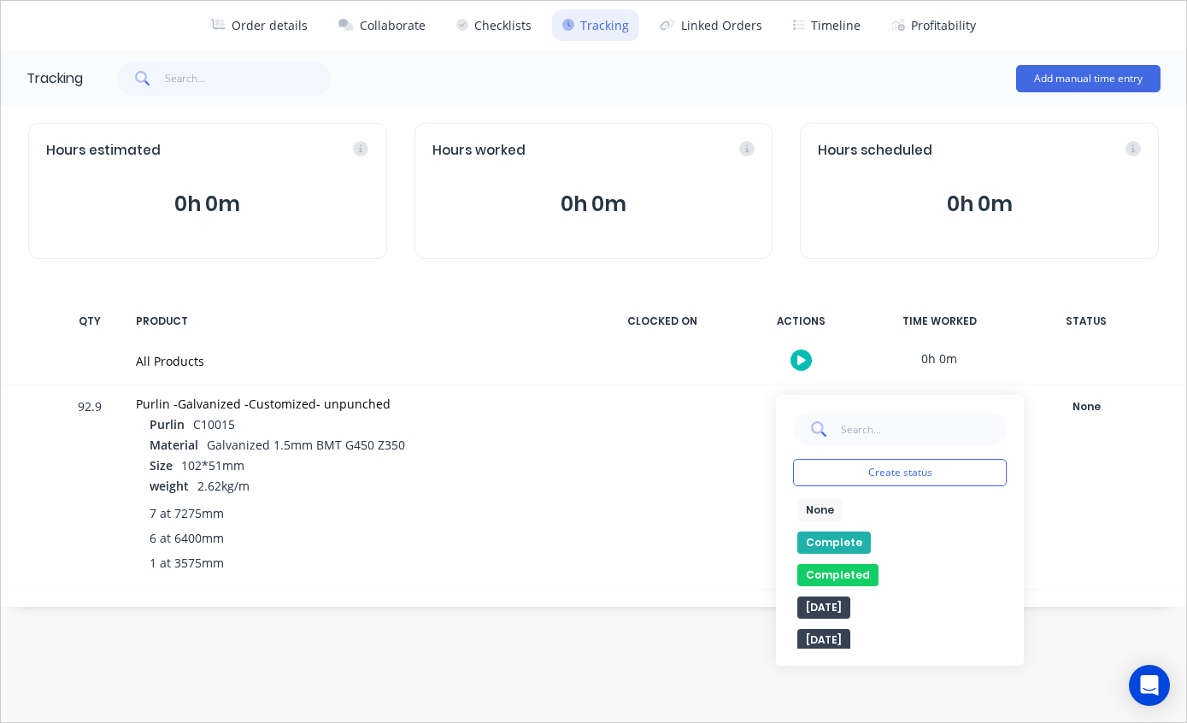
click at [844, 570] on button "Completed" at bounding box center [837, 575] width 81 height 22
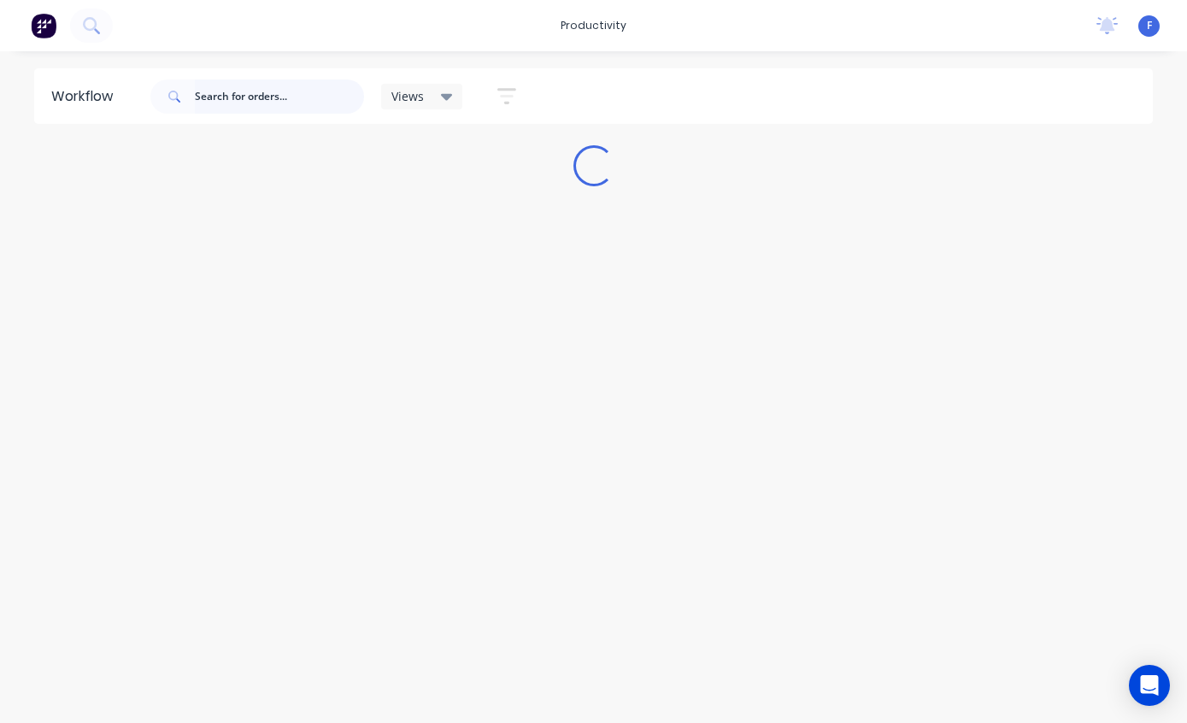
click at [281, 97] on input "text" at bounding box center [279, 96] width 169 height 34
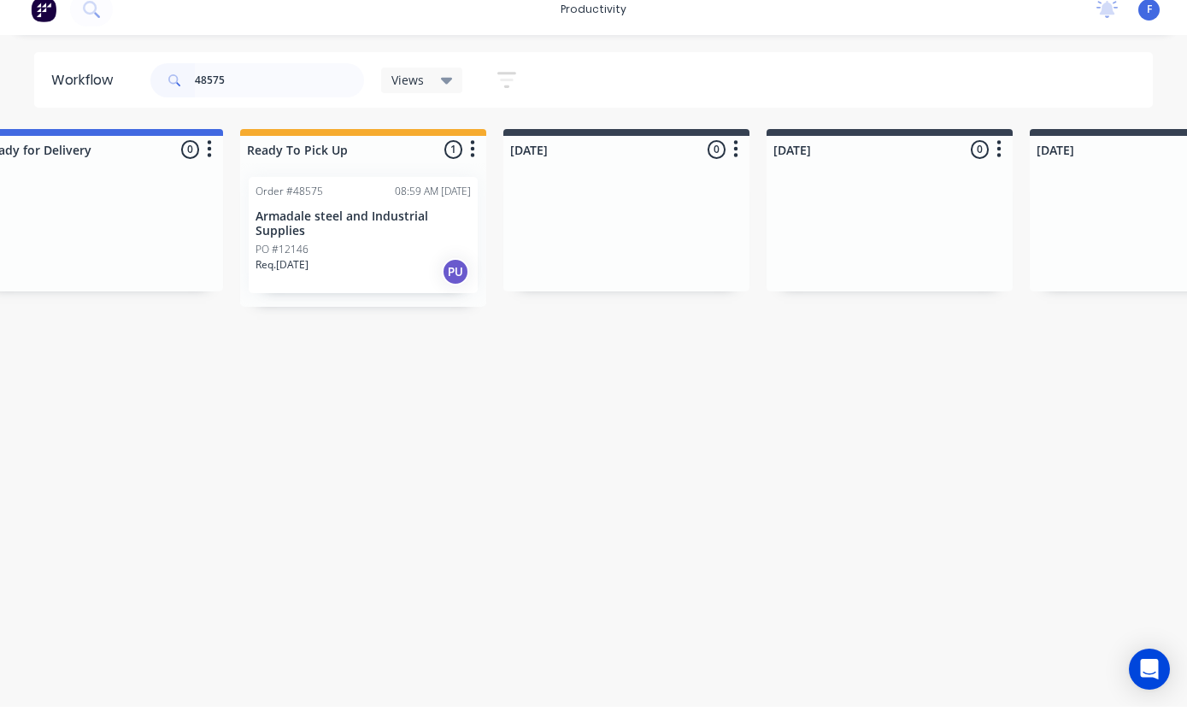
scroll to position [16, 324]
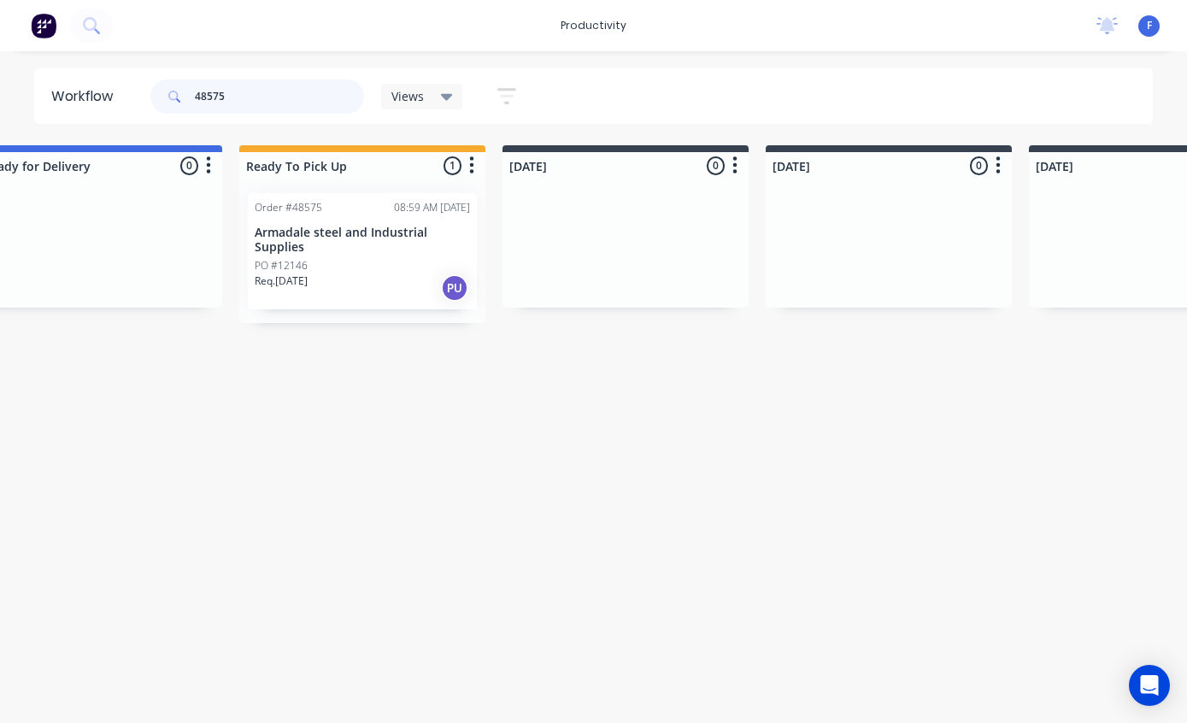
click at [293, 97] on input "48575" at bounding box center [279, 96] width 169 height 34
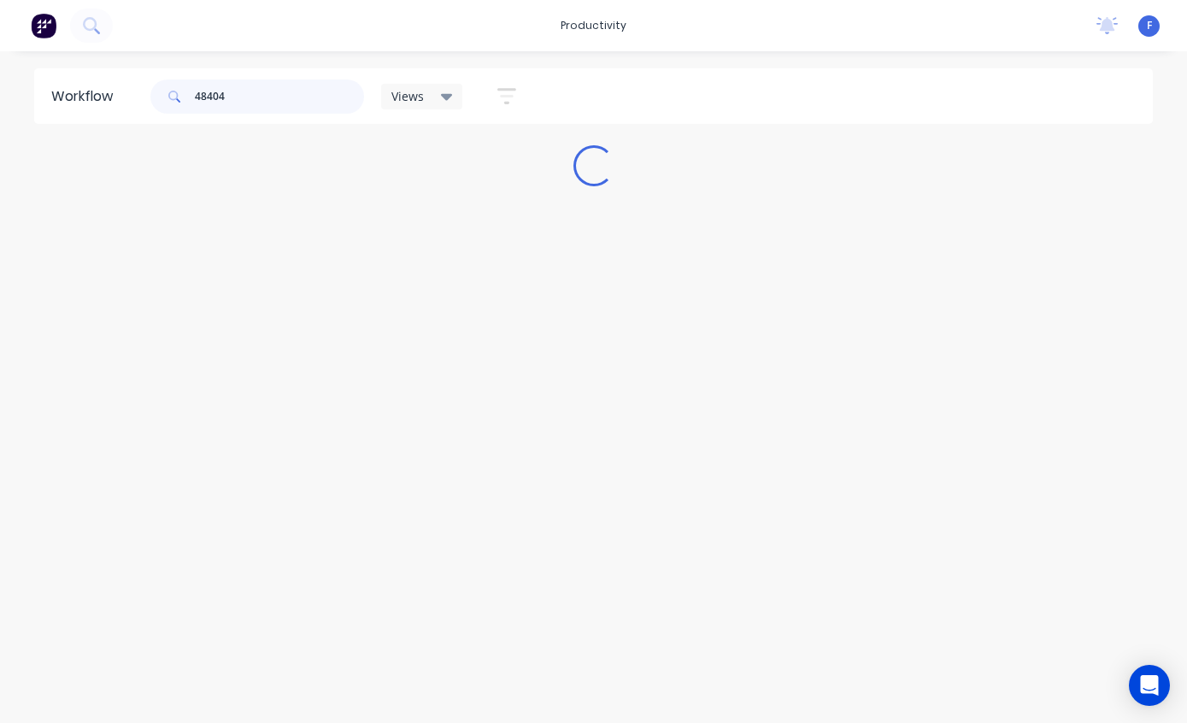
scroll to position [16, 0]
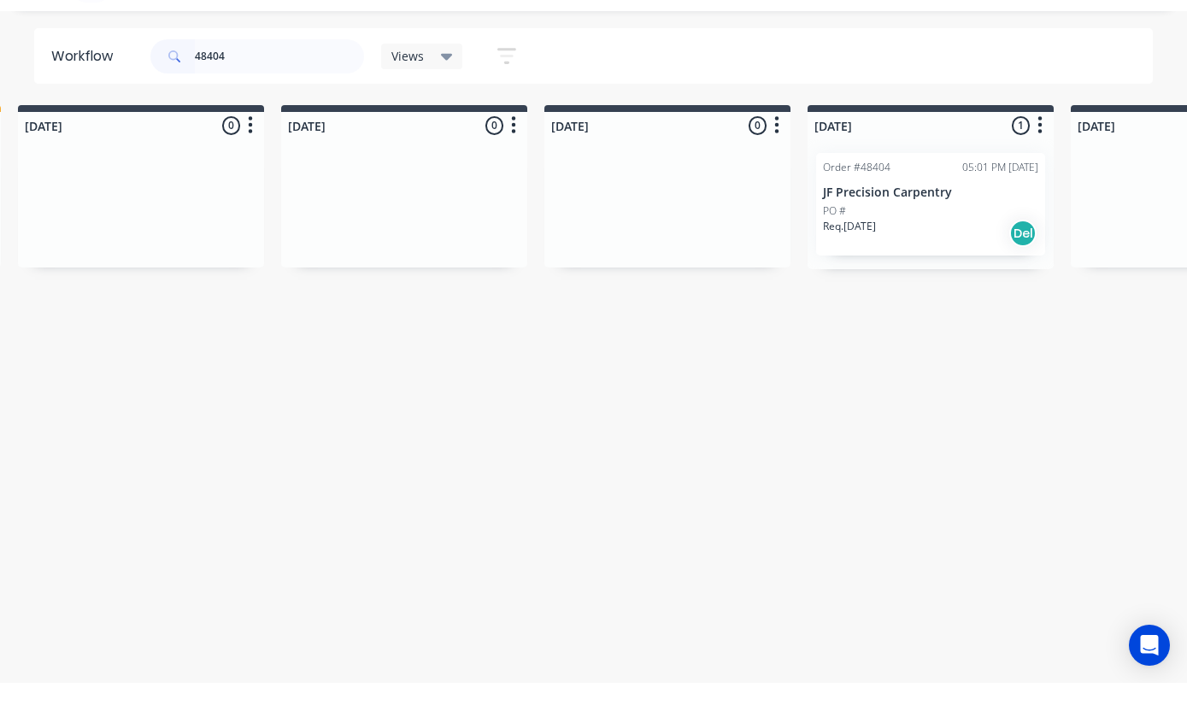
click at [925, 226] on p "JF Precision Carpentry" at bounding box center [930, 233] width 215 height 15
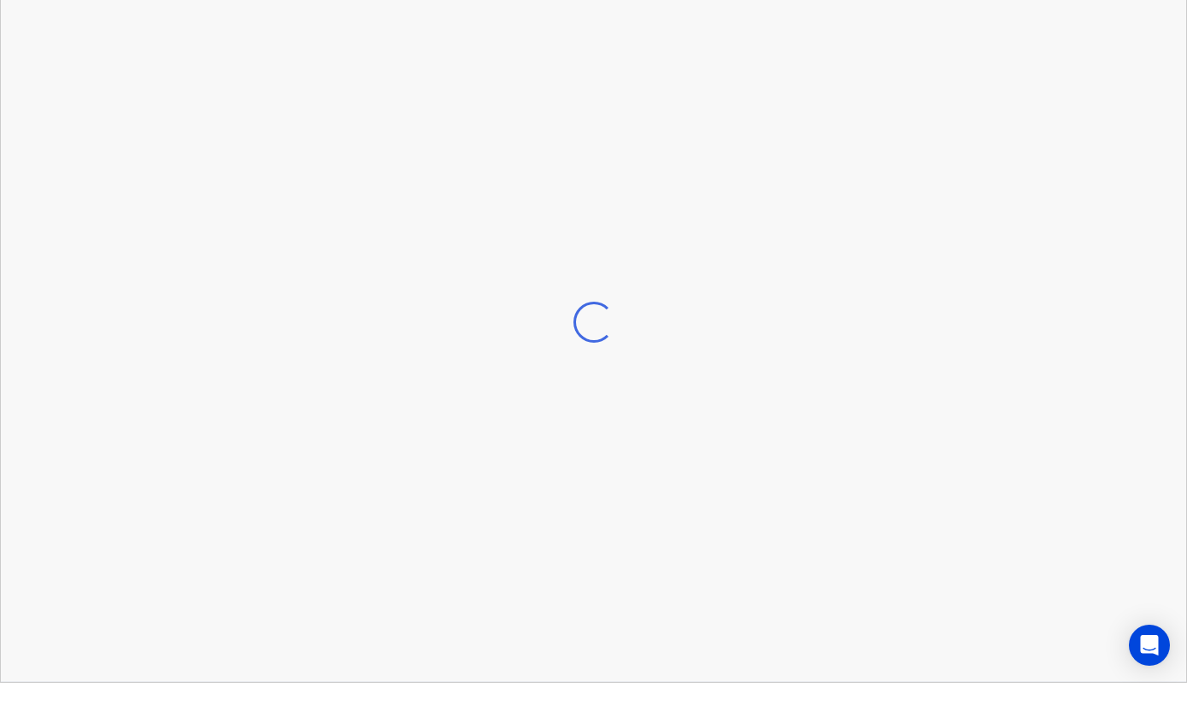
scroll to position [34, 809]
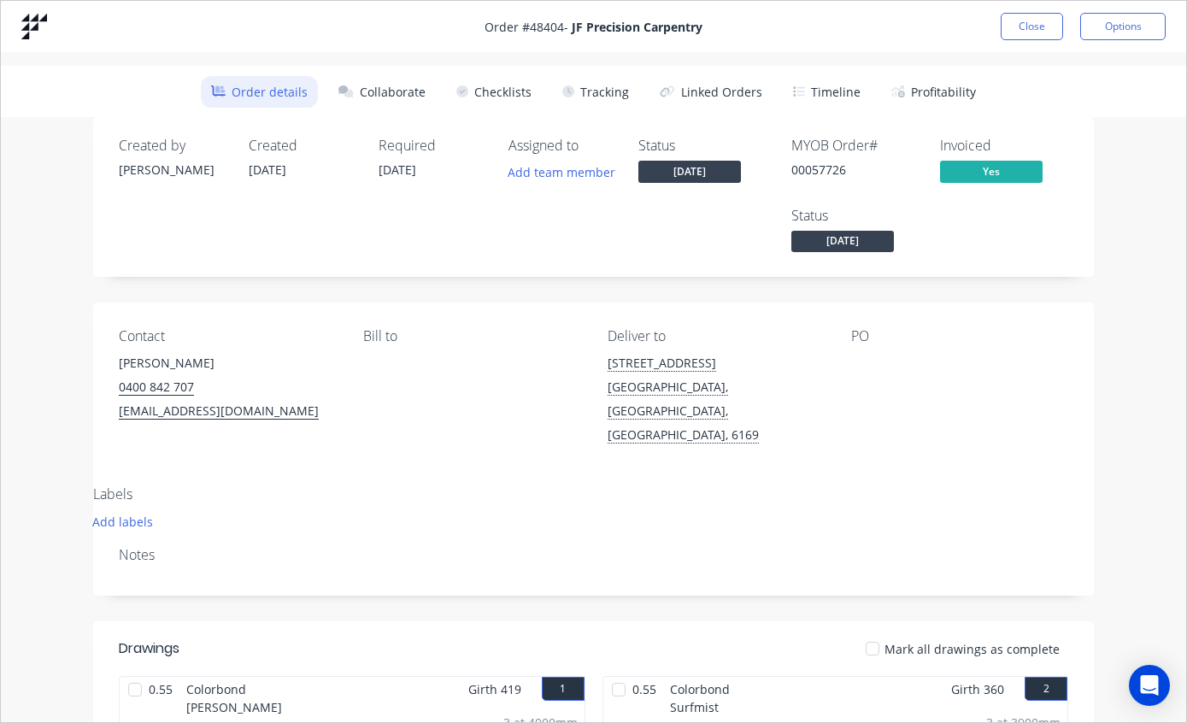
click at [607, 87] on button "Tracking" at bounding box center [595, 92] width 87 height 32
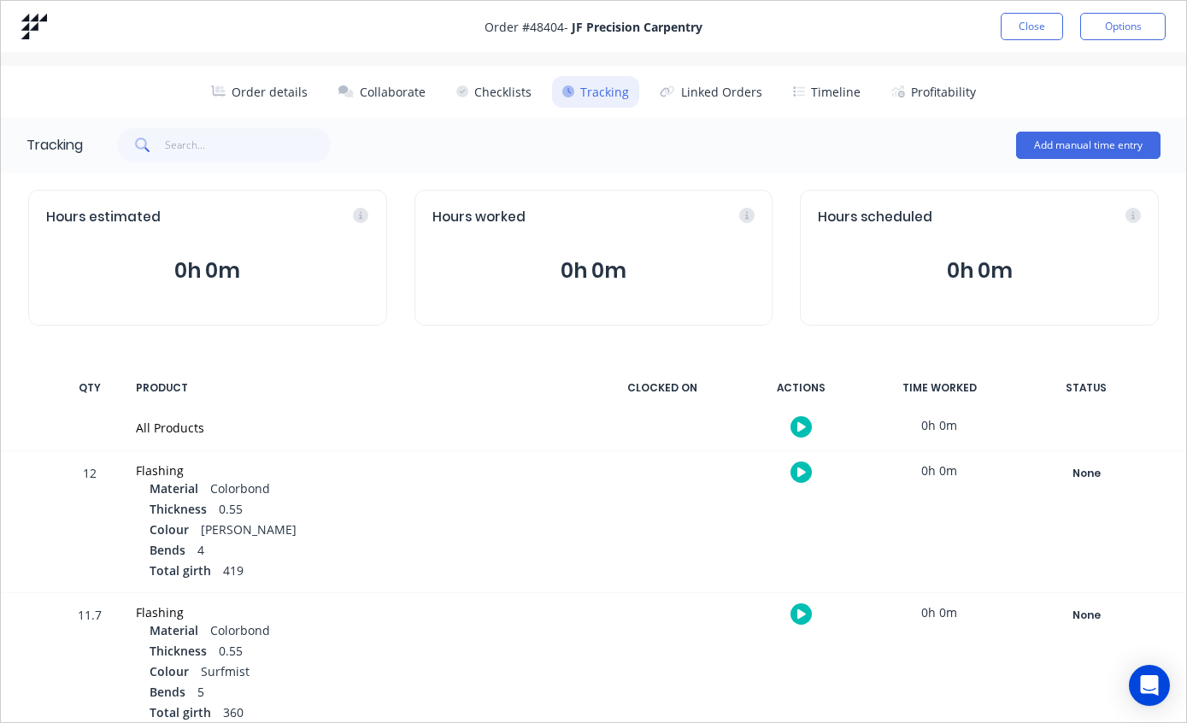
scroll to position [0, 0]
click at [263, 91] on button "Order details" at bounding box center [260, 92] width 118 height 32
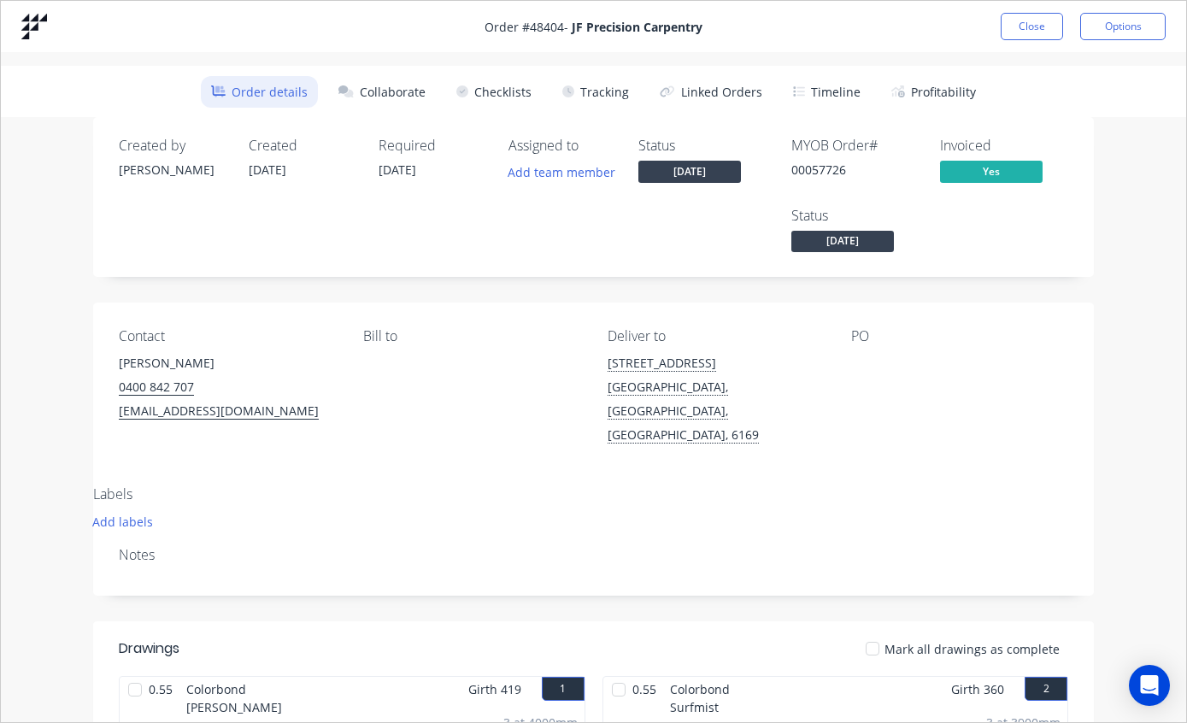
click at [1032, 22] on button "Close" at bounding box center [1032, 26] width 62 height 27
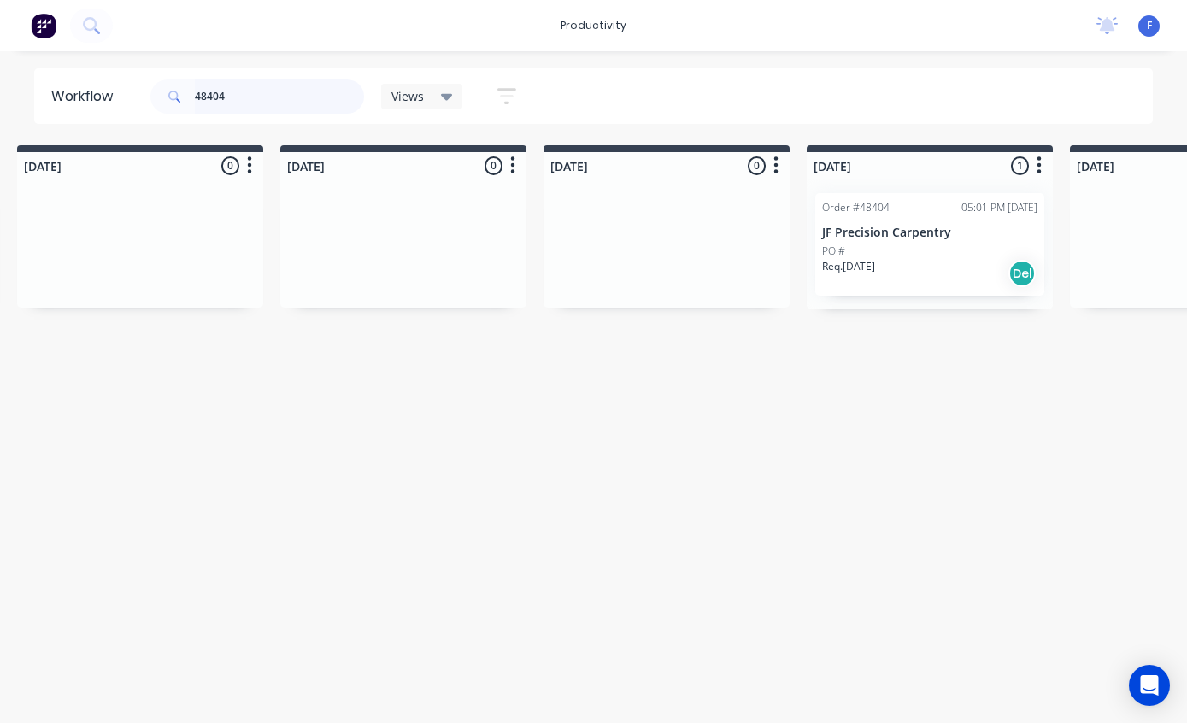
scroll to position [34, 808]
type input "4"
